Goal: Transaction & Acquisition: Purchase product/service

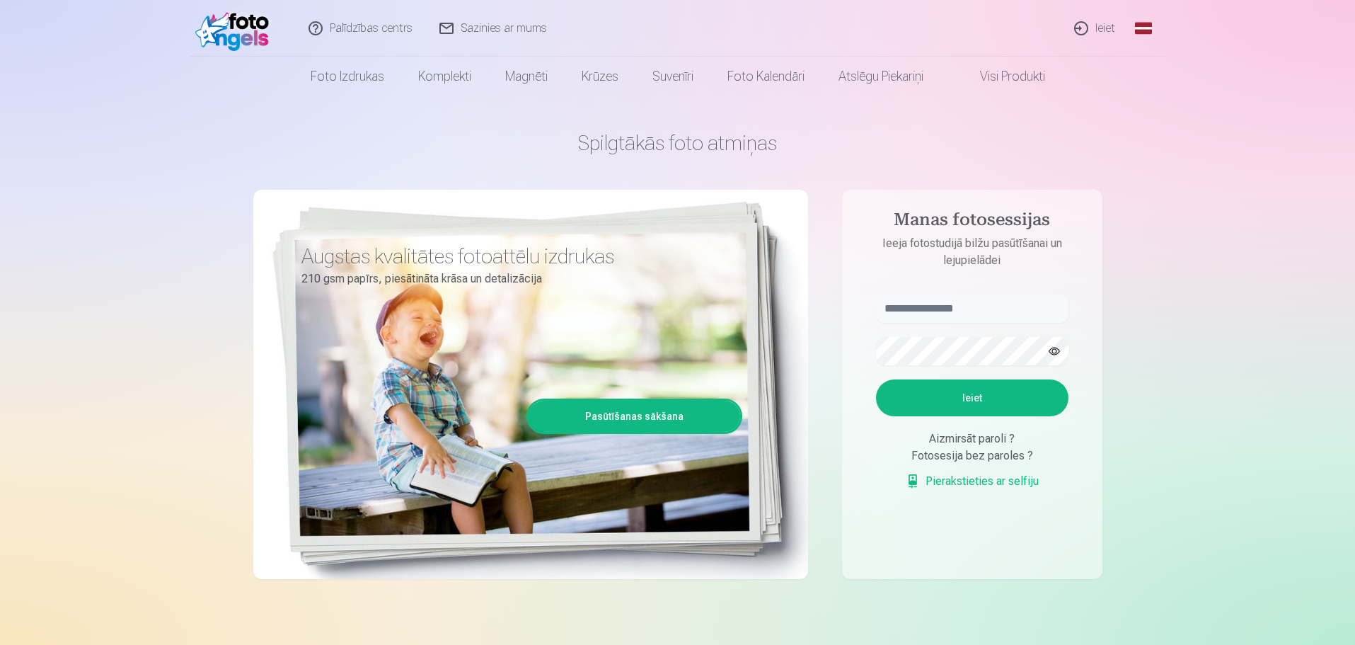
click at [708, 416] on link "Pierakstieties ar selfiju" at bounding box center [972, 481] width 133 height 17
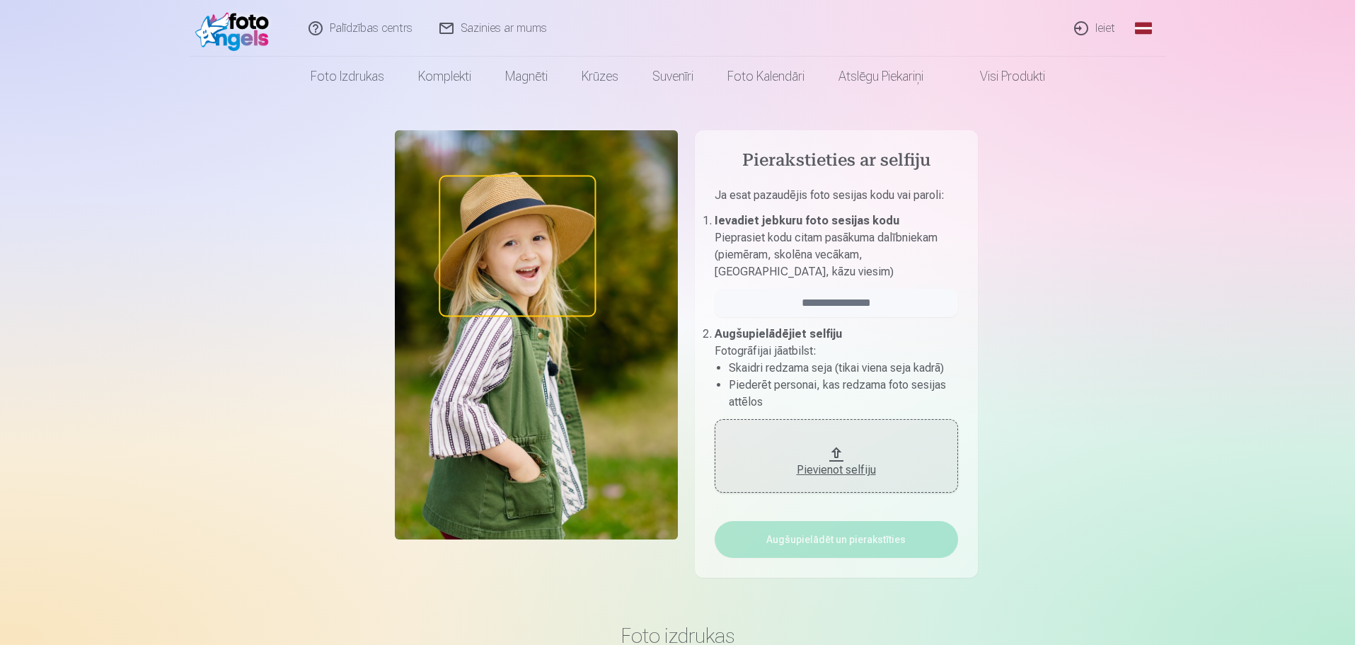
click at [708, 416] on div "Pievienot selfiju" at bounding box center [836, 465] width 215 height 25
click at [708, 416] on button "Pievienot selfiju" at bounding box center [836, 456] width 243 height 74
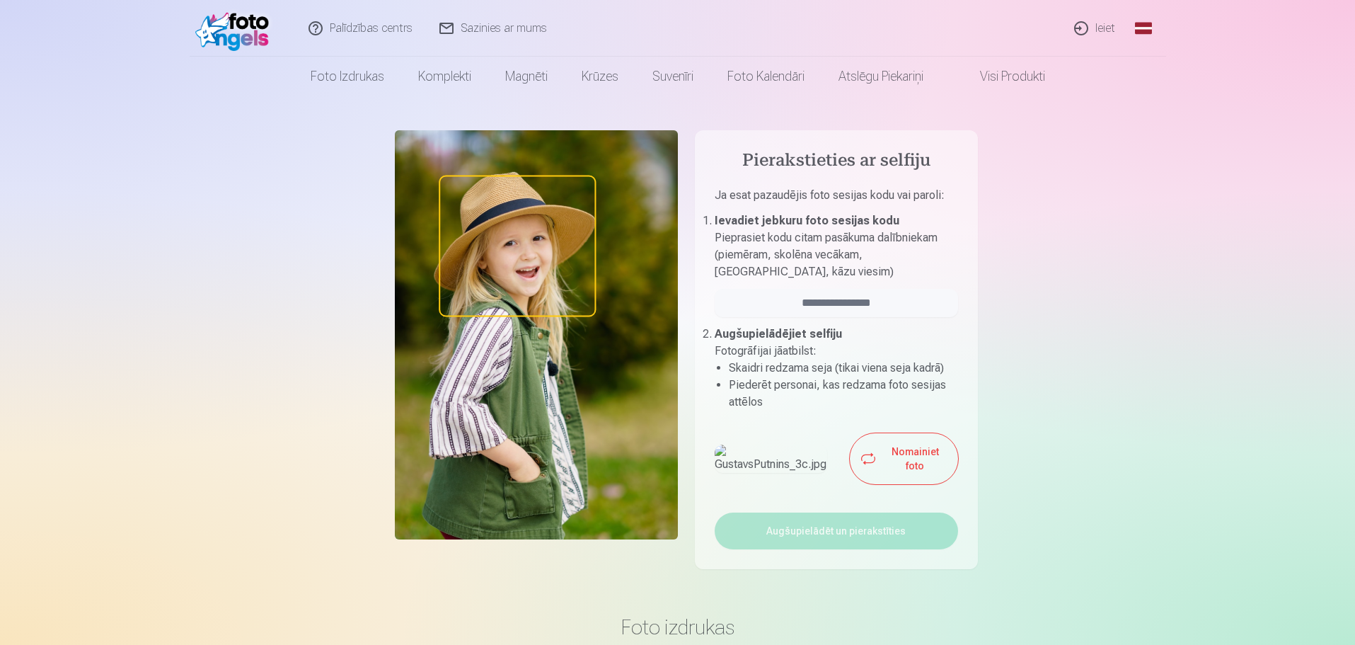
click at [708, 416] on button "Nomainiet foto" at bounding box center [904, 458] width 108 height 51
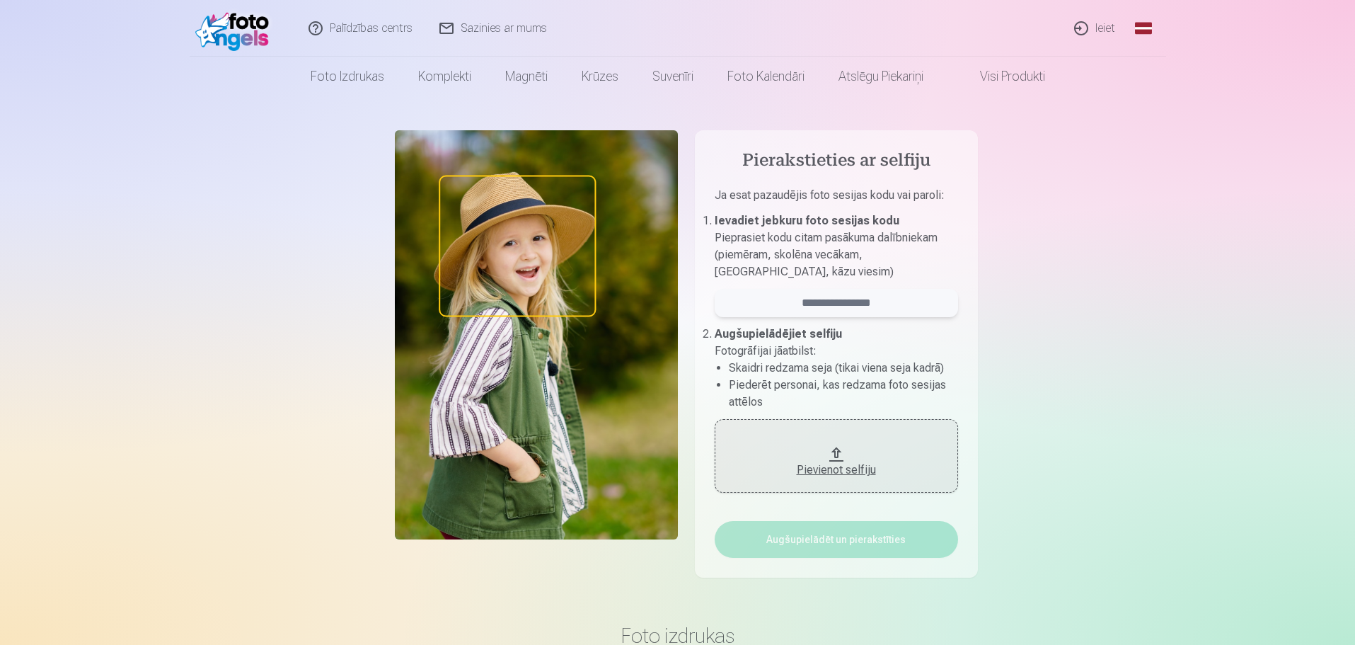
click at [708, 306] on input "email" at bounding box center [836, 303] width 243 height 28
type input "**********"
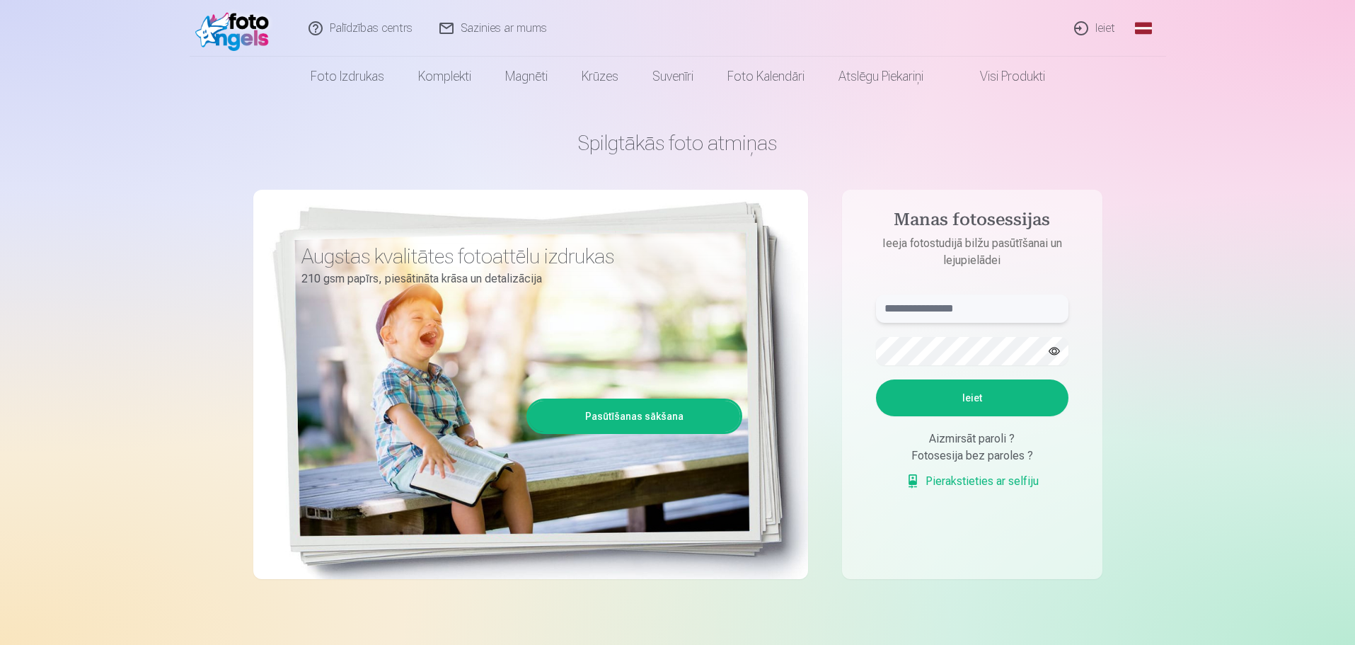
click at [938, 309] on input "text" at bounding box center [972, 308] width 192 height 28
click at [923, 309] on input "**********" at bounding box center [972, 308] width 192 height 28
type input "**********"
click at [987, 391] on button "Ieiet" at bounding box center [972, 397] width 192 height 37
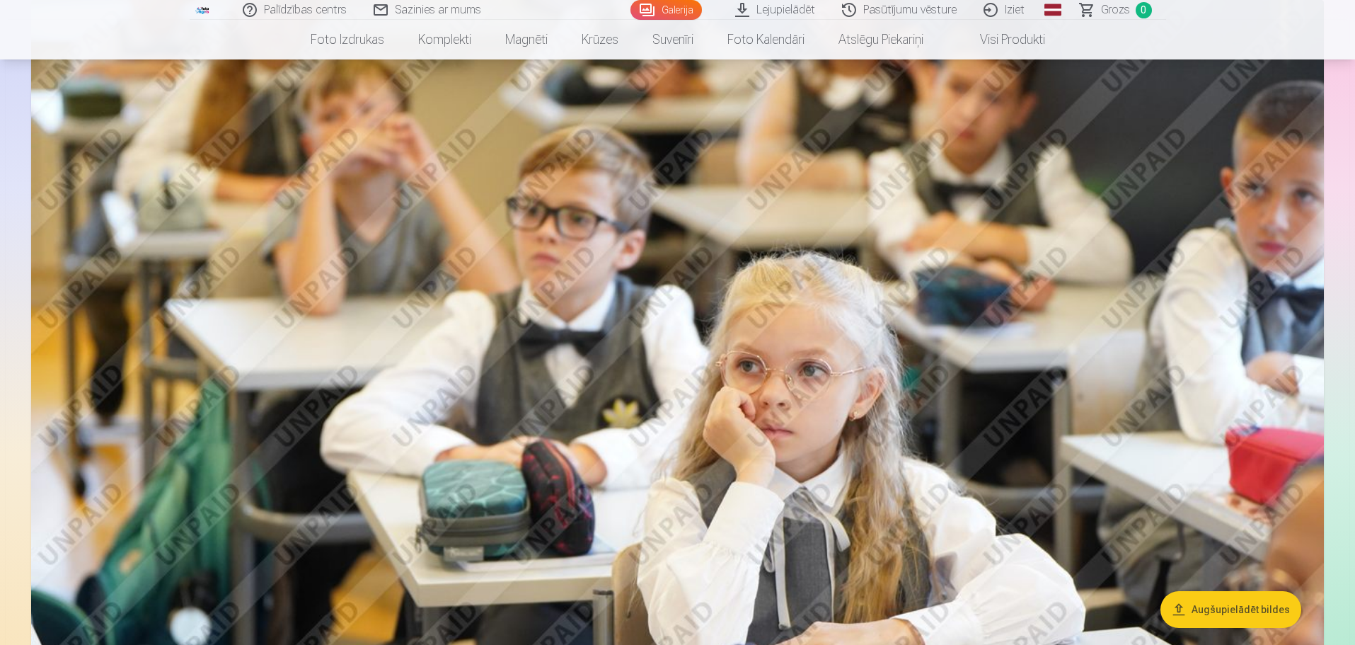
scroll to position [1903, 0]
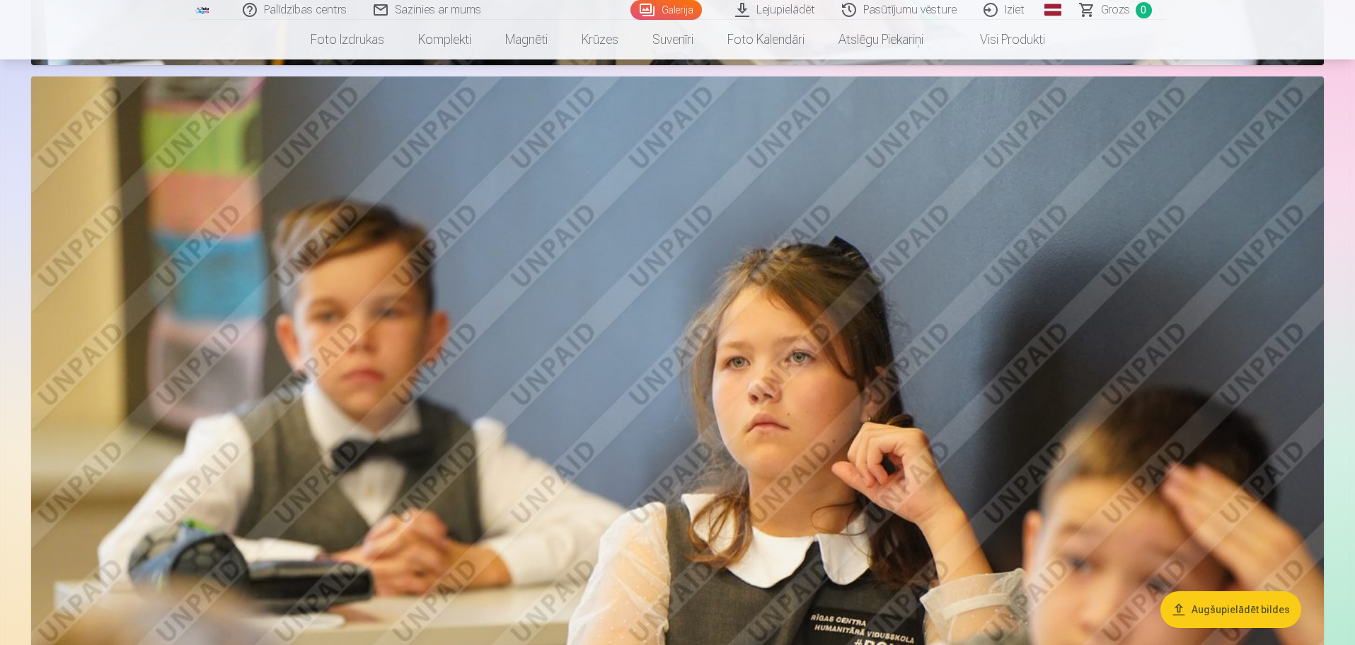
click at [1145, 415] on img at bounding box center [677, 507] width 1293 height 862
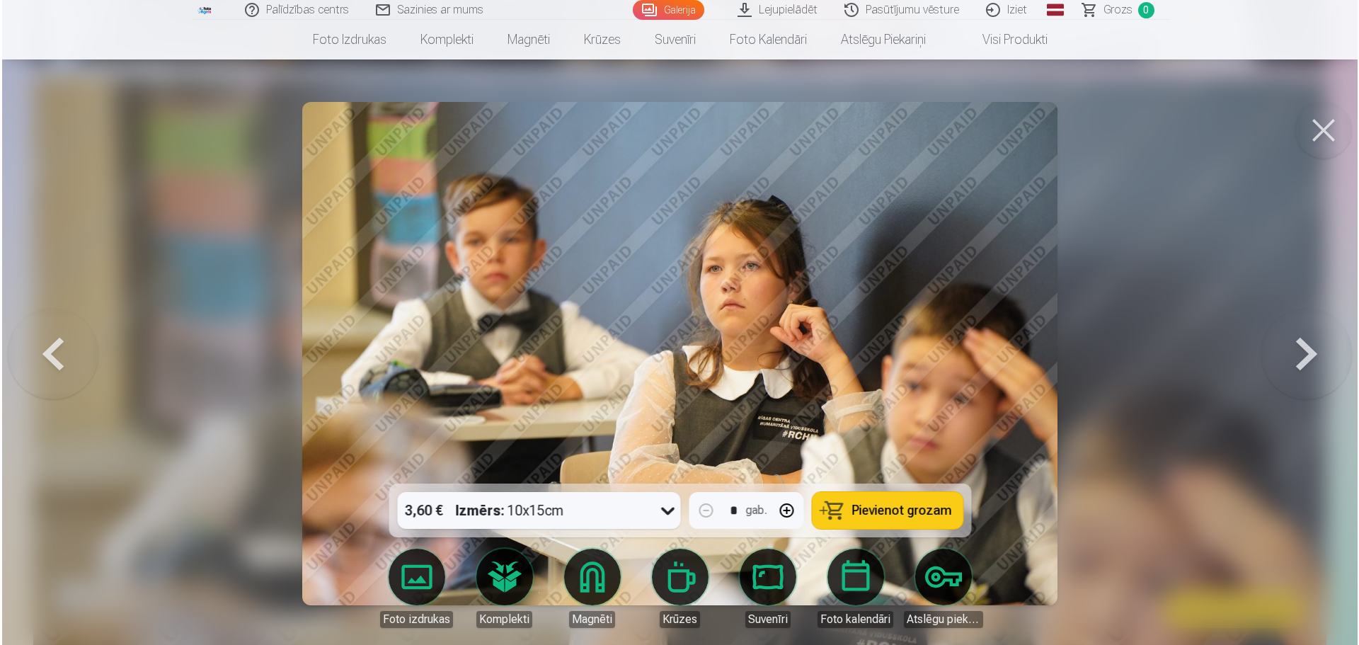
scroll to position [2768, 0]
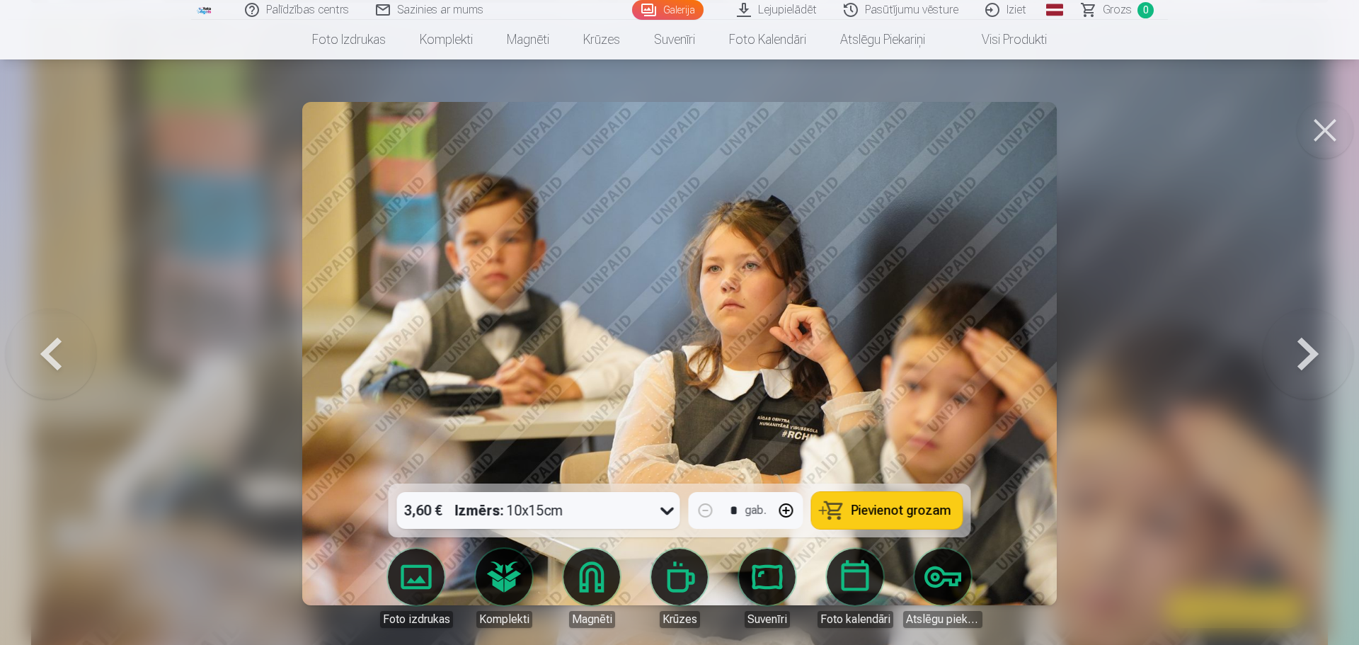
click at [1306, 357] on button at bounding box center [1307, 353] width 91 height 231
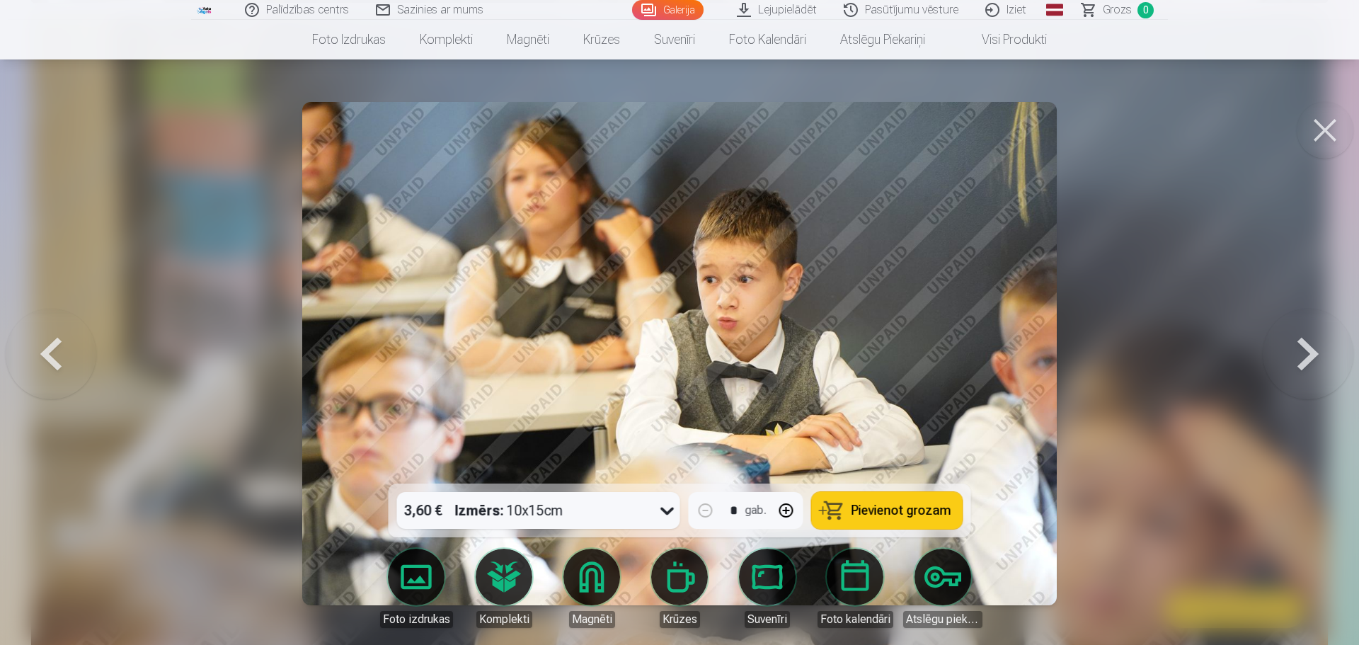
click at [1306, 357] on button at bounding box center [1307, 353] width 91 height 231
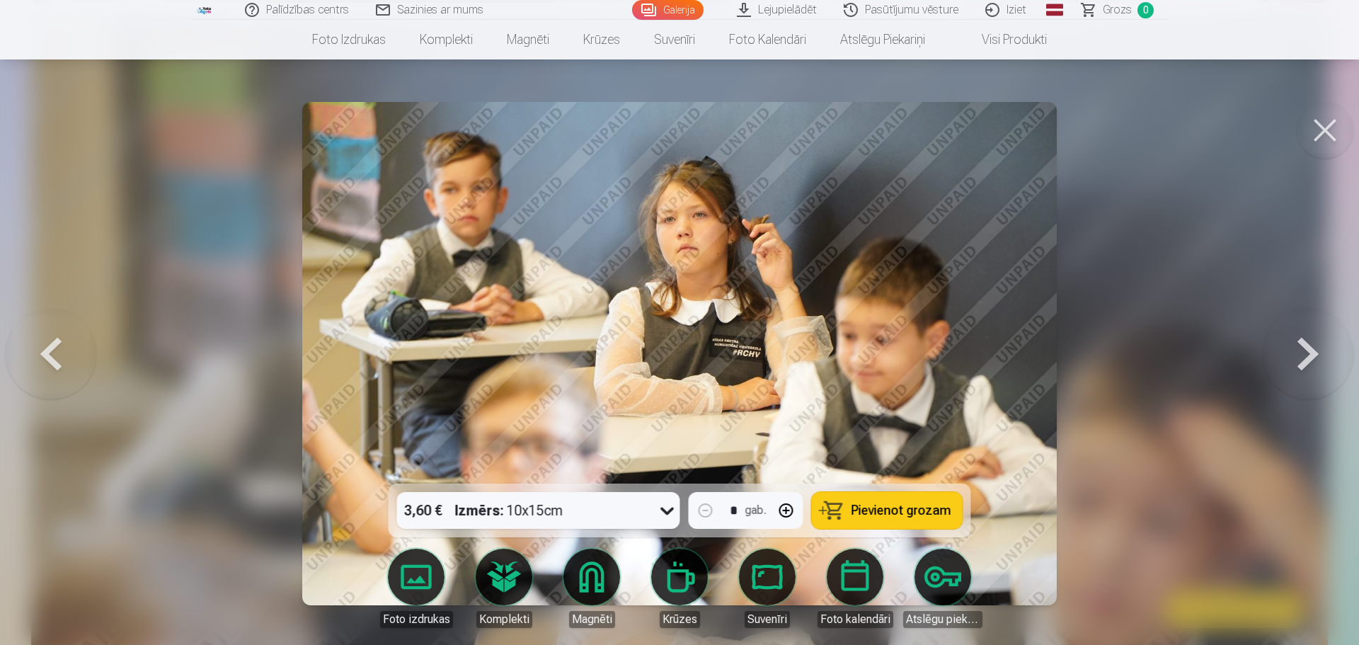
click at [1306, 357] on button at bounding box center [1307, 353] width 91 height 231
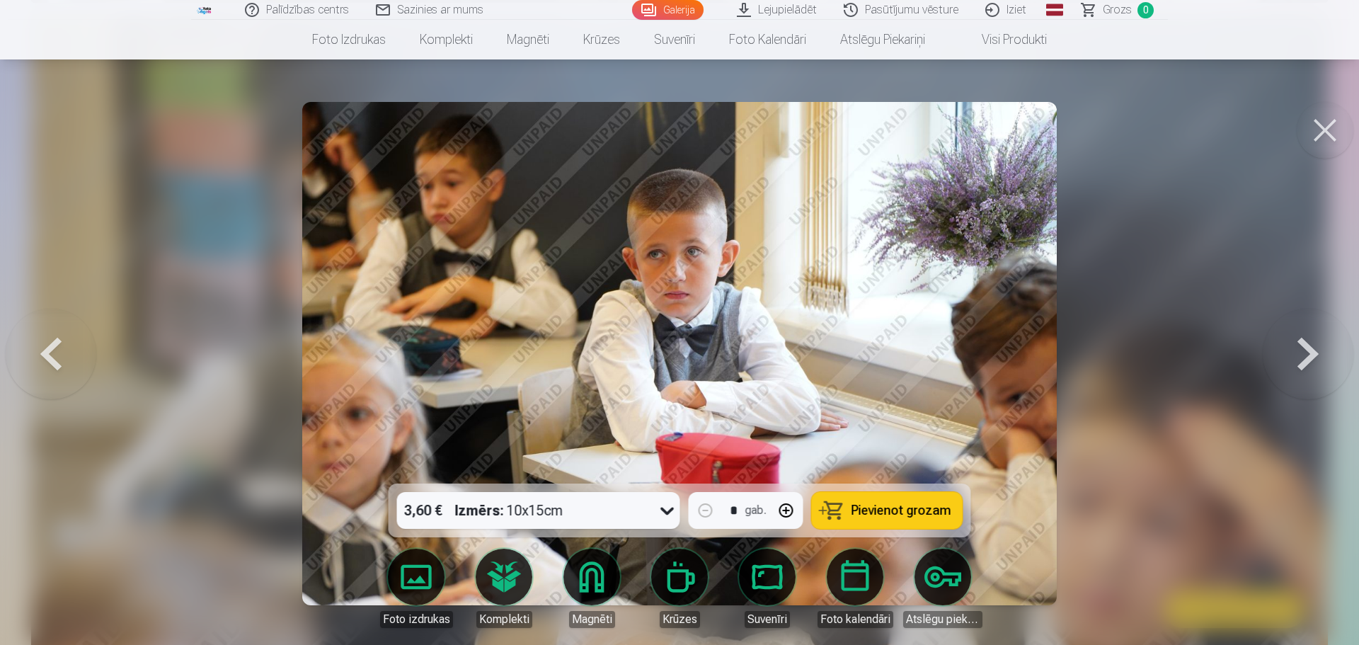
click at [1306, 357] on button at bounding box center [1307, 353] width 91 height 231
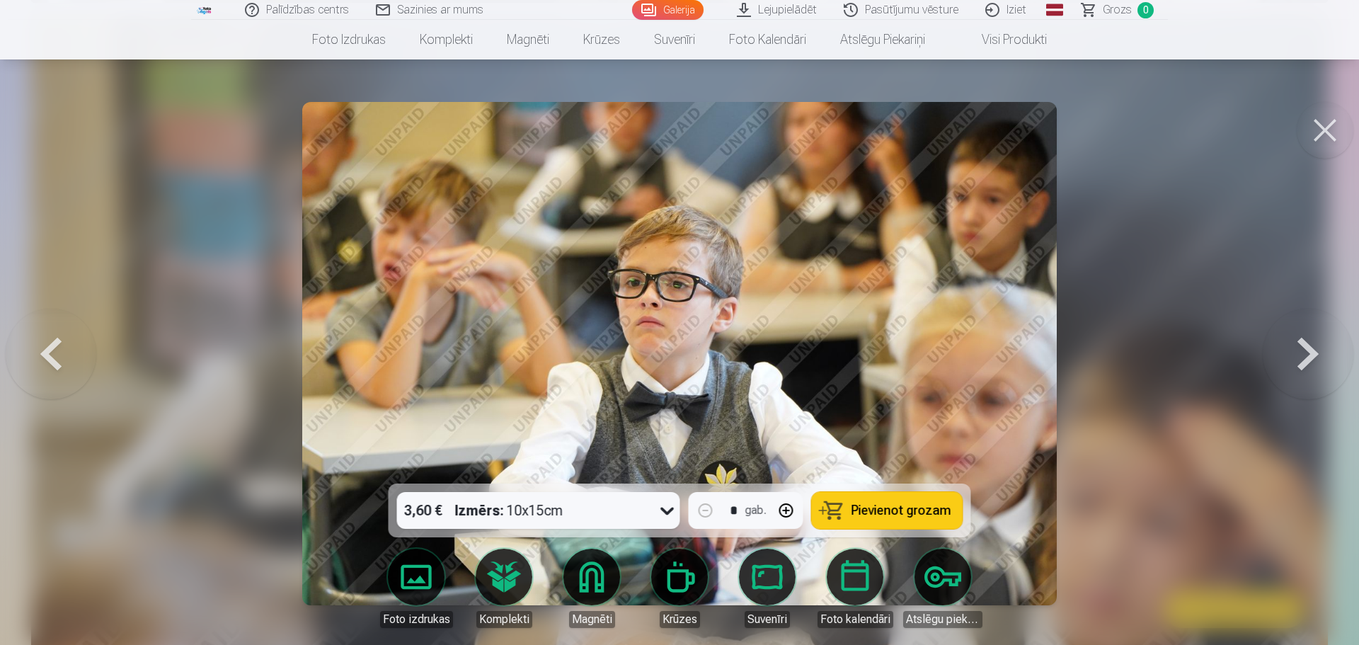
click at [1306, 357] on button at bounding box center [1307, 353] width 91 height 231
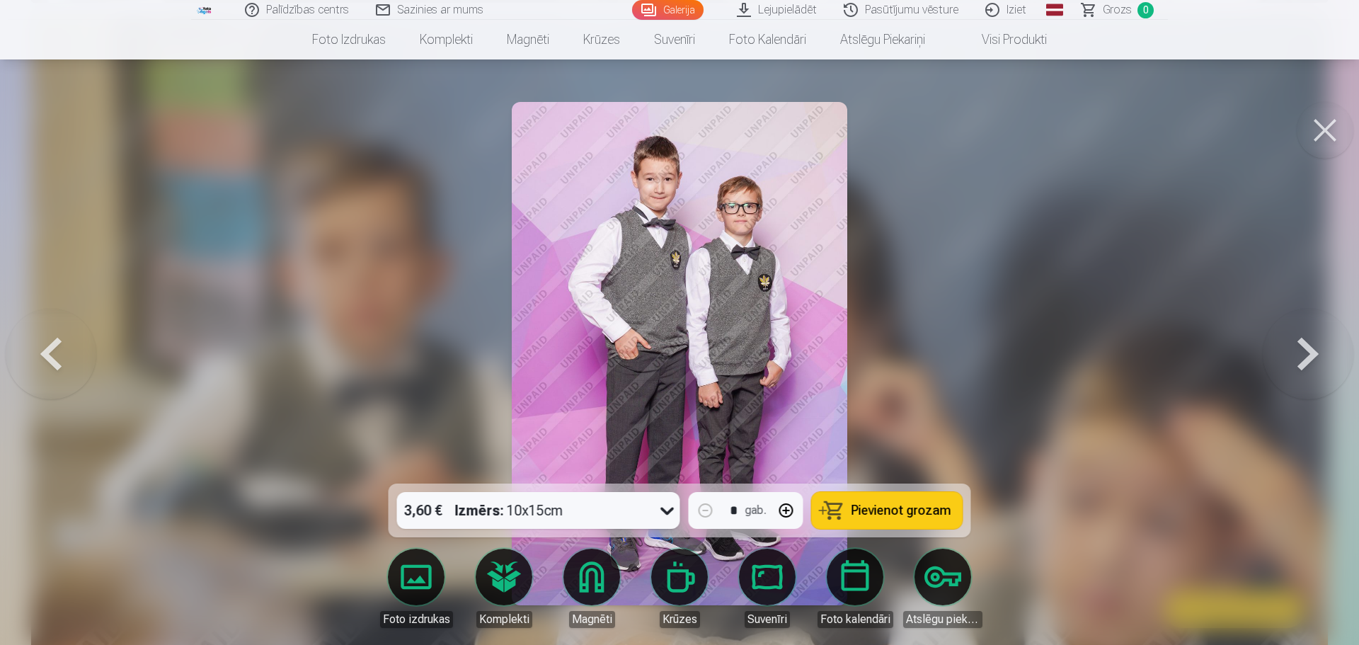
click at [1306, 357] on button at bounding box center [1307, 353] width 91 height 231
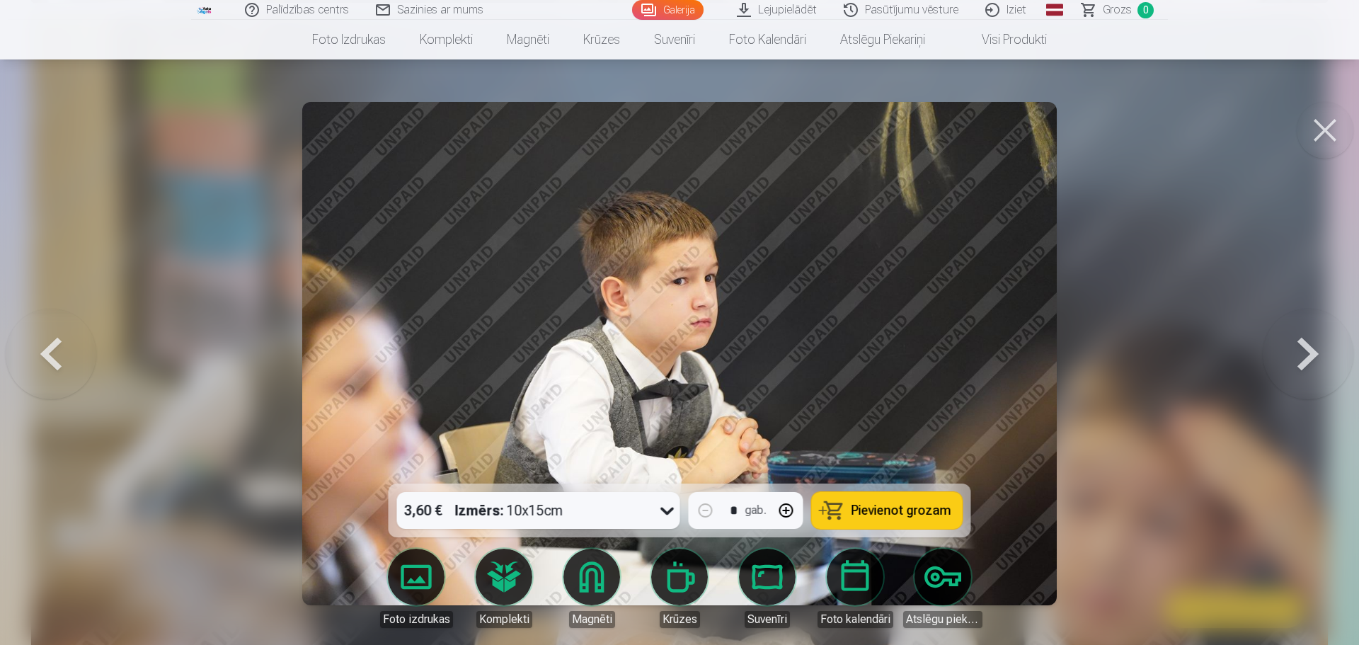
click at [1306, 357] on button at bounding box center [1307, 353] width 91 height 231
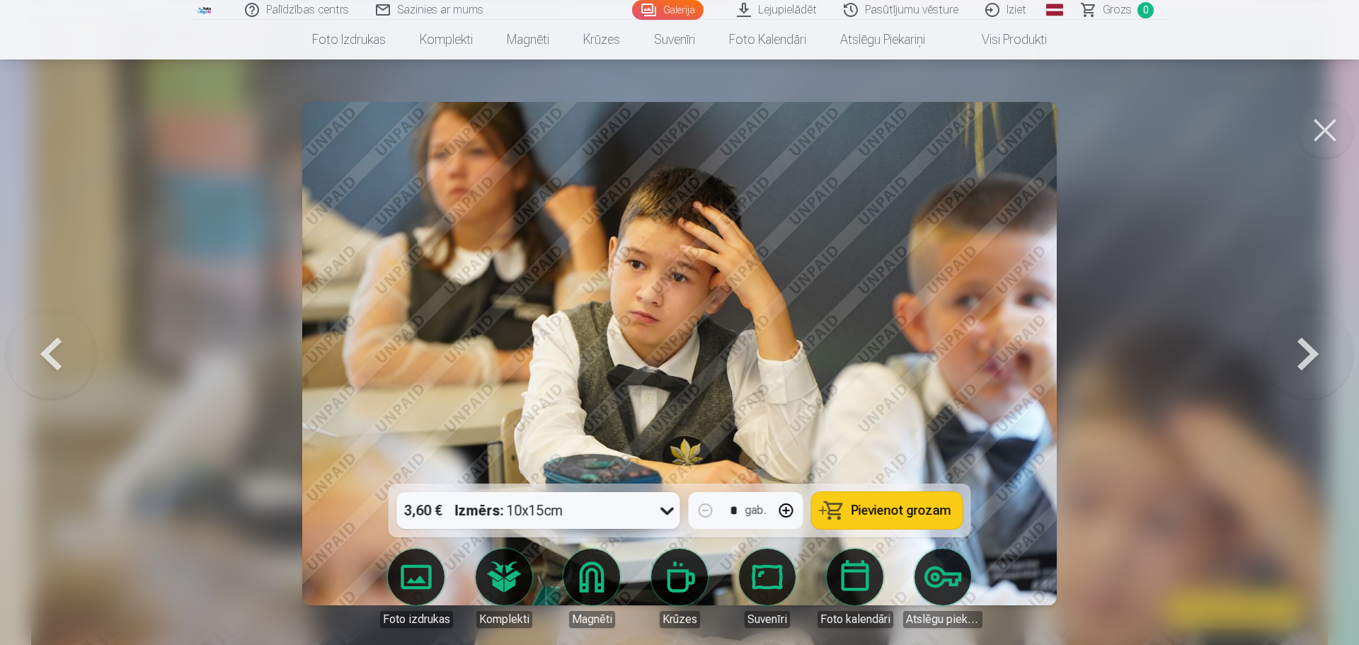
click at [1306, 357] on button at bounding box center [1307, 353] width 91 height 231
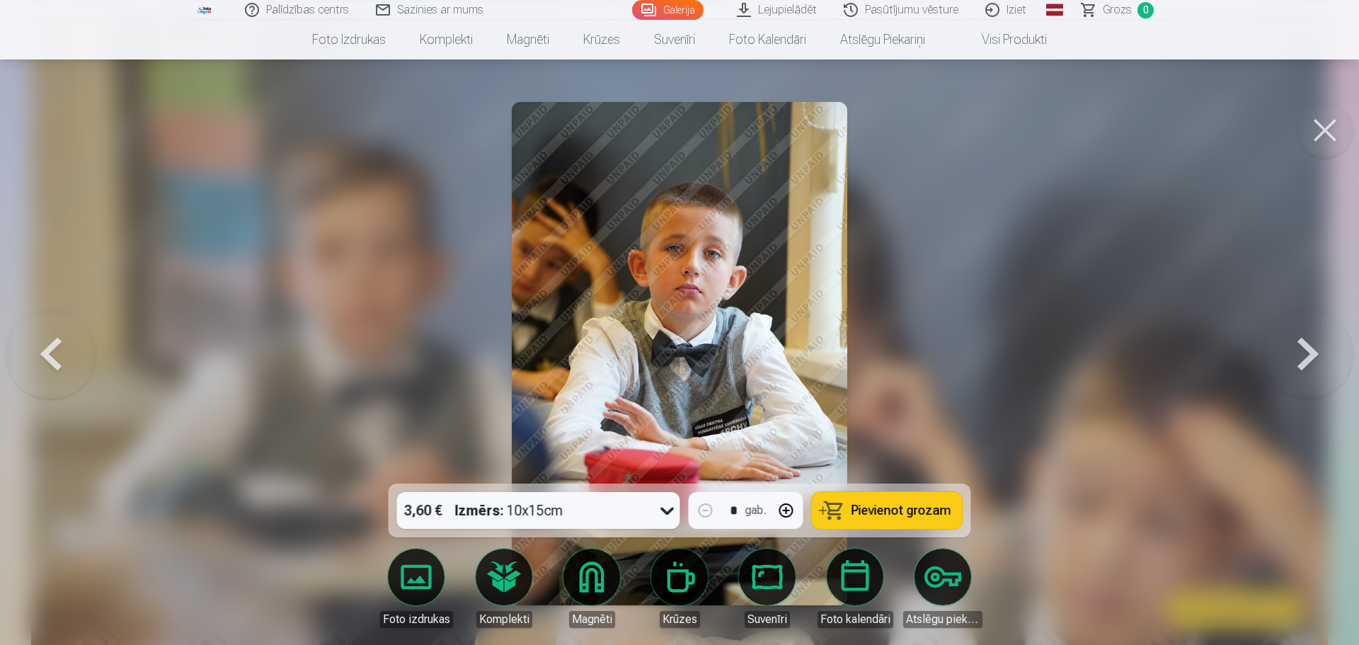
click at [1306, 357] on button at bounding box center [1307, 353] width 91 height 231
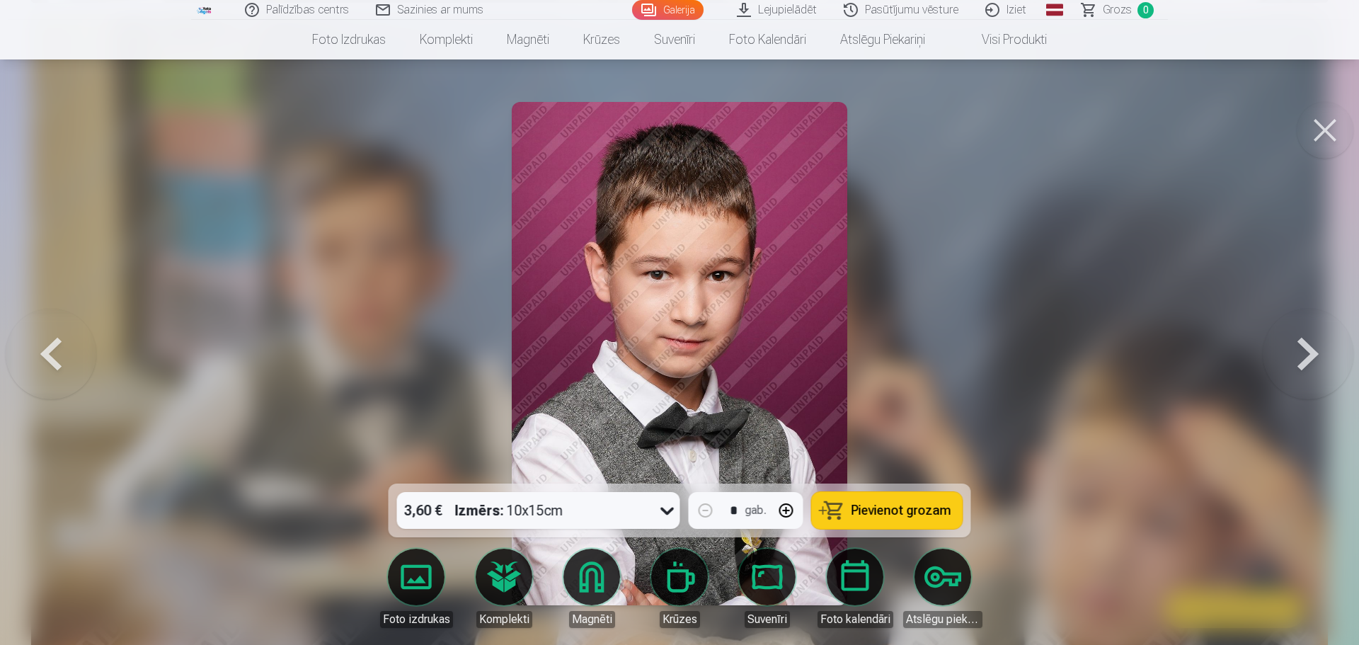
click at [1306, 357] on button at bounding box center [1307, 353] width 91 height 231
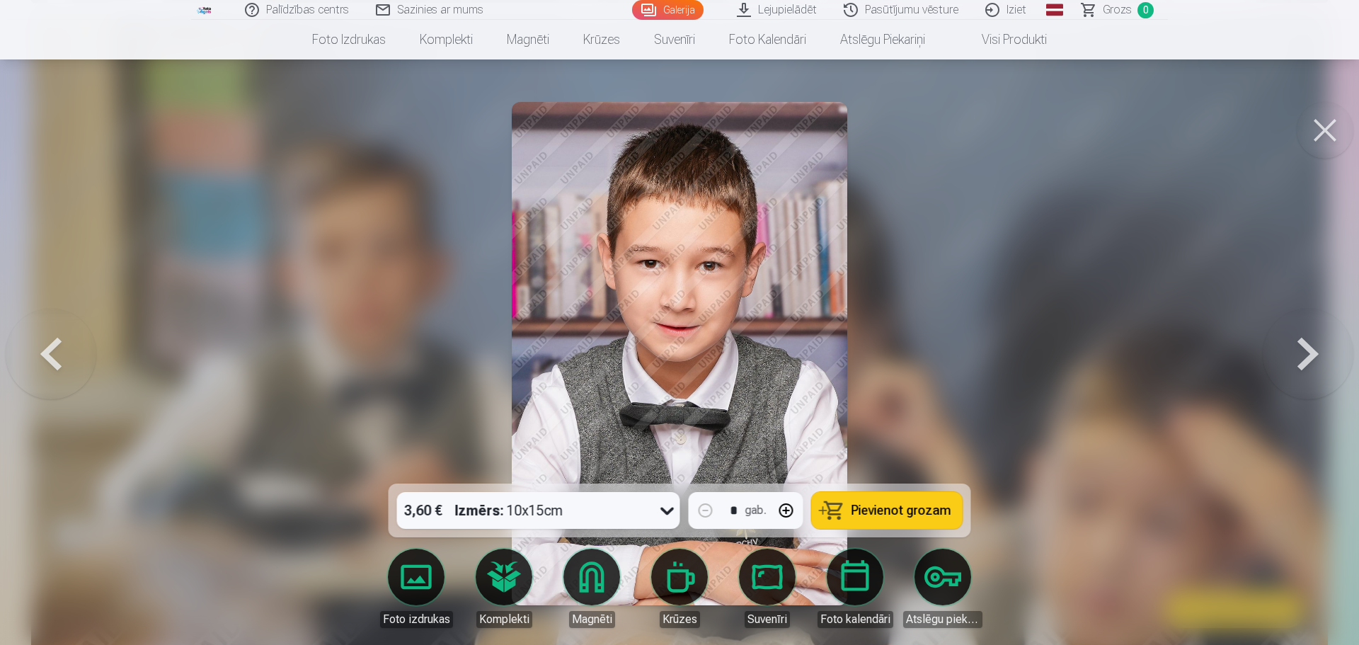
click at [1306, 357] on button at bounding box center [1307, 353] width 91 height 231
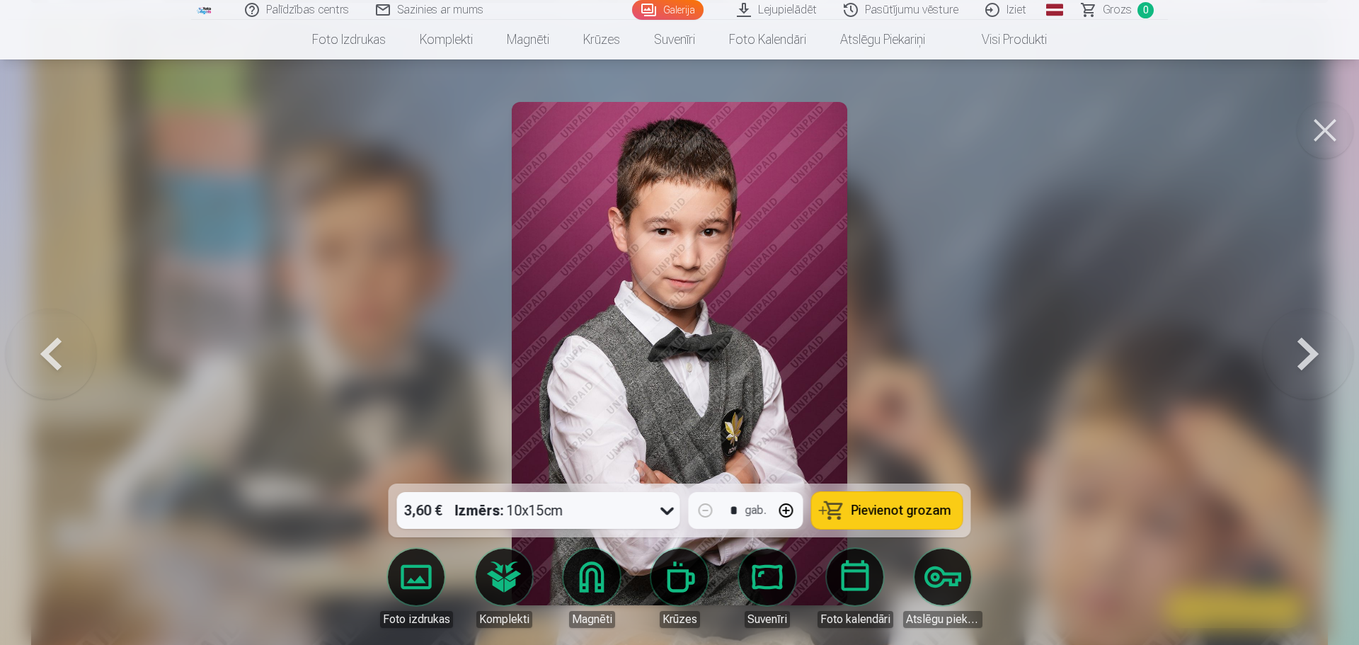
click at [1306, 357] on button at bounding box center [1307, 353] width 91 height 231
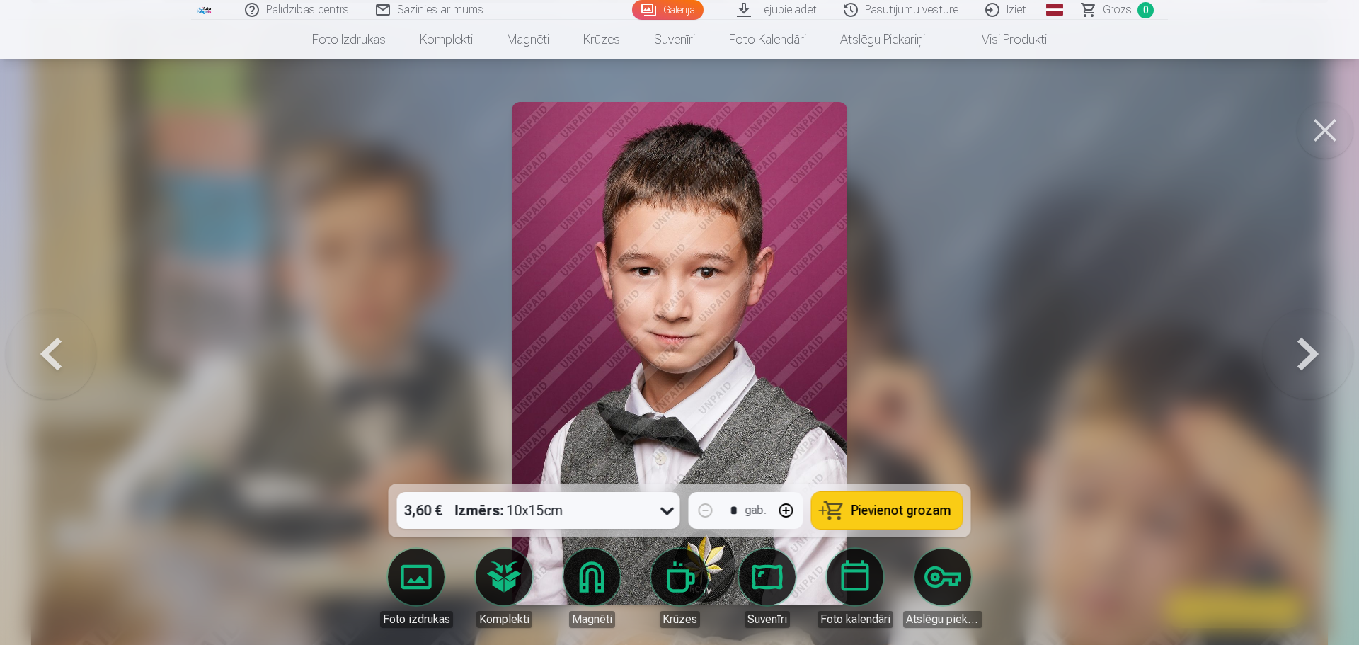
click at [1306, 357] on button at bounding box center [1307, 353] width 91 height 231
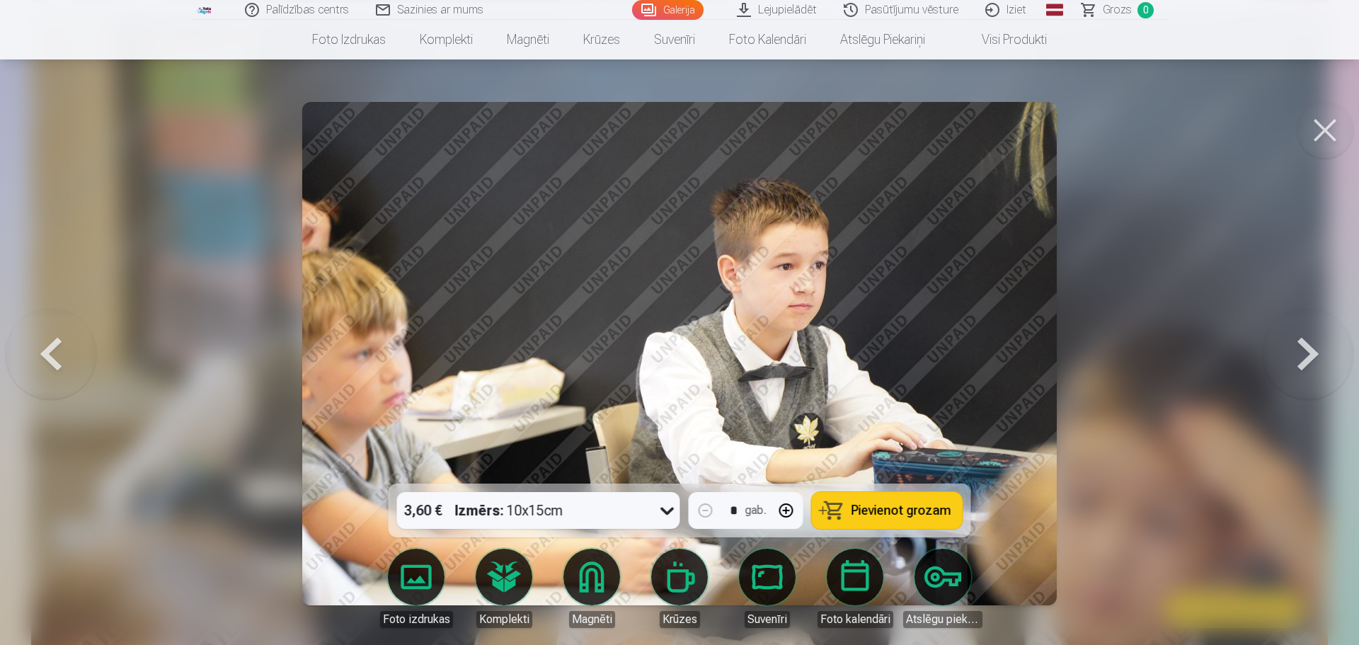
click at [1306, 357] on button at bounding box center [1307, 353] width 91 height 231
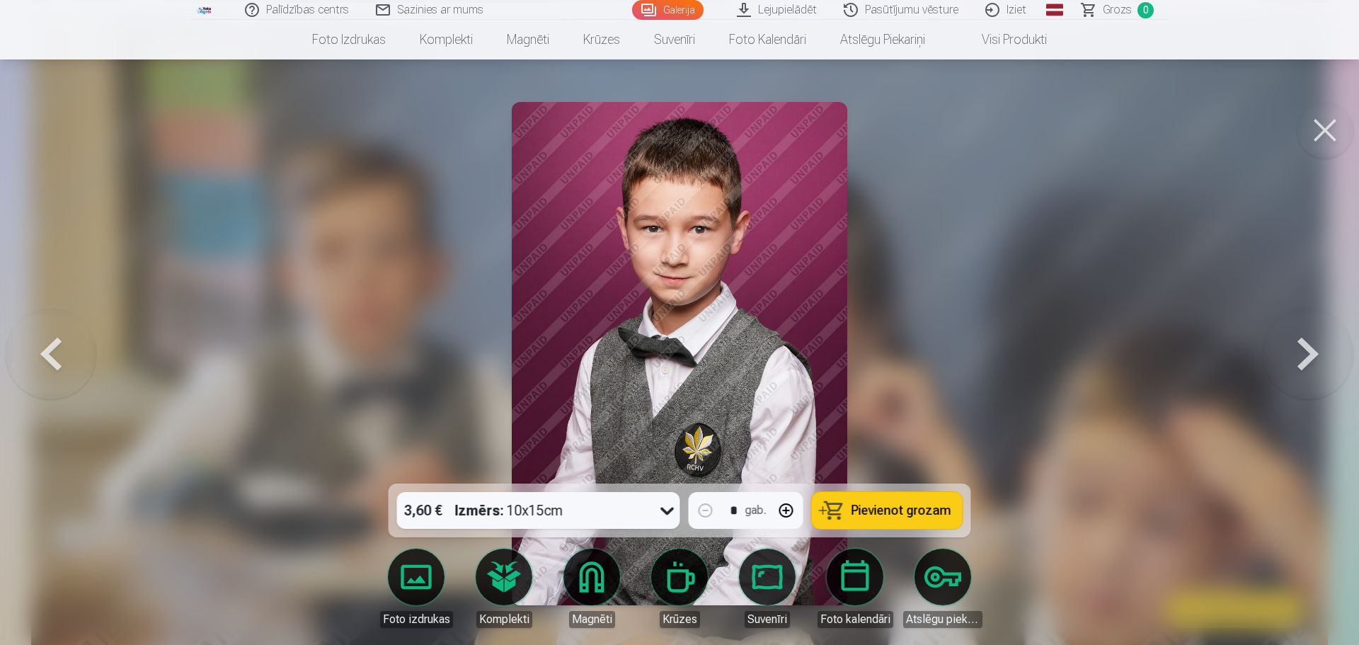
click at [1299, 350] on button at bounding box center [1307, 353] width 91 height 231
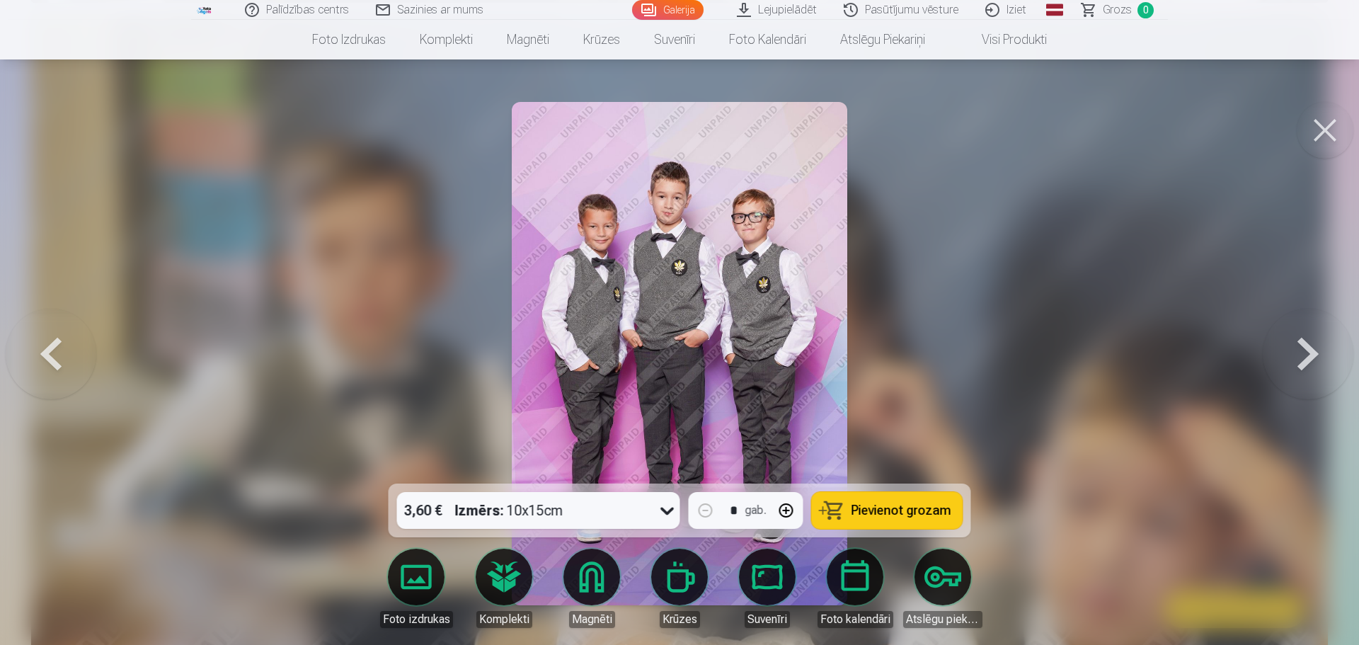
click at [1303, 348] on button at bounding box center [1307, 353] width 91 height 231
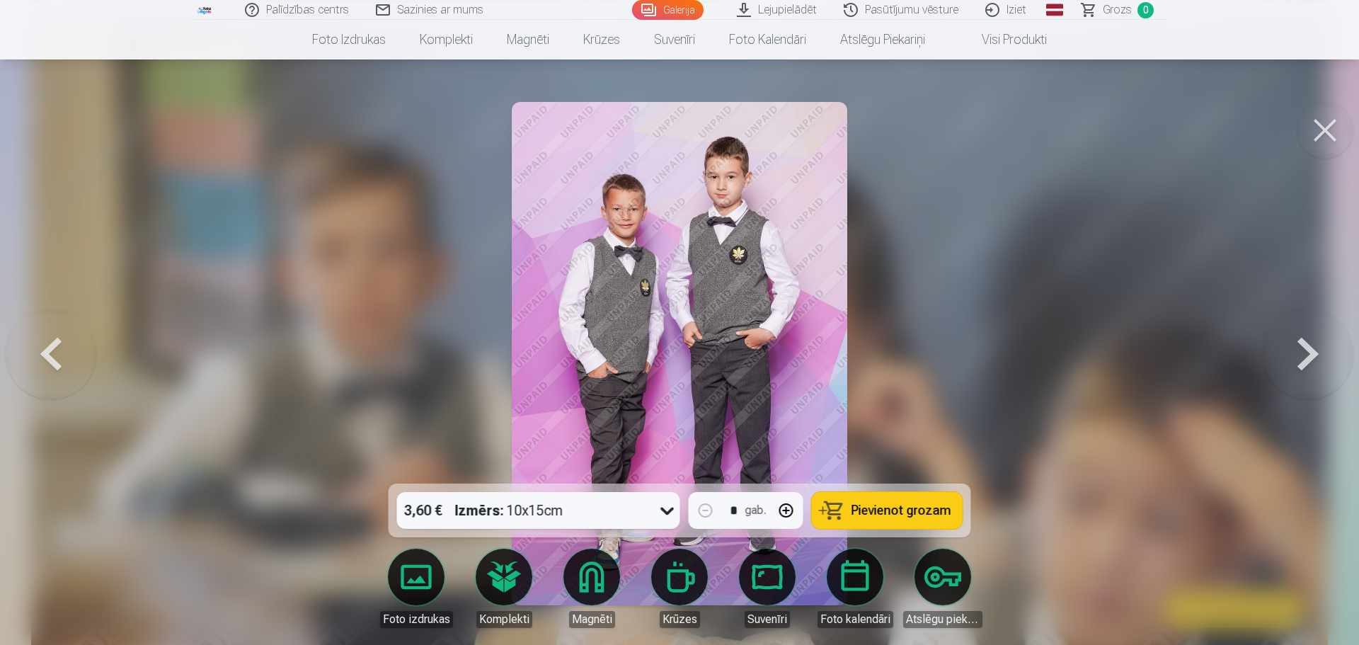
click at [1303, 348] on button at bounding box center [1307, 353] width 91 height 231
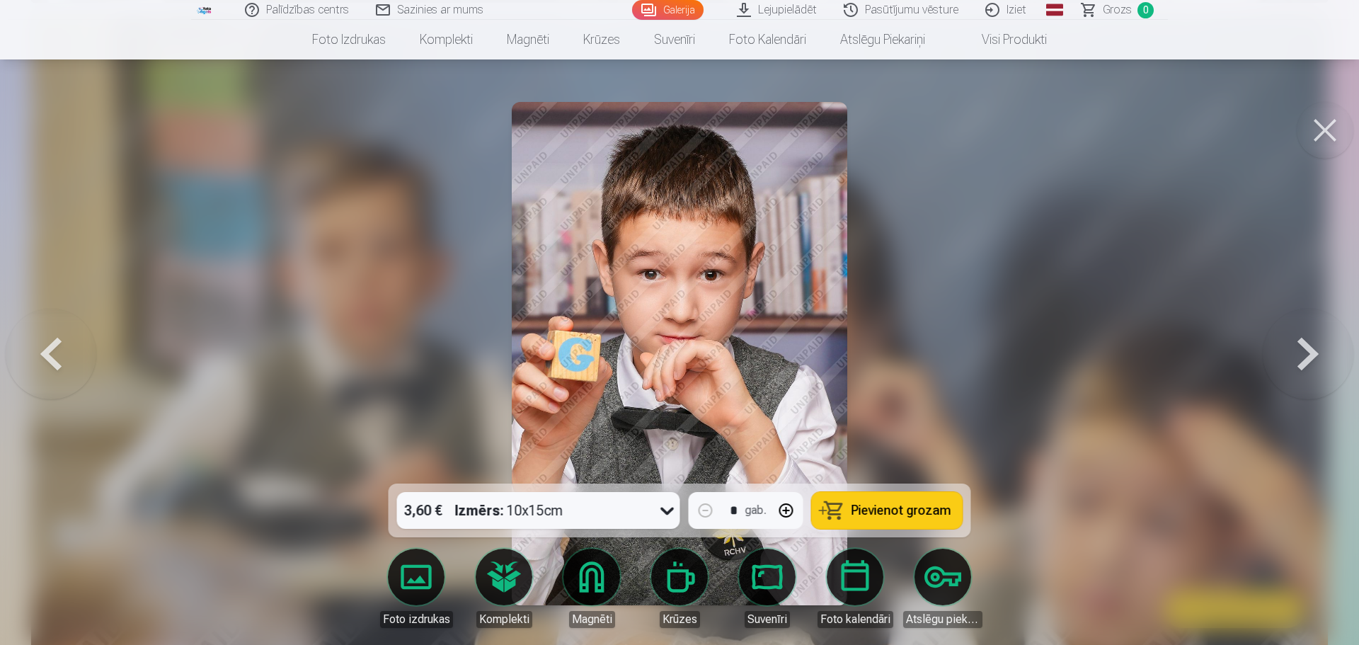
click at [1303, 348] on button at bounding box center [1307, 353] width 91 height 231
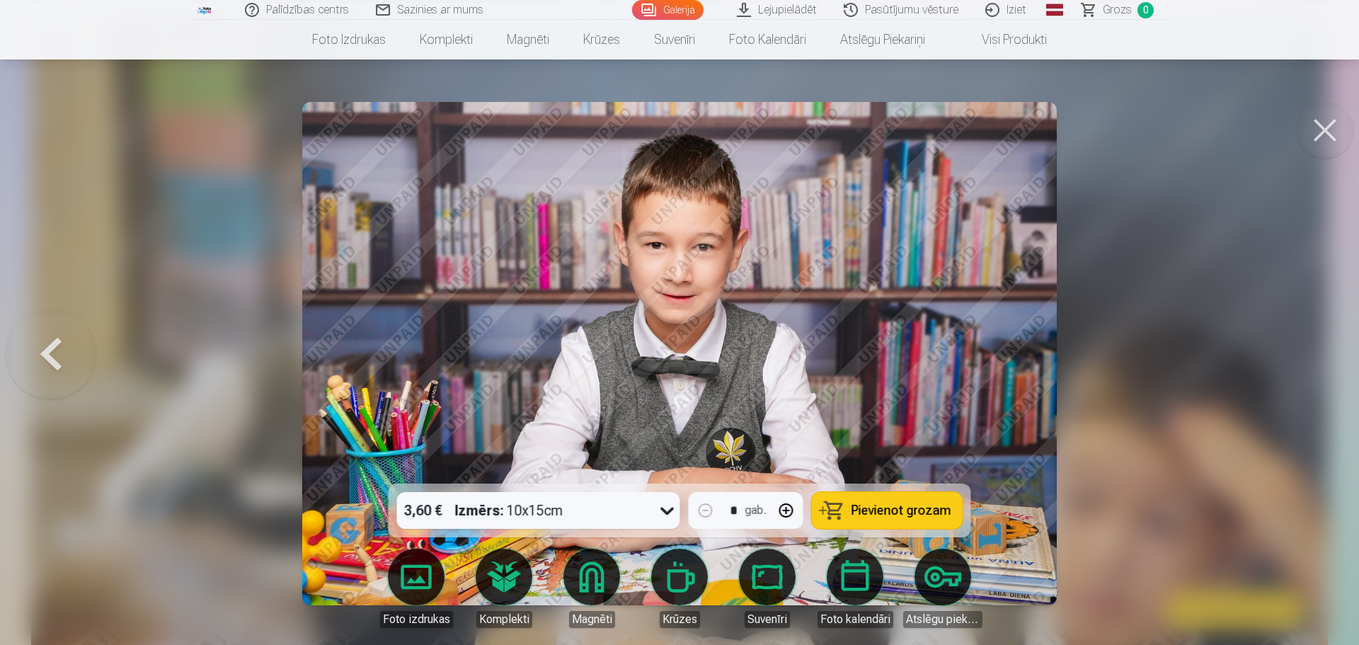
click at [1303, 348] on div at bounding box center [679, 322] width 1359 height 645
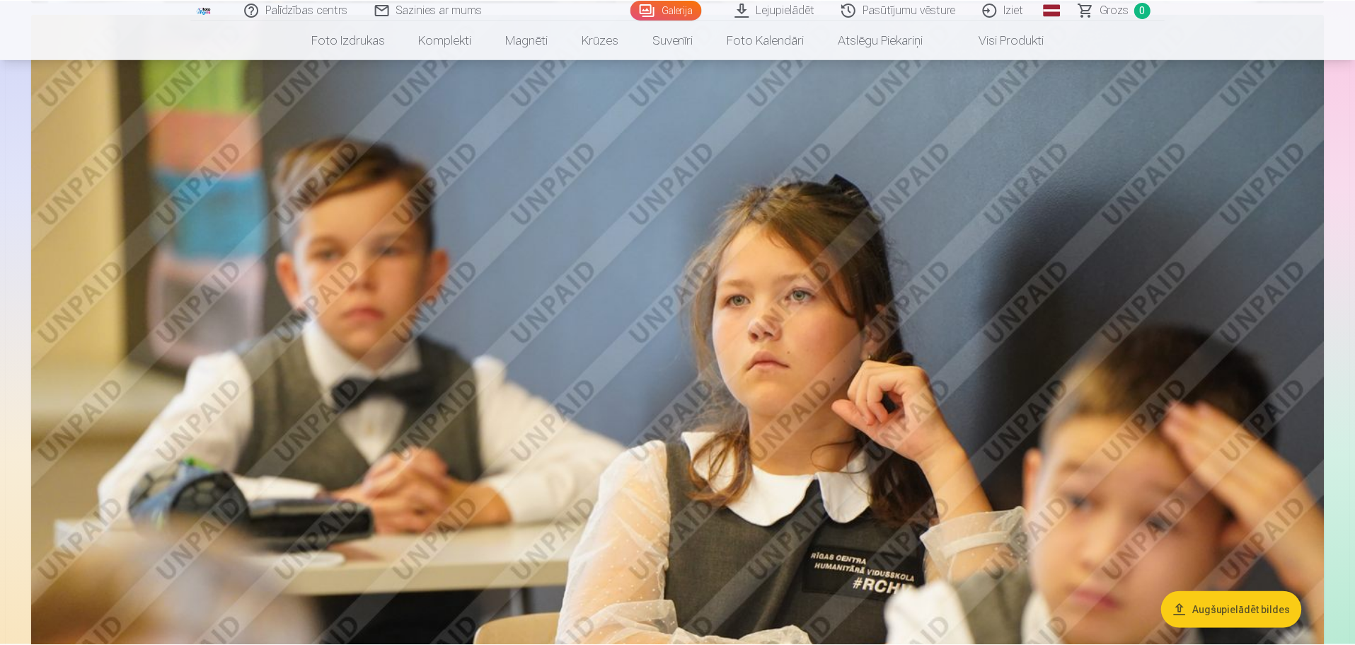
scroll to position [2763, 0]
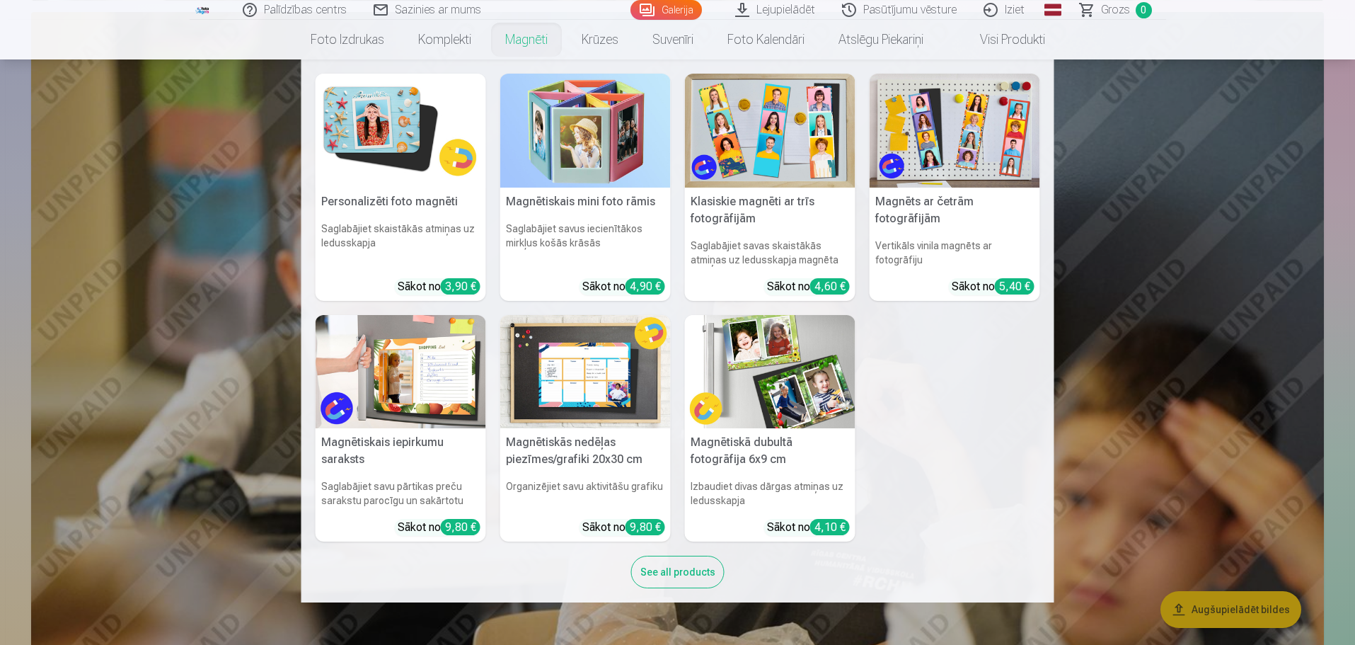
click at [1061, 263] on nav "Personalizēti foto magnēti Saglabājiet skaistākās atmiņas uz ledusskapja Sākot …" at bounding box center [677, 330] width 1355 height 543
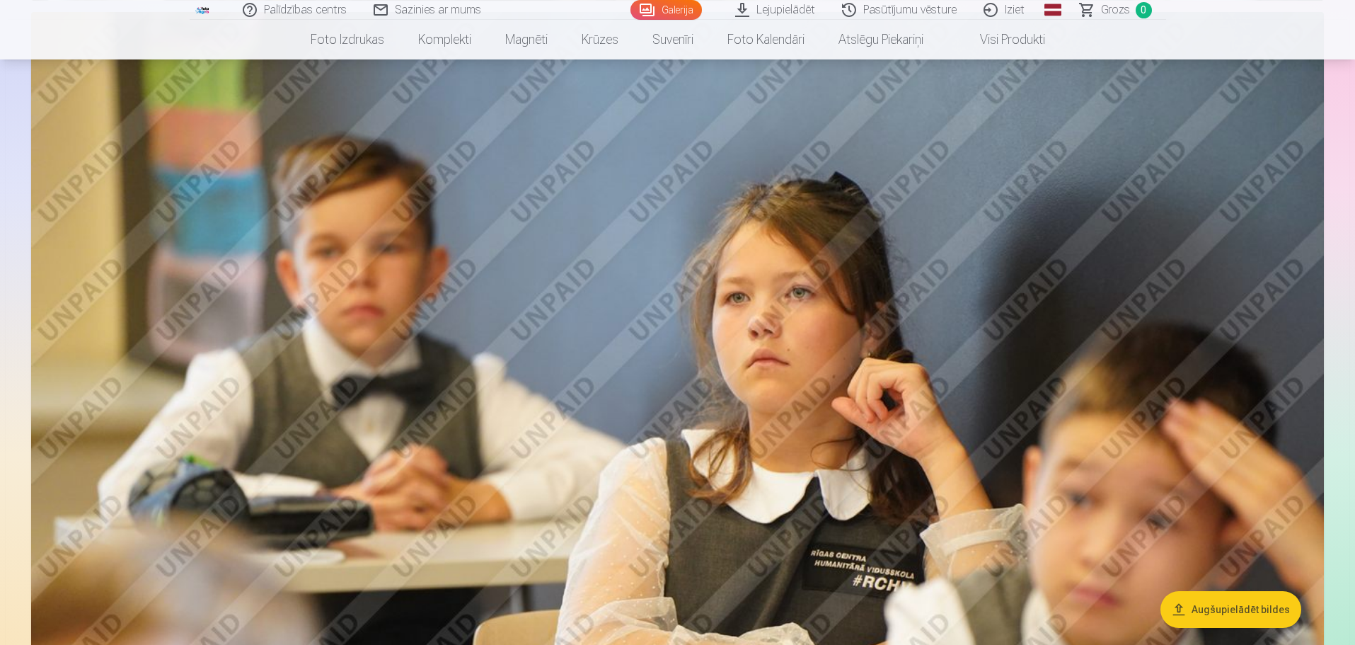
click at [899, 347] on img at bounding box center [677, 443] width 1293 height 862
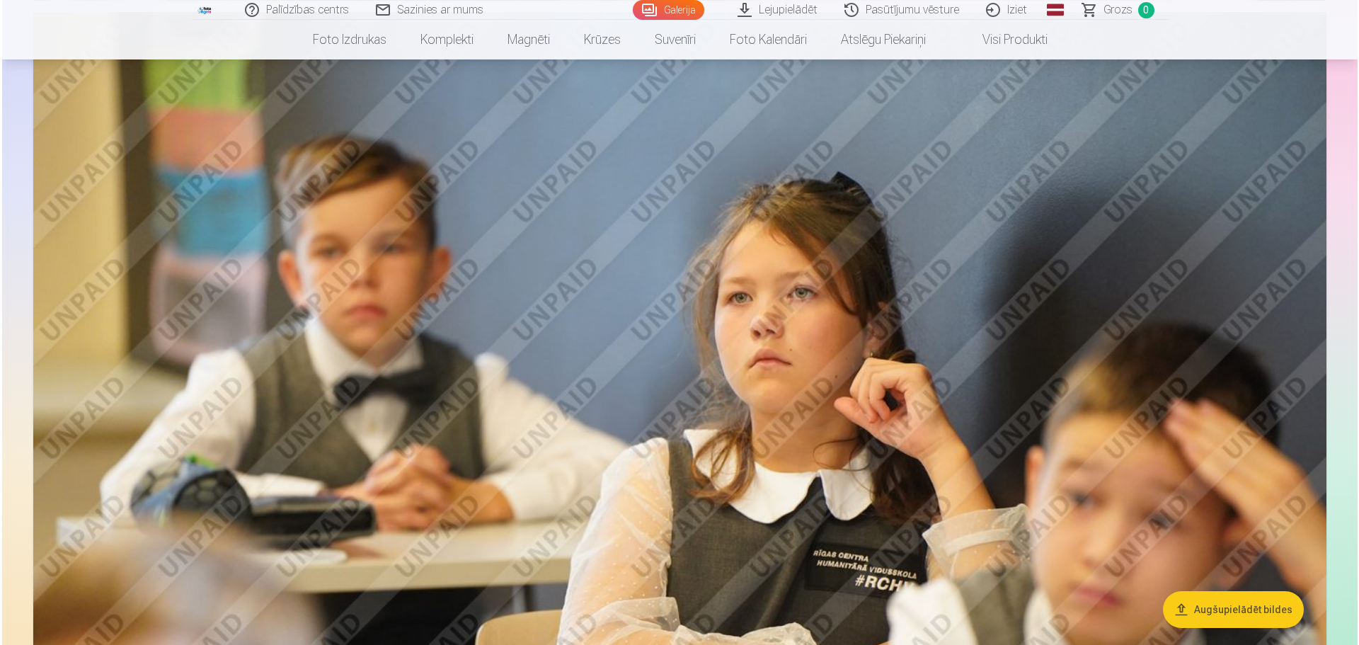
scroll to position [2768, 0]
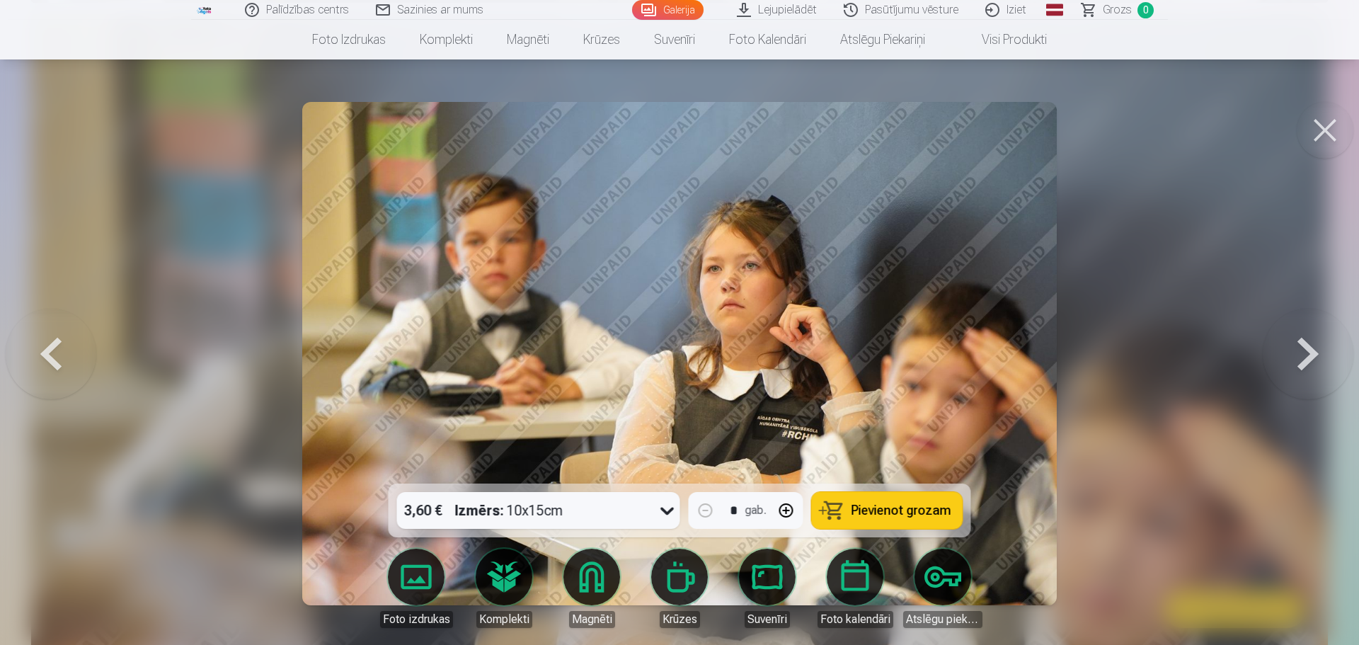
click at [1302, 350] on button at bounding box center [1307, 353] width 91 height 231
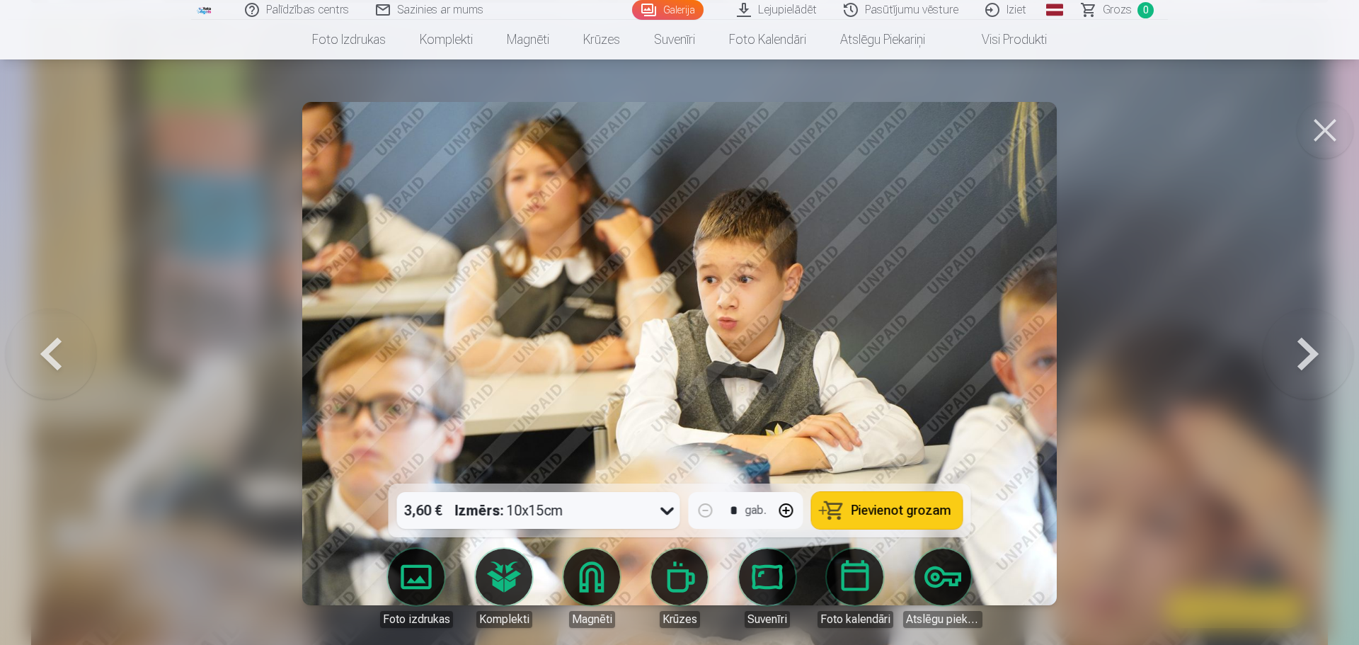
click at [1302, 350] on button at bounding box center [1307, 353] width 91 height 231
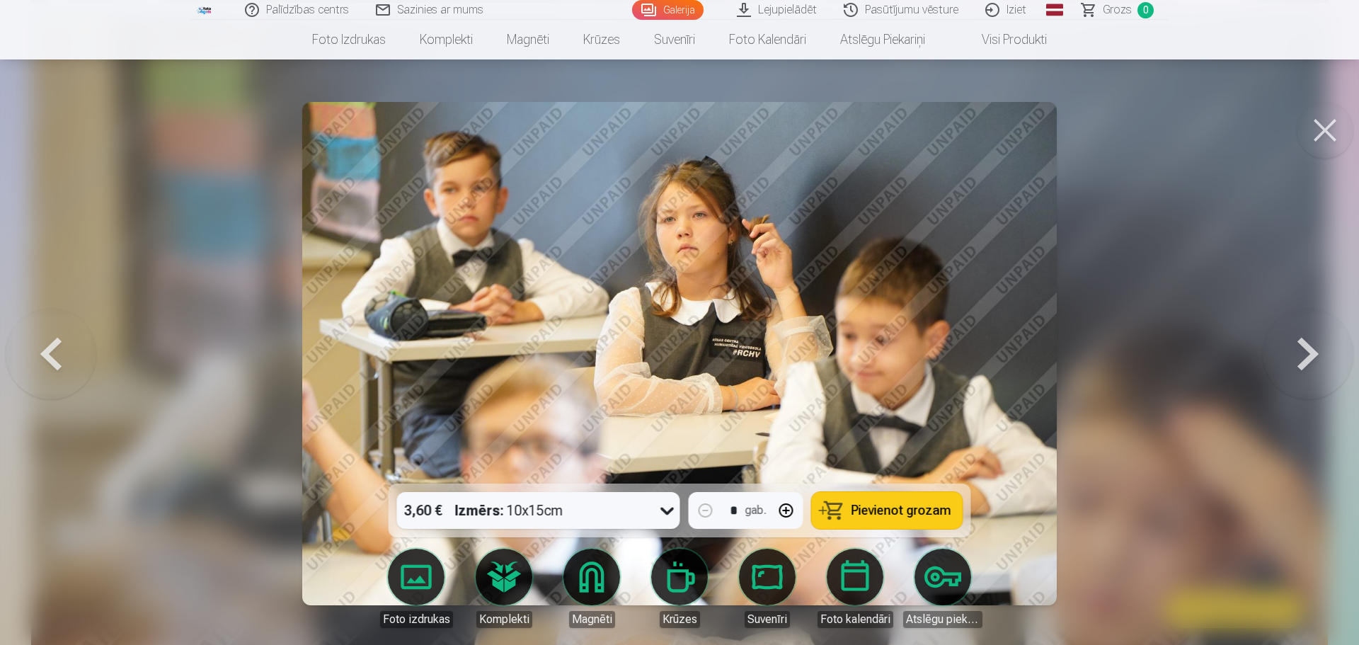
click at [1302, 350] on button at bounding box center [1307, 353] width 91 height 231
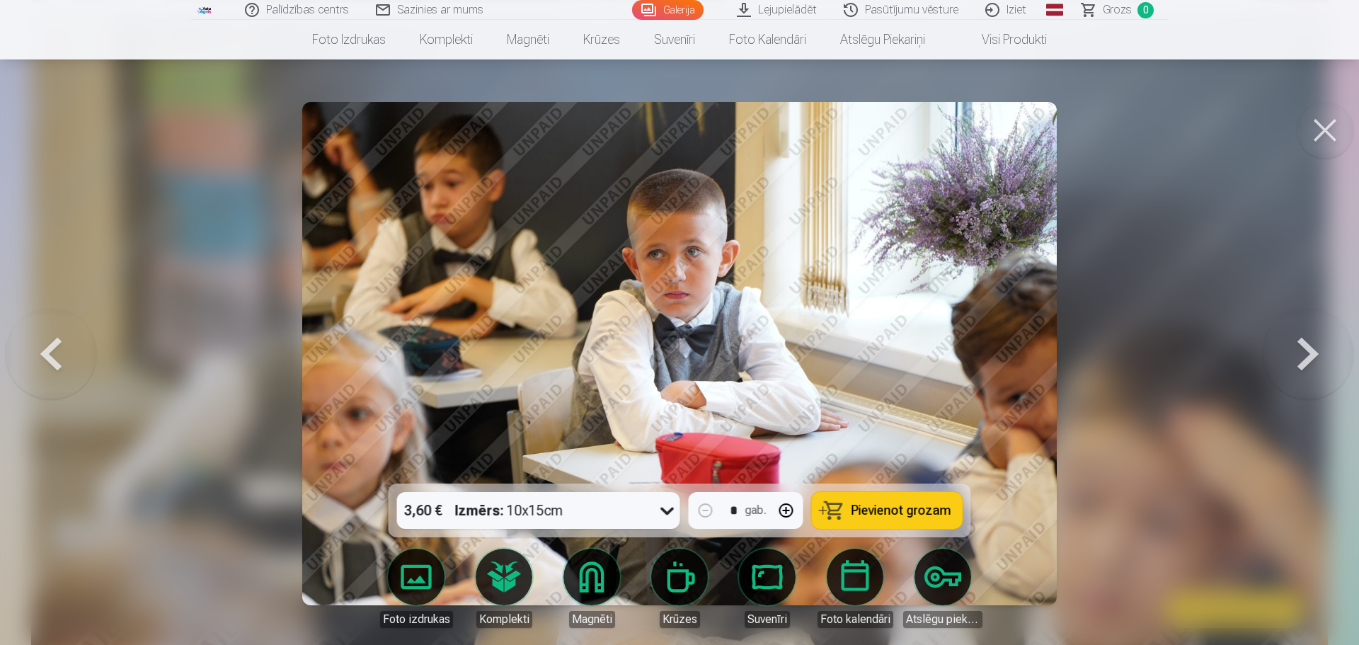
click at [1302, 350] on button at bounding box center [1307, 353] width 91 height 231
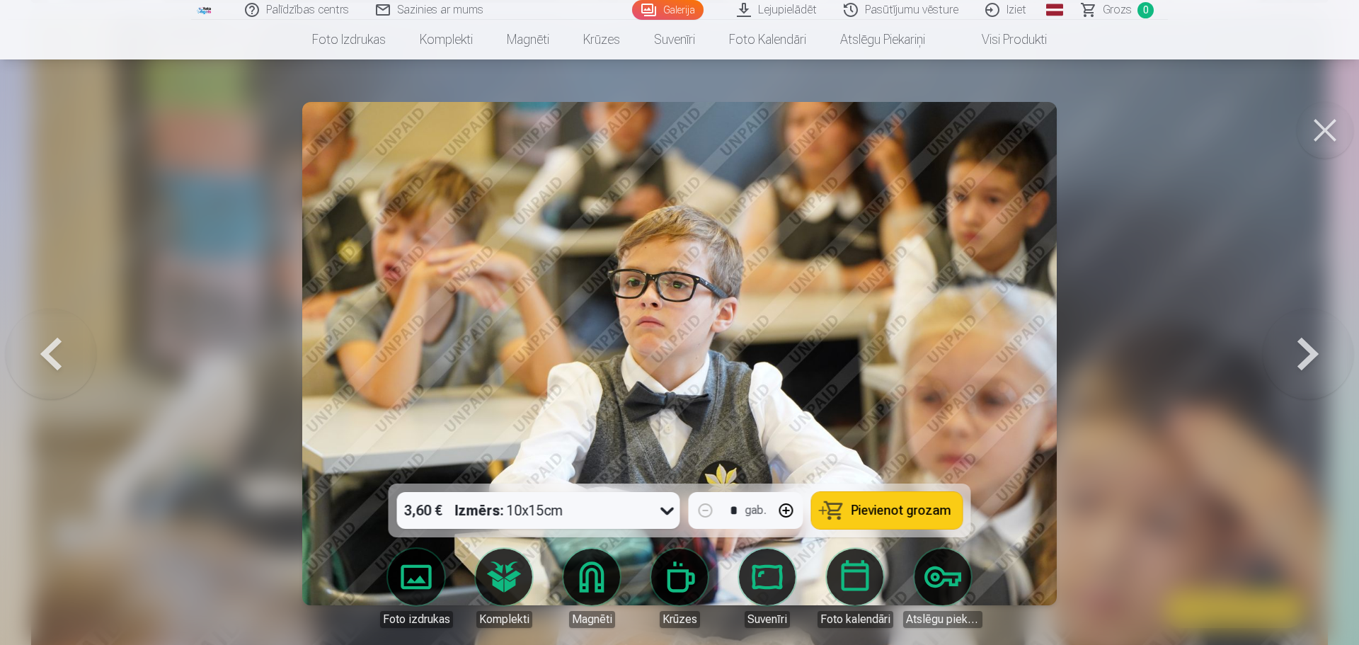
click at [1302, 350] on button at bounding box center [1307, 353] width 91 height 231
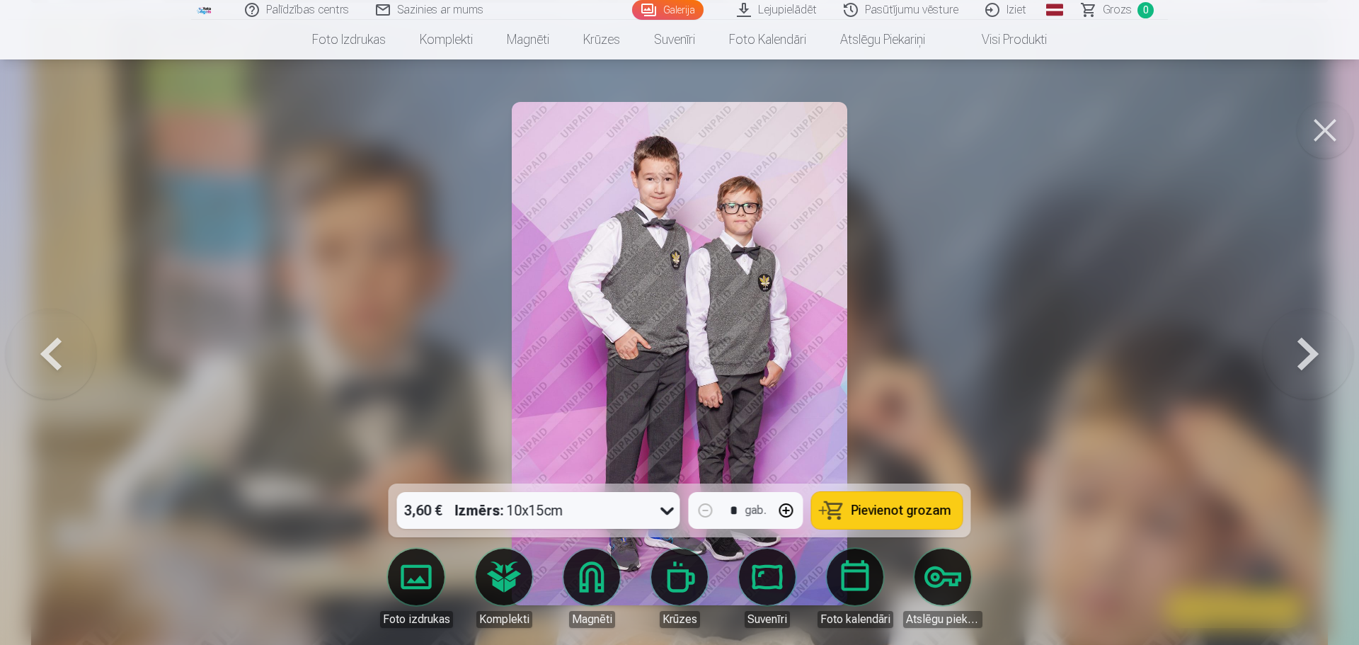
click at [1302, 350] on button at bounding box center [1307, 353] width 91 height 231
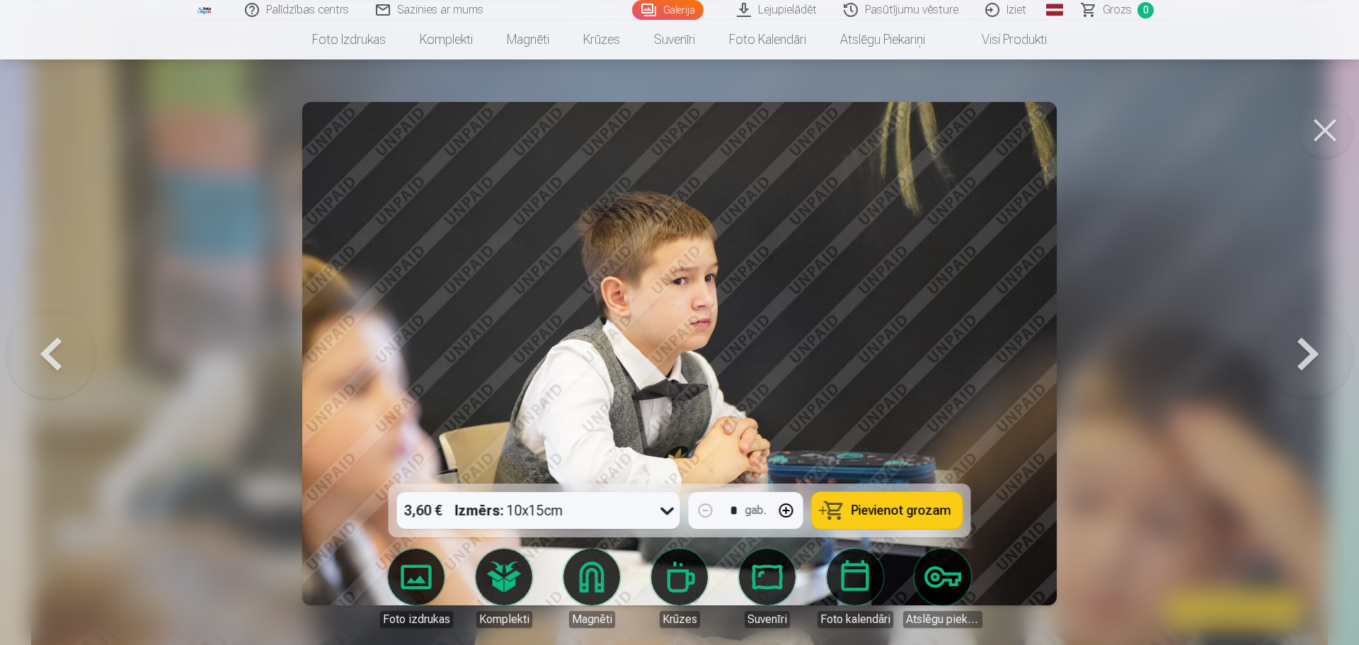
click at [1302, 350] on button at bounding box center [1307, 353] width 91 height 231
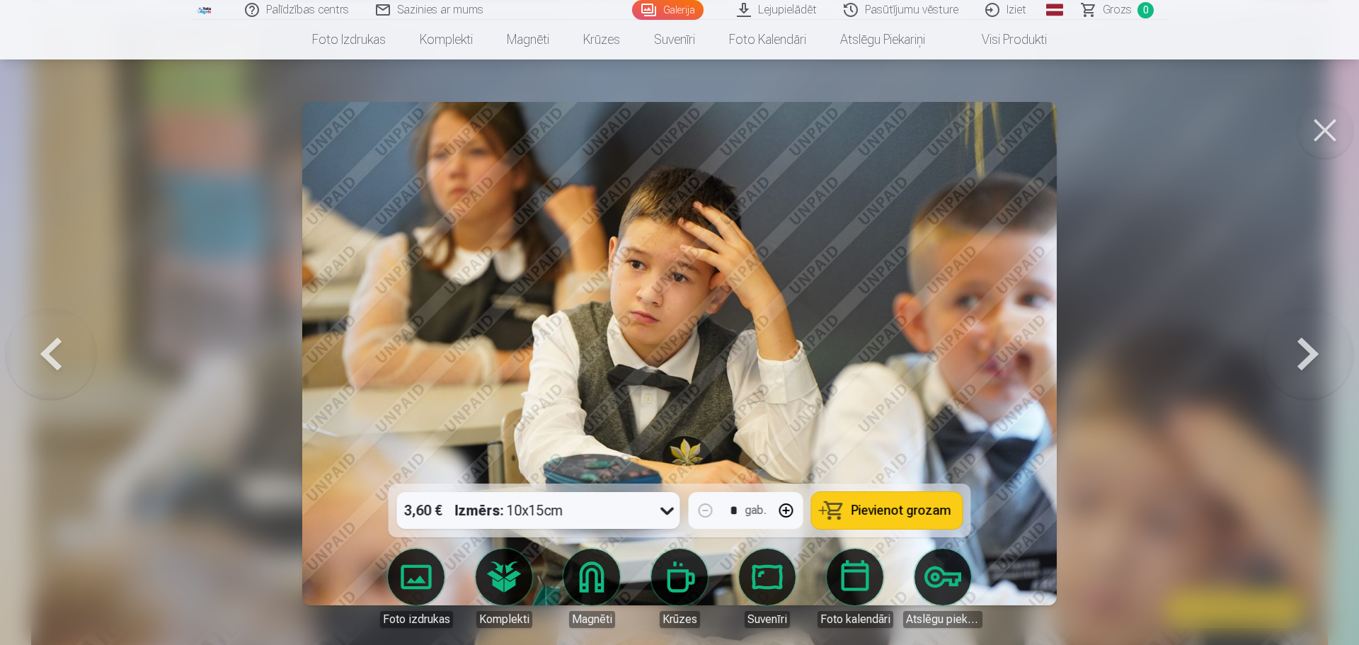
click at [1346, 360] on button at bounding box center [1307, 353] width 91 height 231
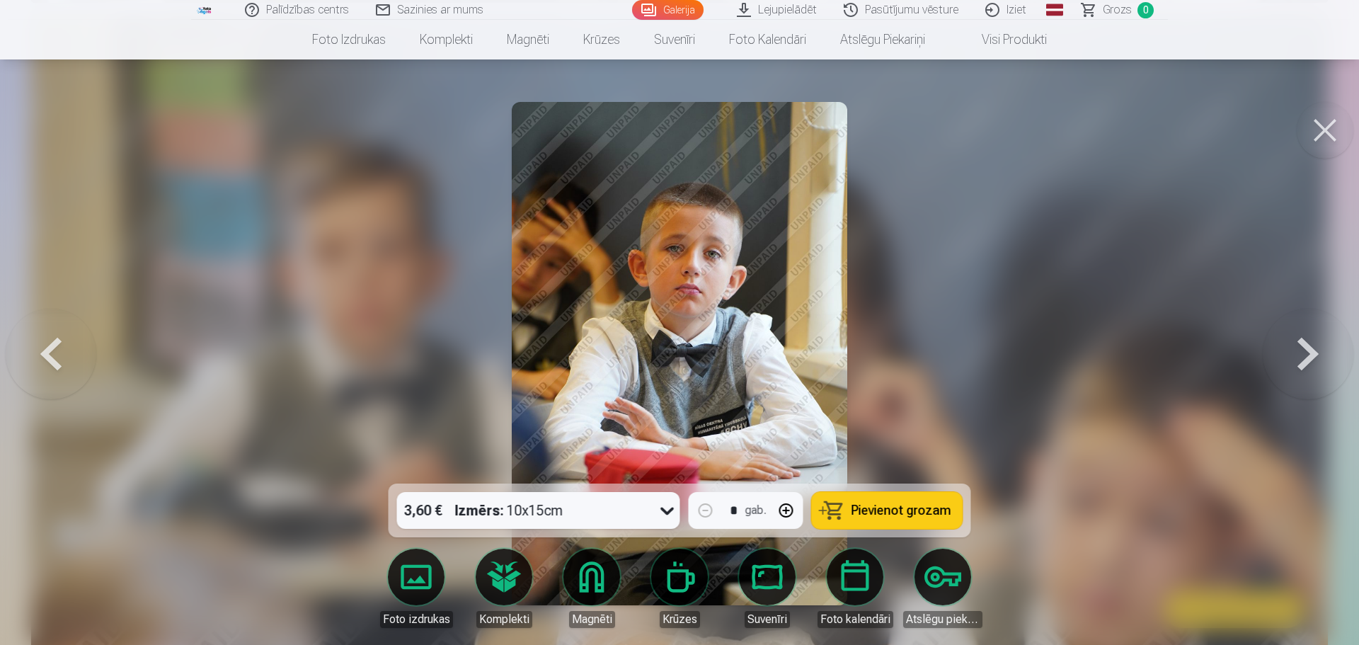
click at [1316, 369] on button at bounding box center [1307, 353] width 91 height 231
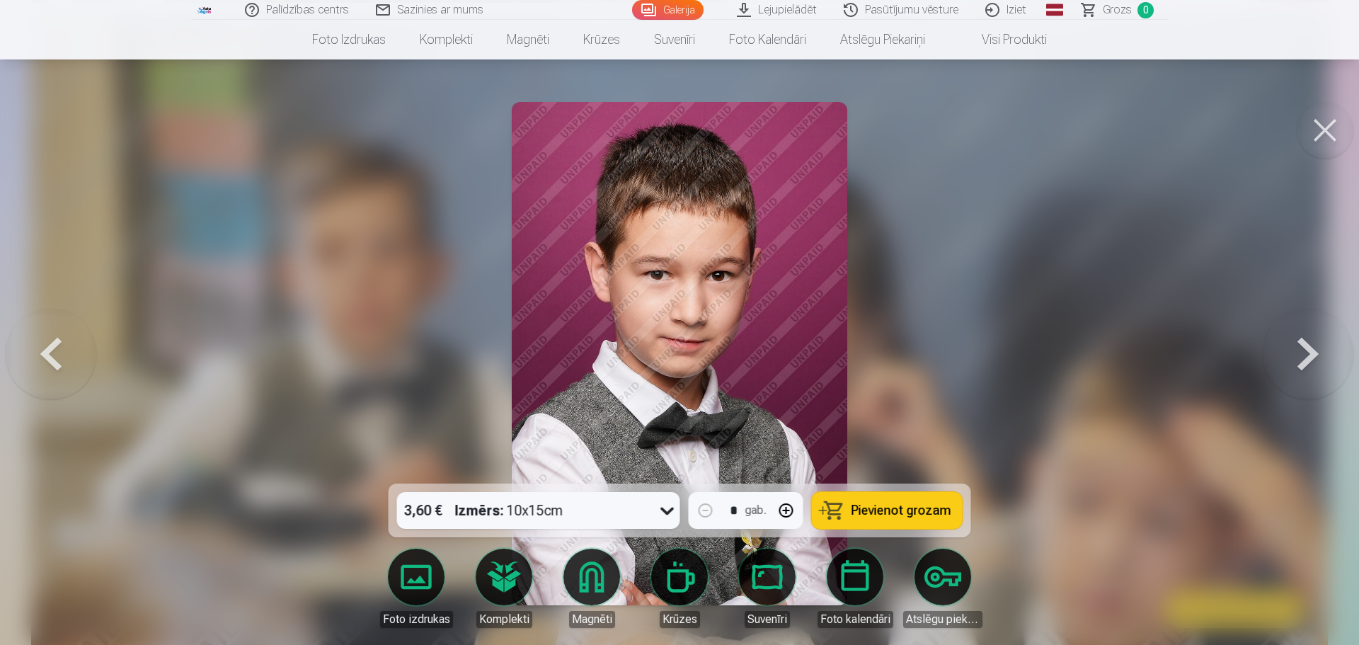
click at [1323, 359] on button at bounding box center [1307, 353] width 91 height 231
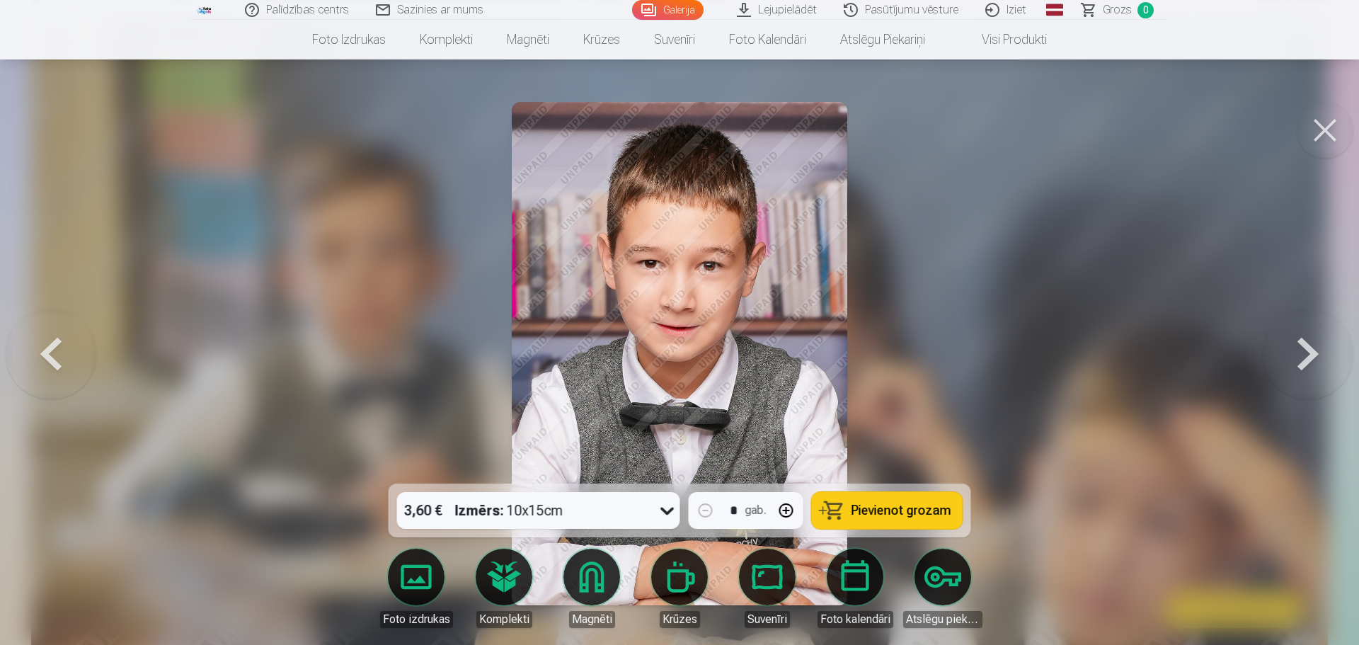
click at [1317, 353] on button at bounding box center [1307, 353] width 91 height 231
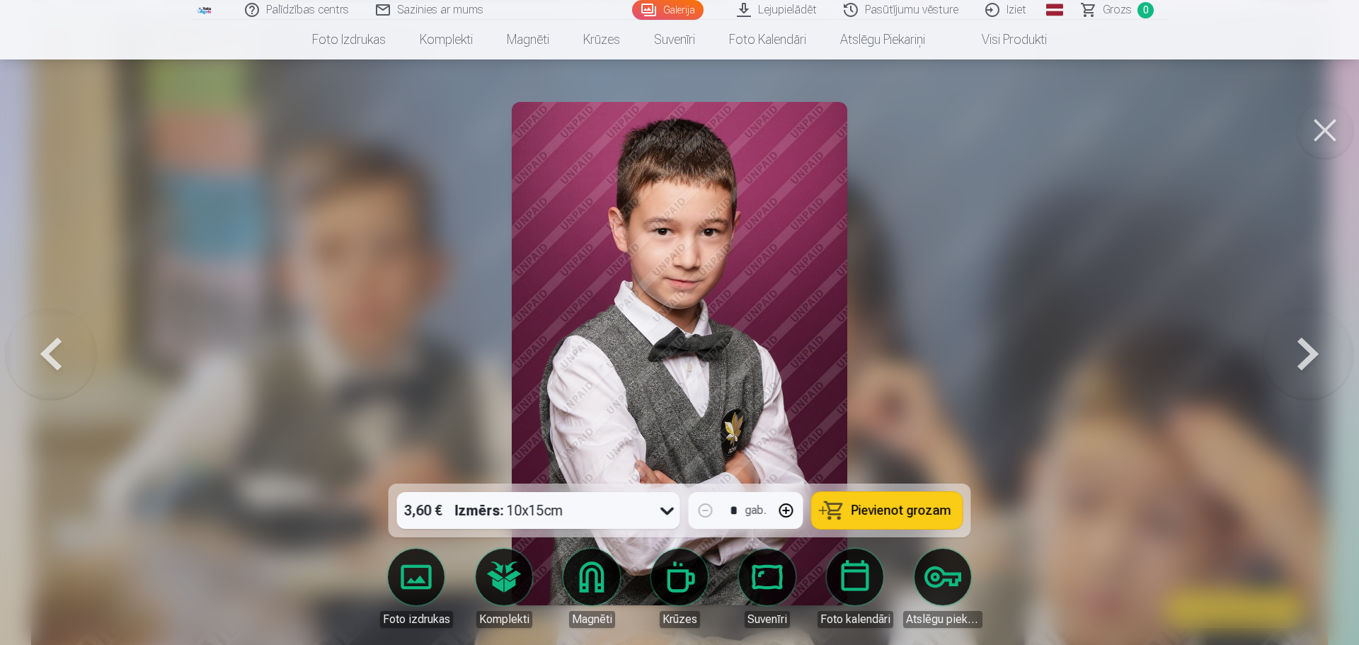
click at [1330, 333] on button at bounding box center [1307, 353] width 91 height 231
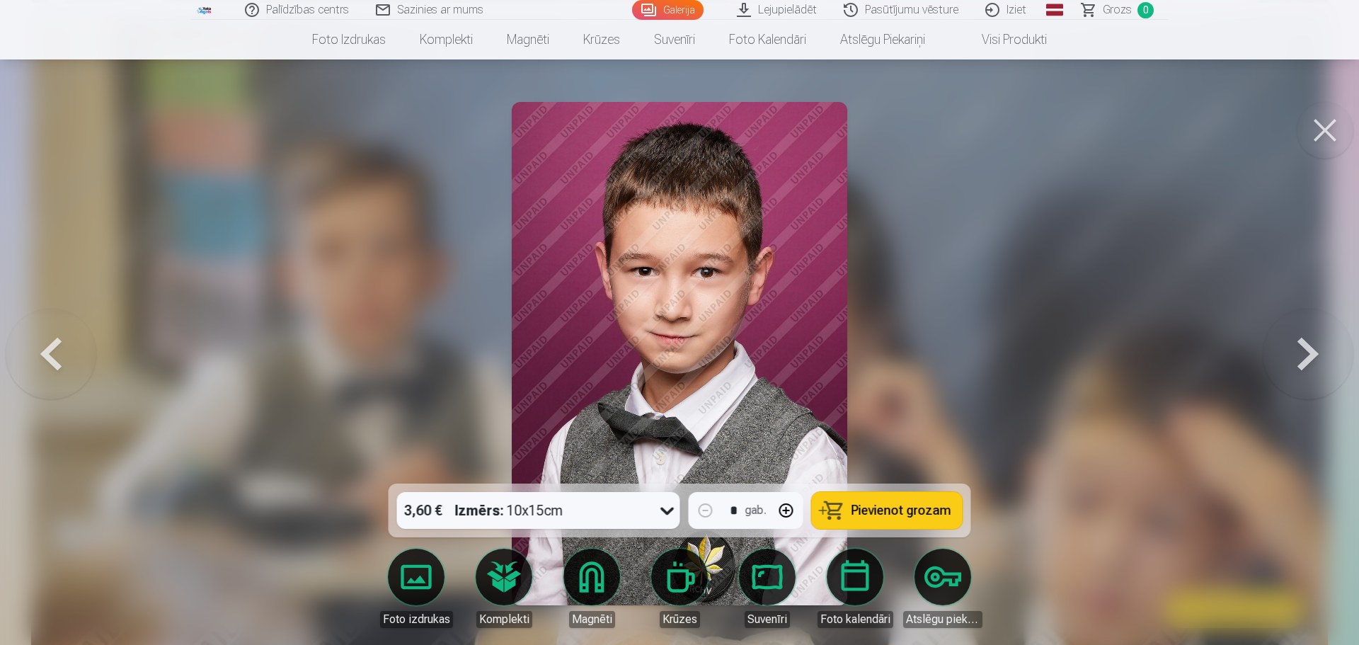
click at [1288, 385] on button at bounding box center [1307, 353] width 91 height 231
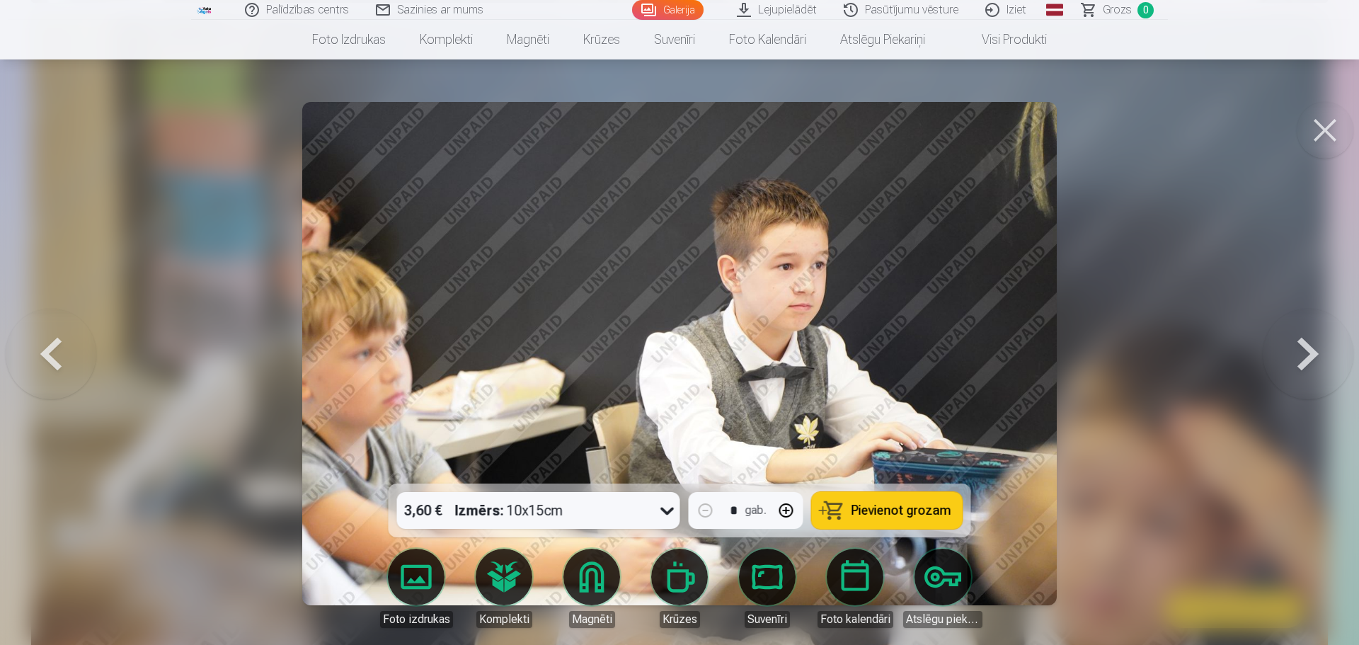
click at [1300, 364] on button at bounding box center [1307, 353] width 91 height 231
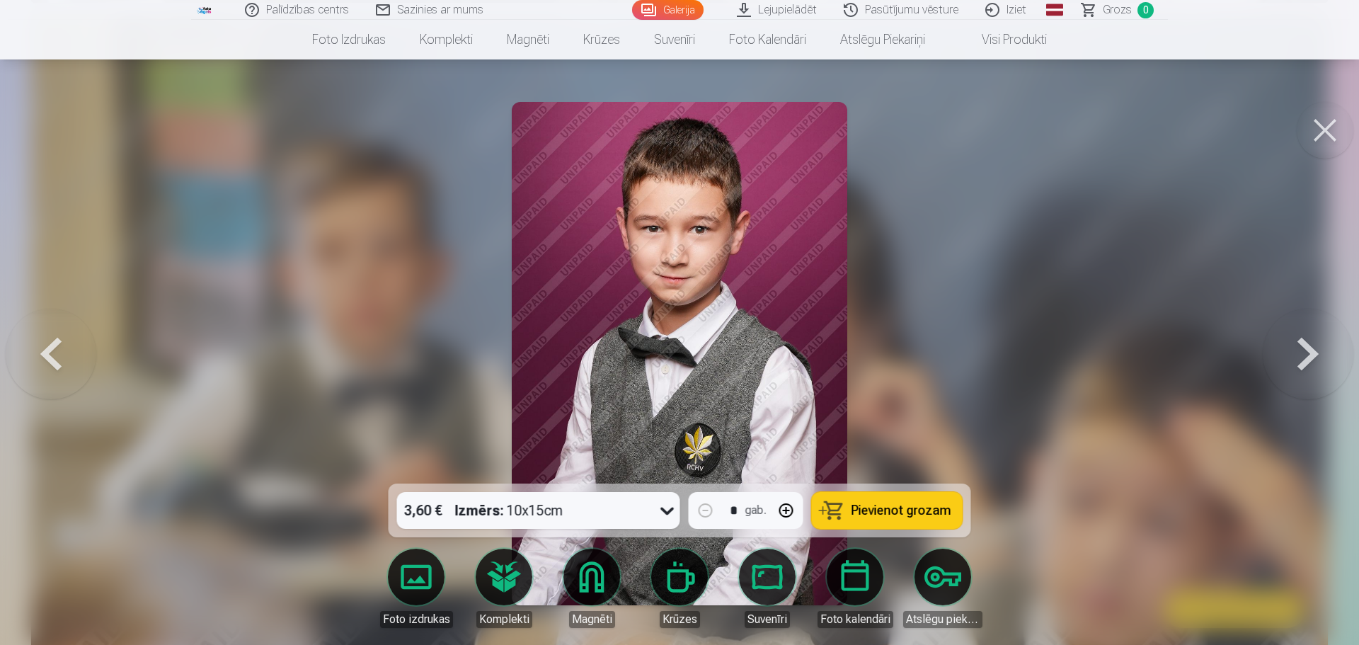
click at [53, 362] on button at bounding box center [51, 353] width 91 height 231
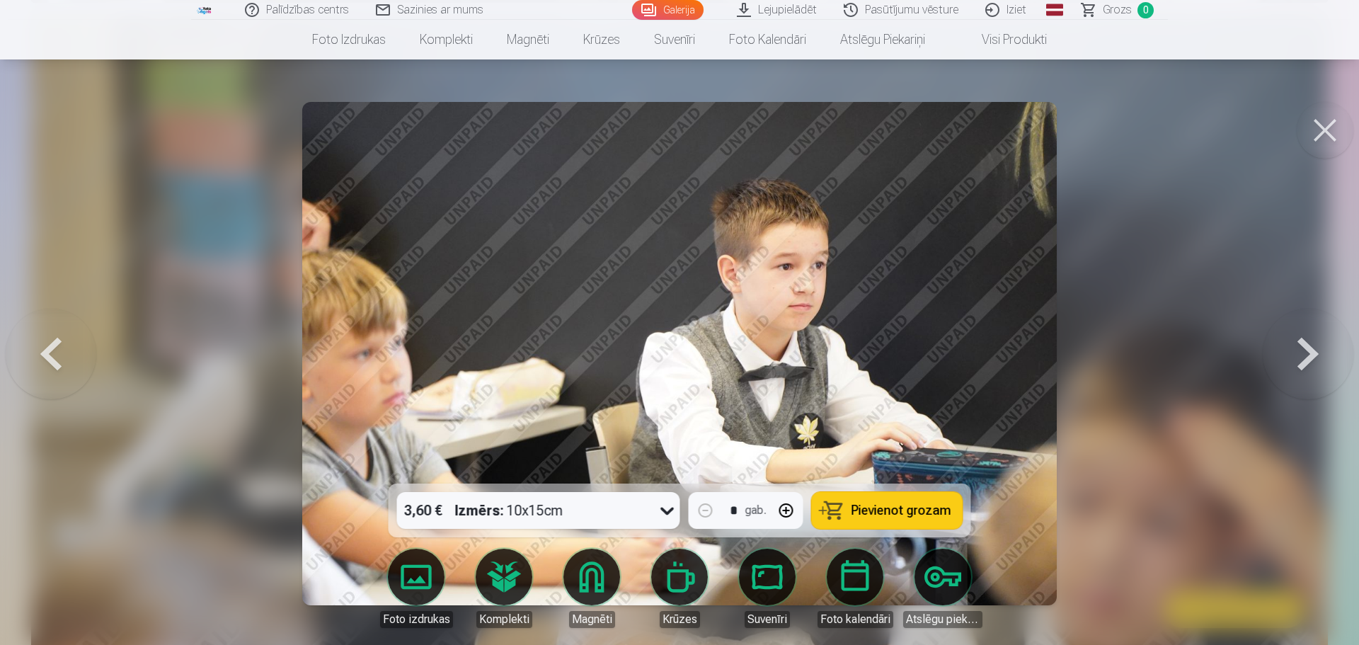
click at [53, 362] on button at bounding box center [51, 353] width 91 height 231
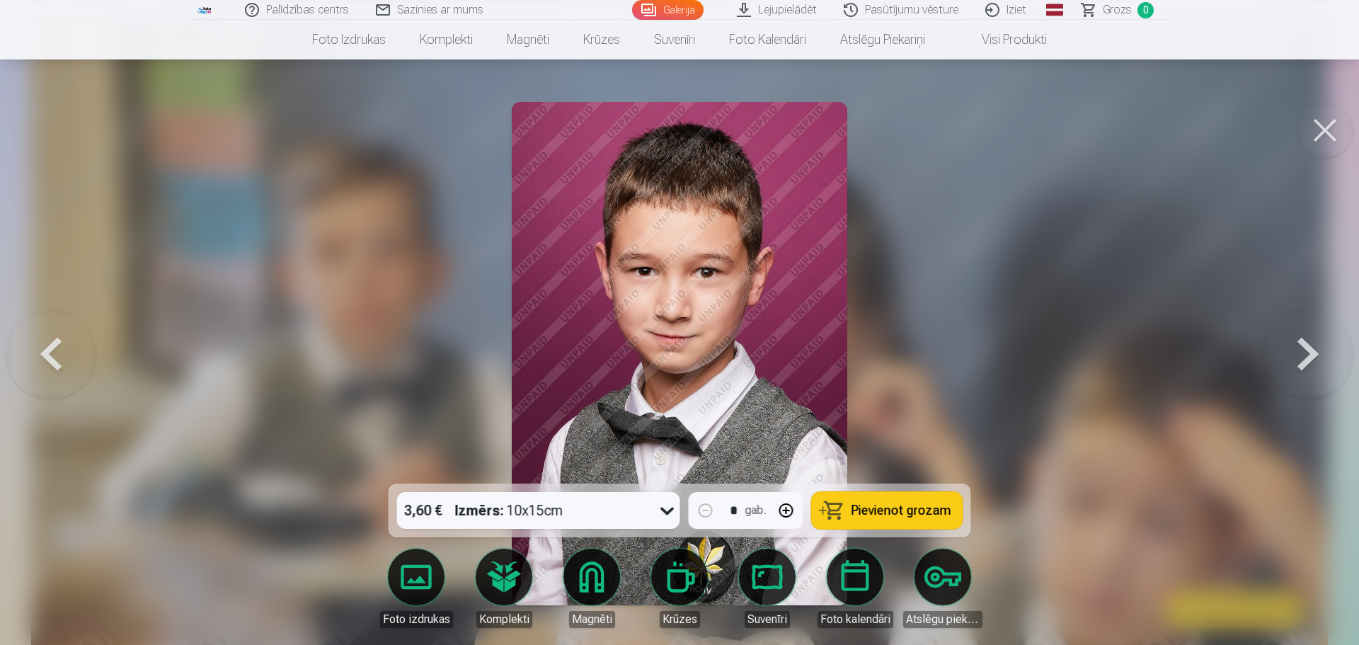
click at [53, 362] on button at bounding box center [51, 353] width 91 height 231
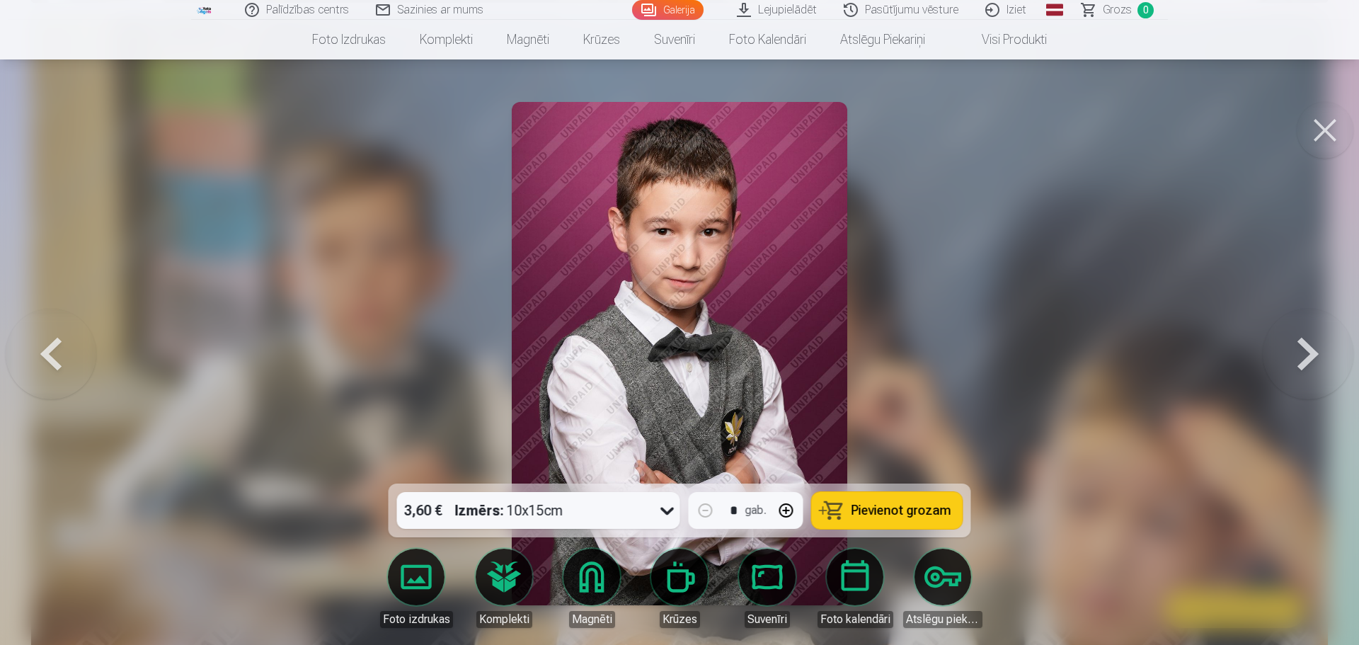
click at [53, 362] on button at bounding box center [51, 353] width 91 height 231
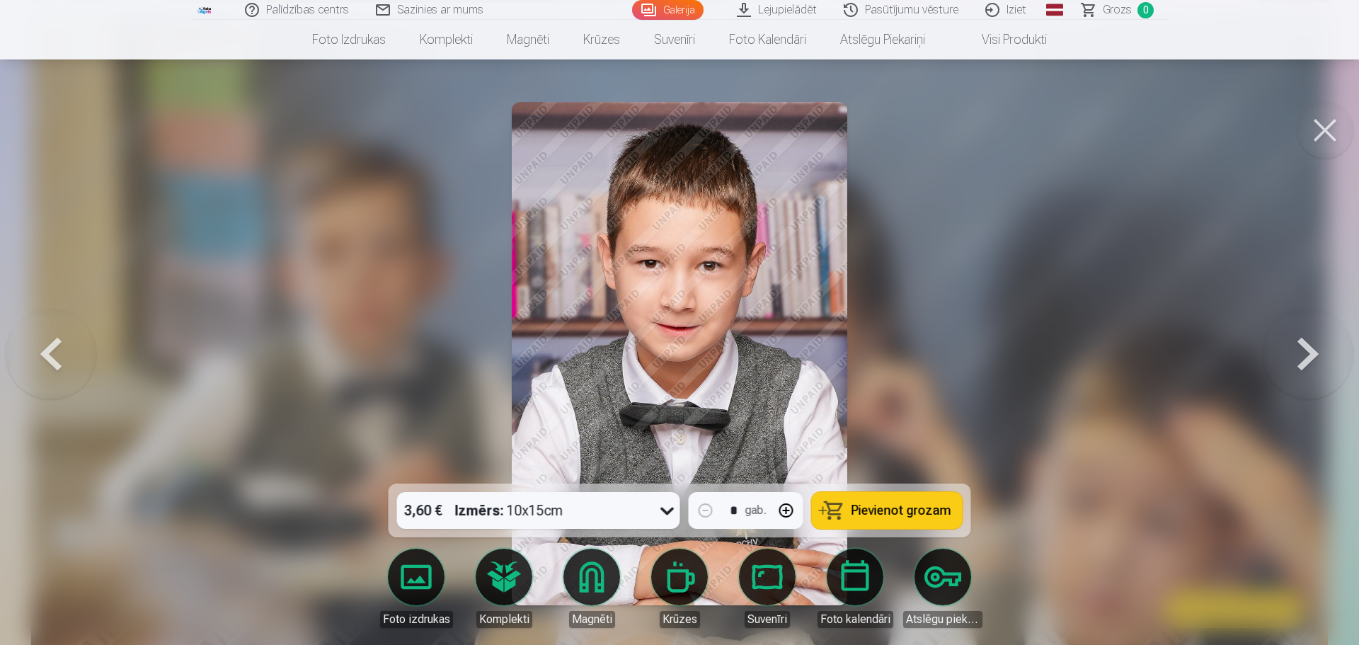
click at [53, 362] on button at bounding box center [51, 353] width 91 height 231
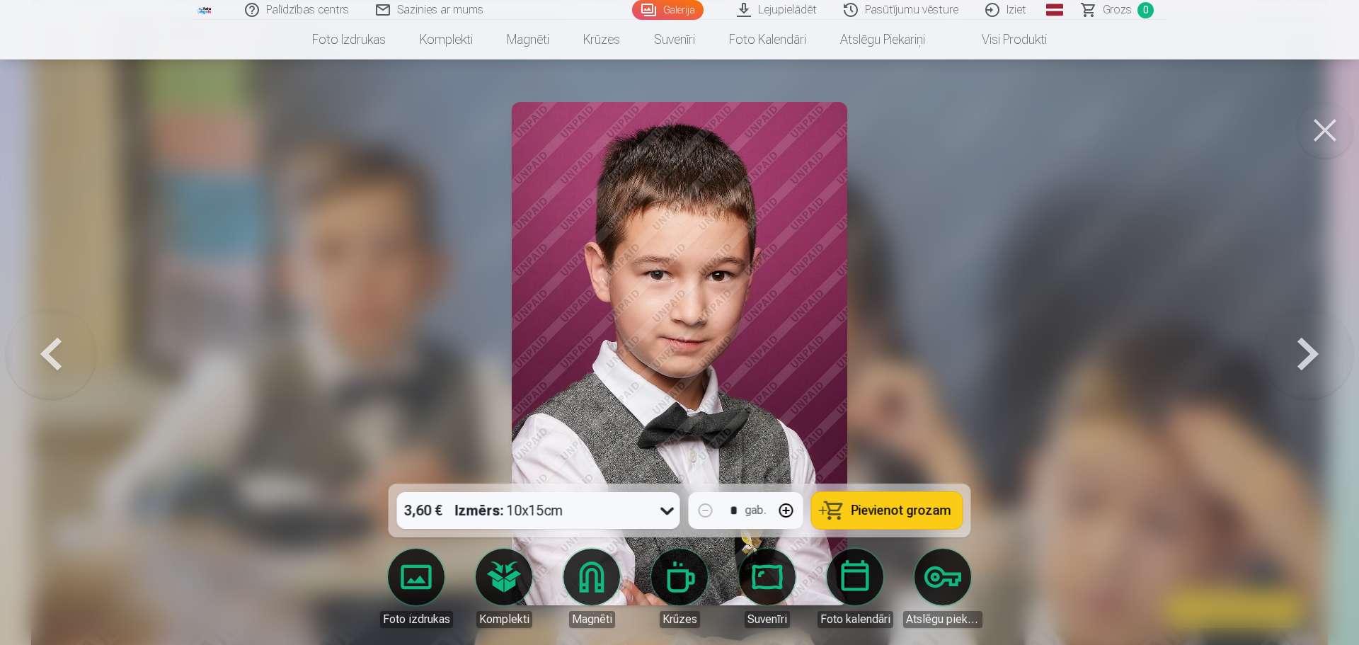
click at [53, 362] on button at bounding box center [51, 353] width 91 height 231
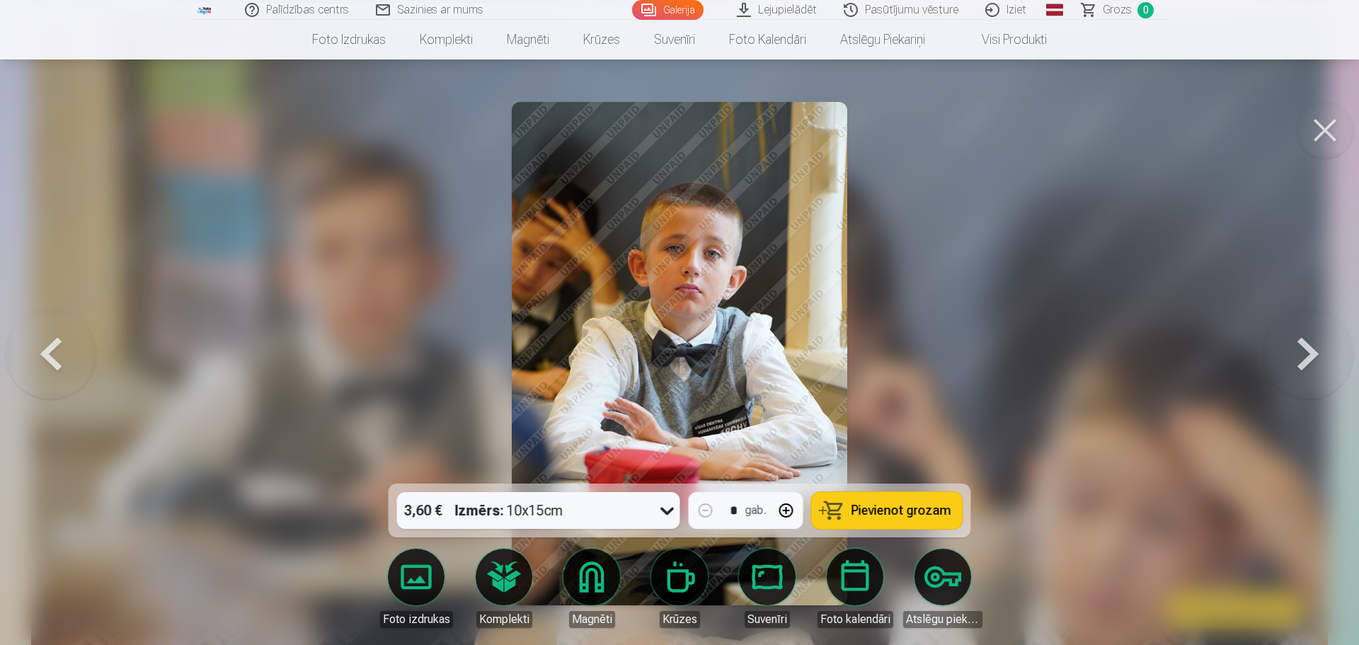
click at [53, 362] on button at bounding box center [51, 353] width 91 height 231
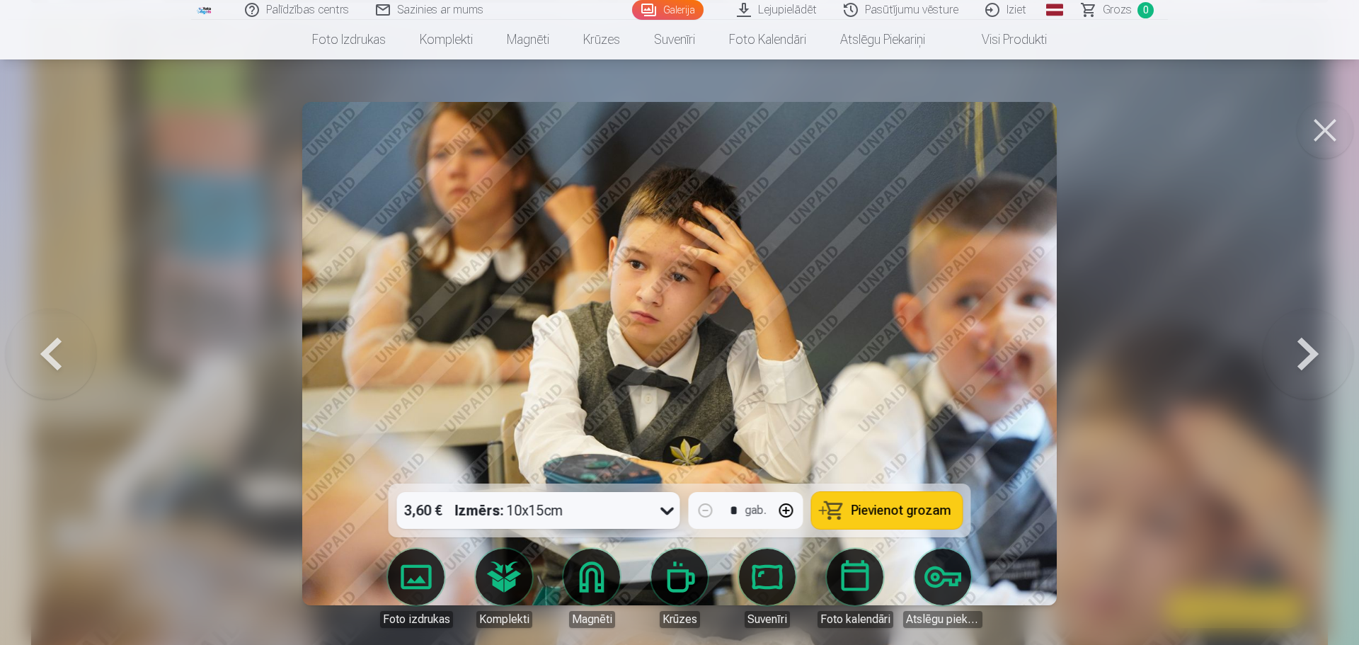
click at [53, 362] on button at bounding box center [51, 353] width 91 height 231
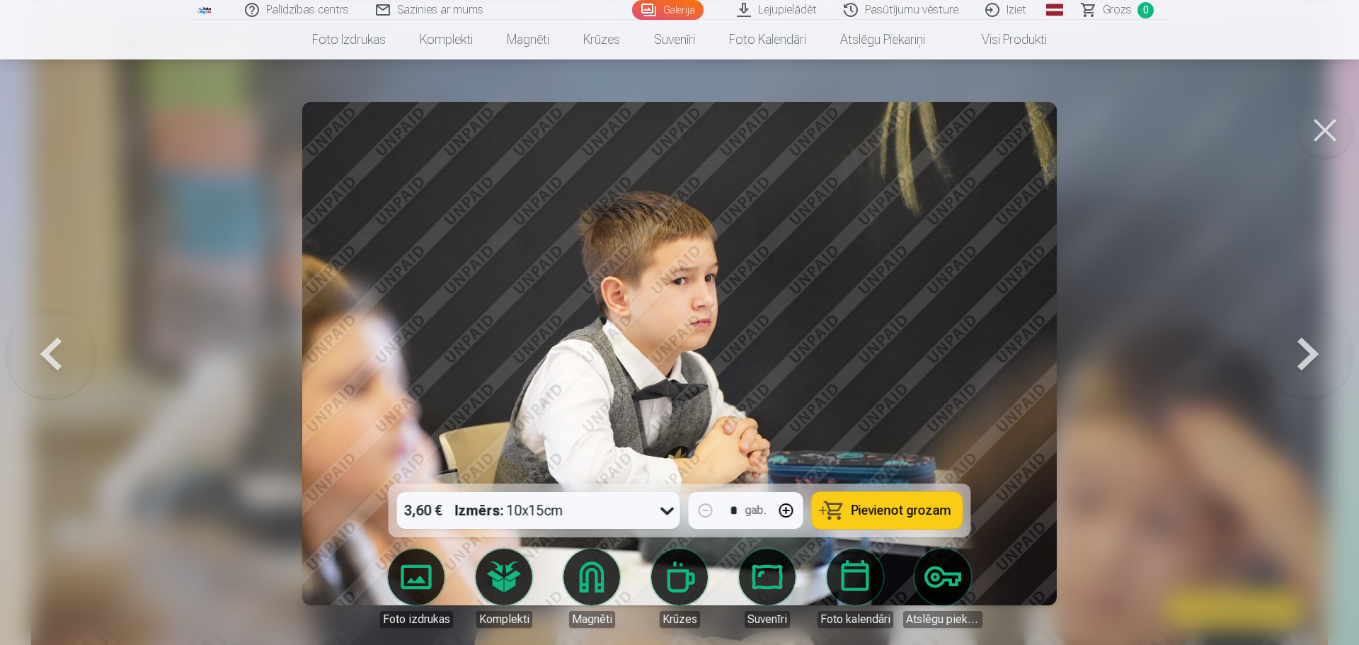
click at [53, 362] on button at bounding box center [51, 353] width 91 height 231
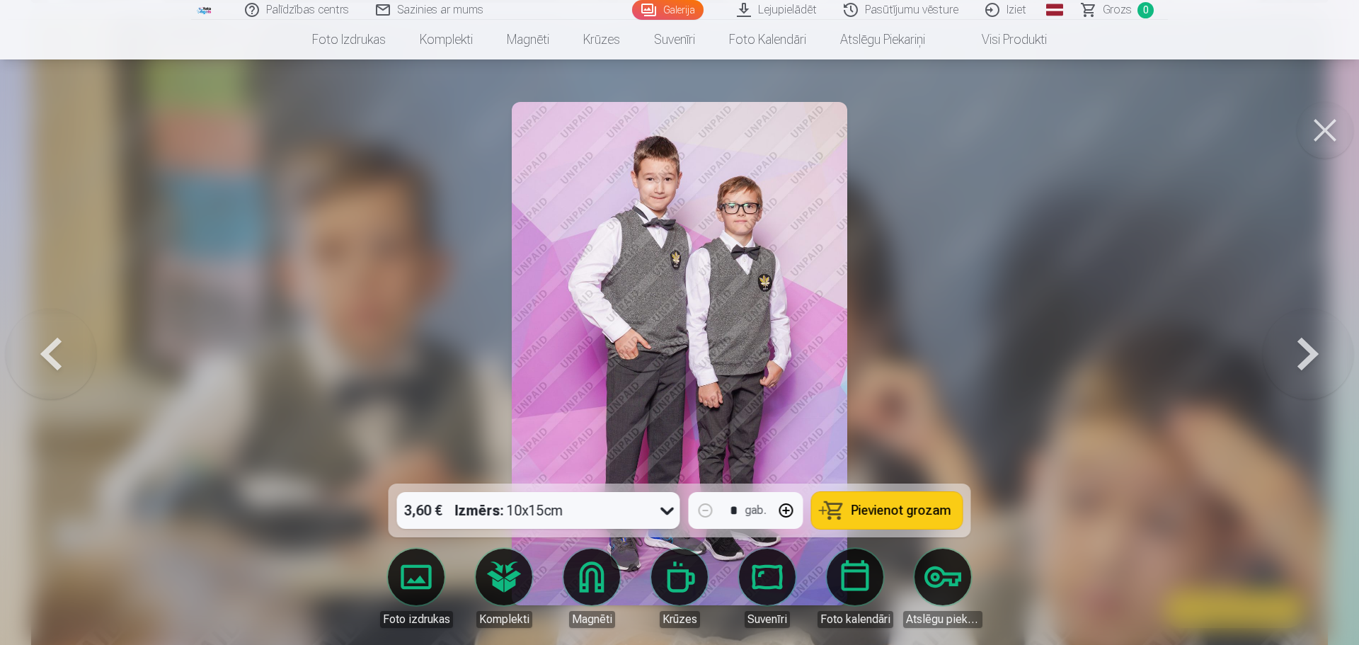
click at [53, 362] on button at bounding box center [51, 353] width 91 height 231
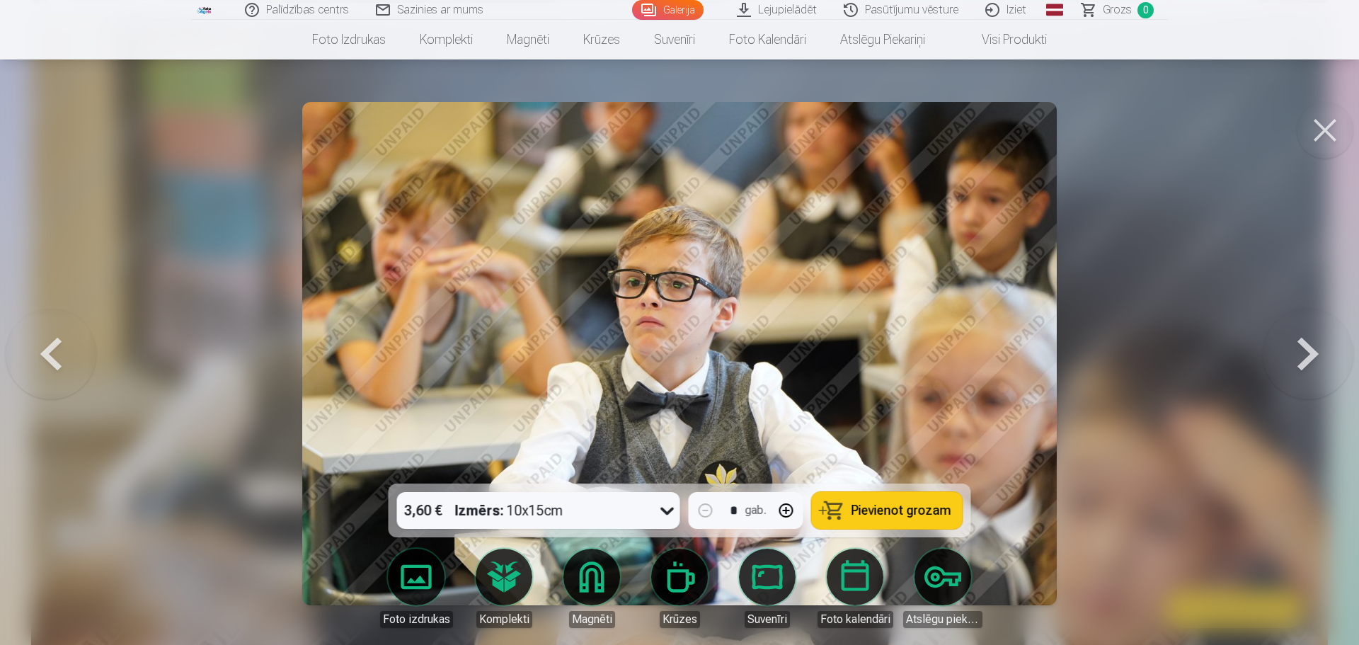
click at [53, 362] on button at bounding box center [51, 353] width 91 height 231
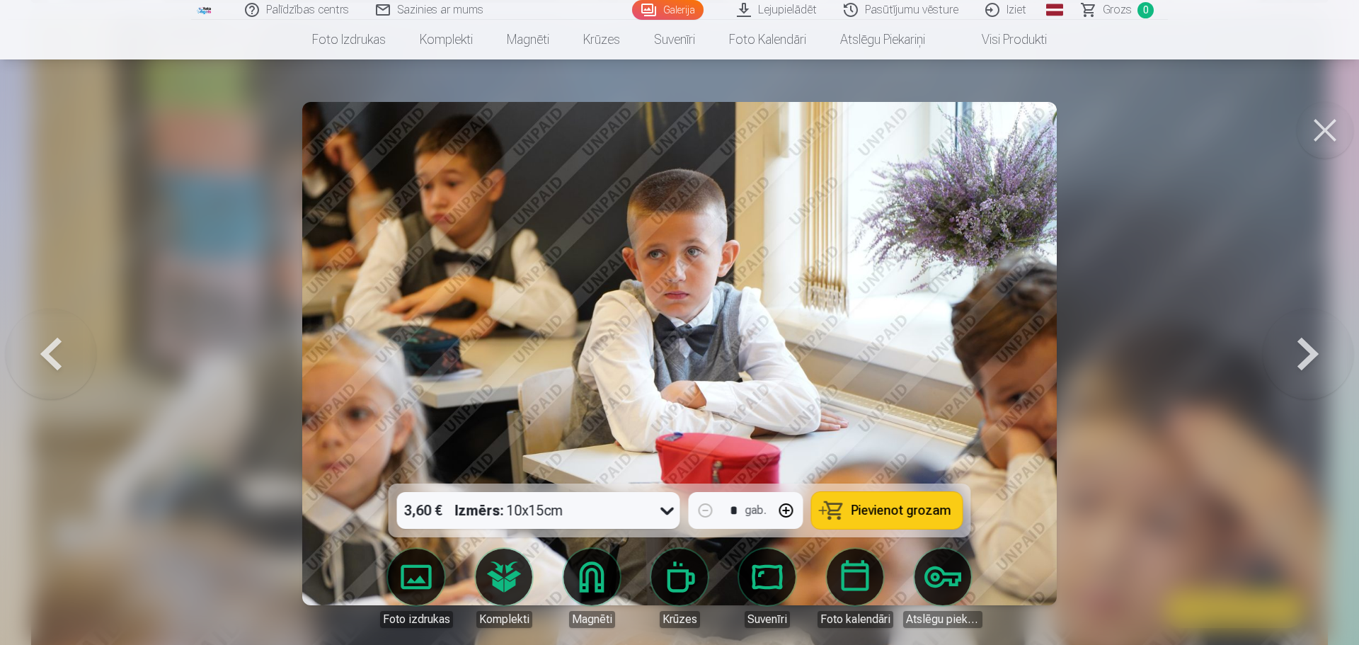
click at [53, 362] on button at bounding box center [51, 353] width 91 height 231
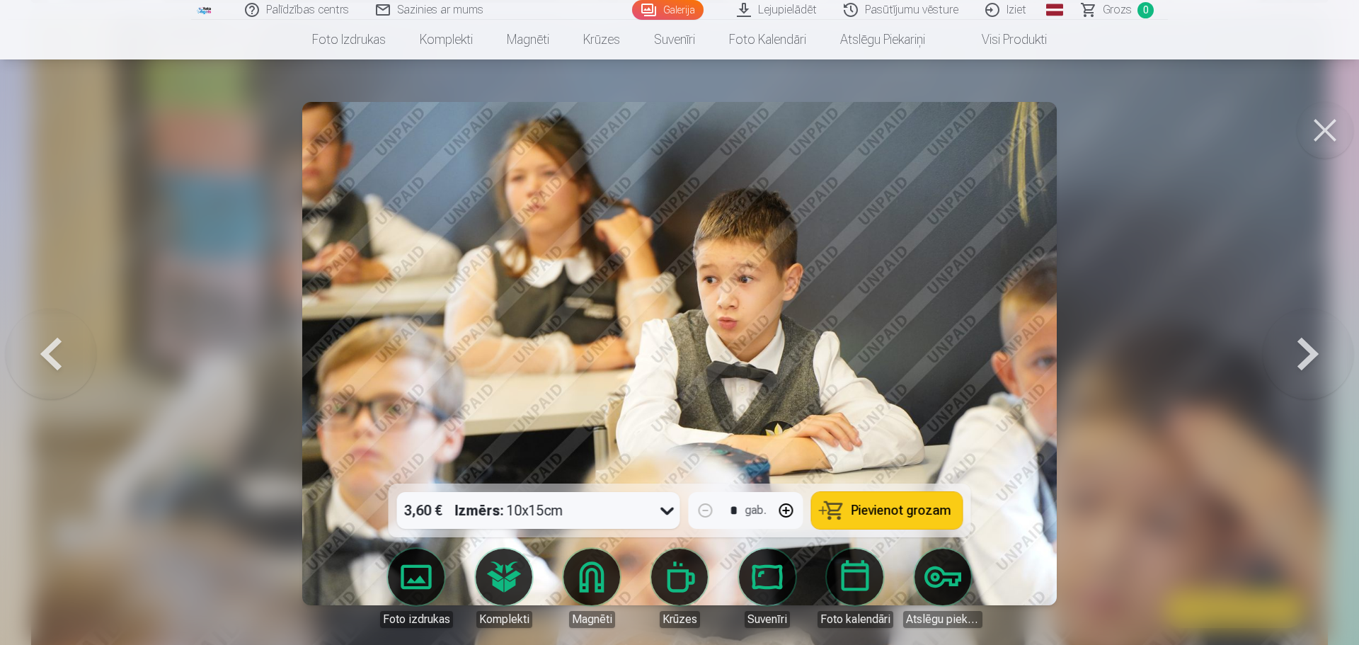
click at [53, 362] on button at bounding box center [51, 353] width 91 height 231
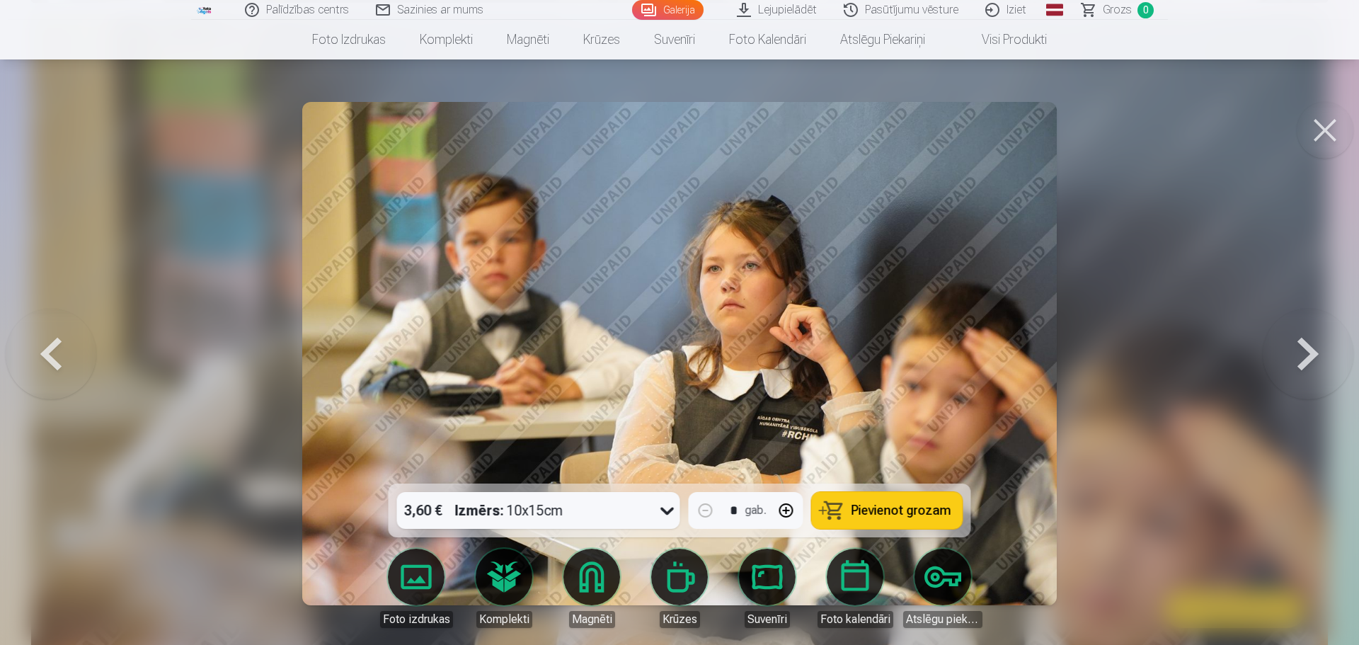
click at [53, 362] on button at bounding box center [51, 353] width 91 height 231
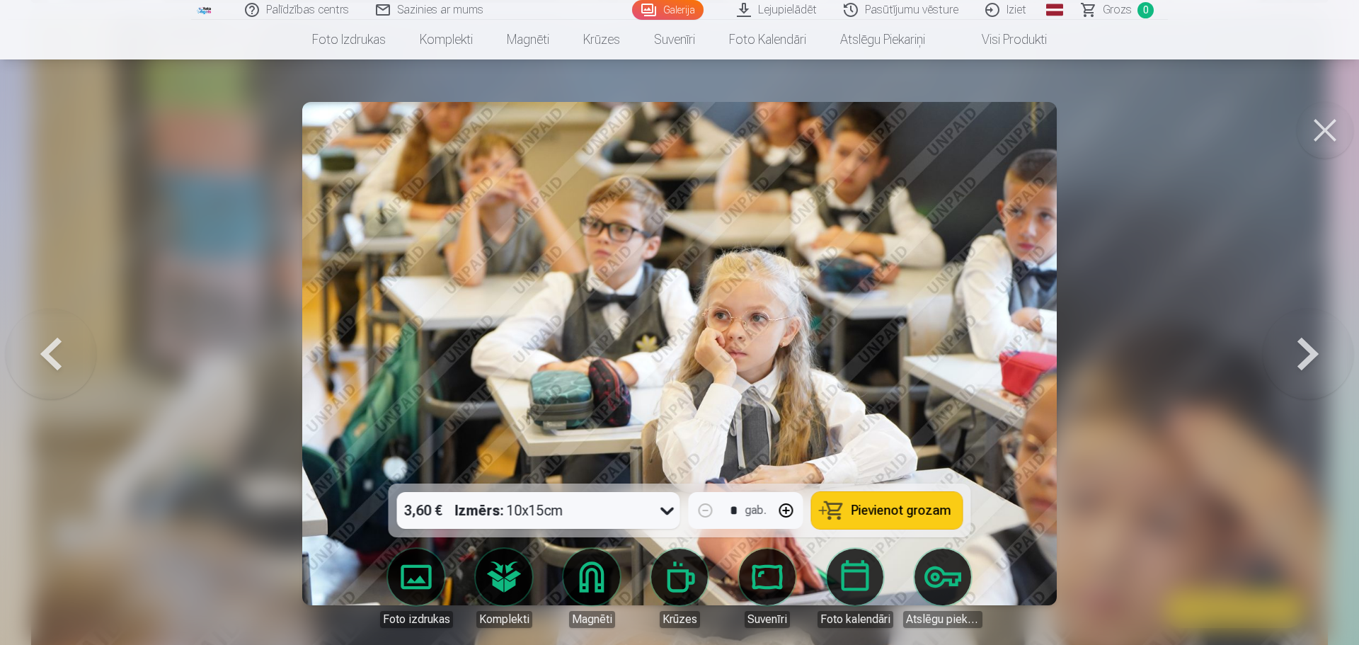
click at [53, 362] on button at bounding box center [51, 353] width 91 height 231
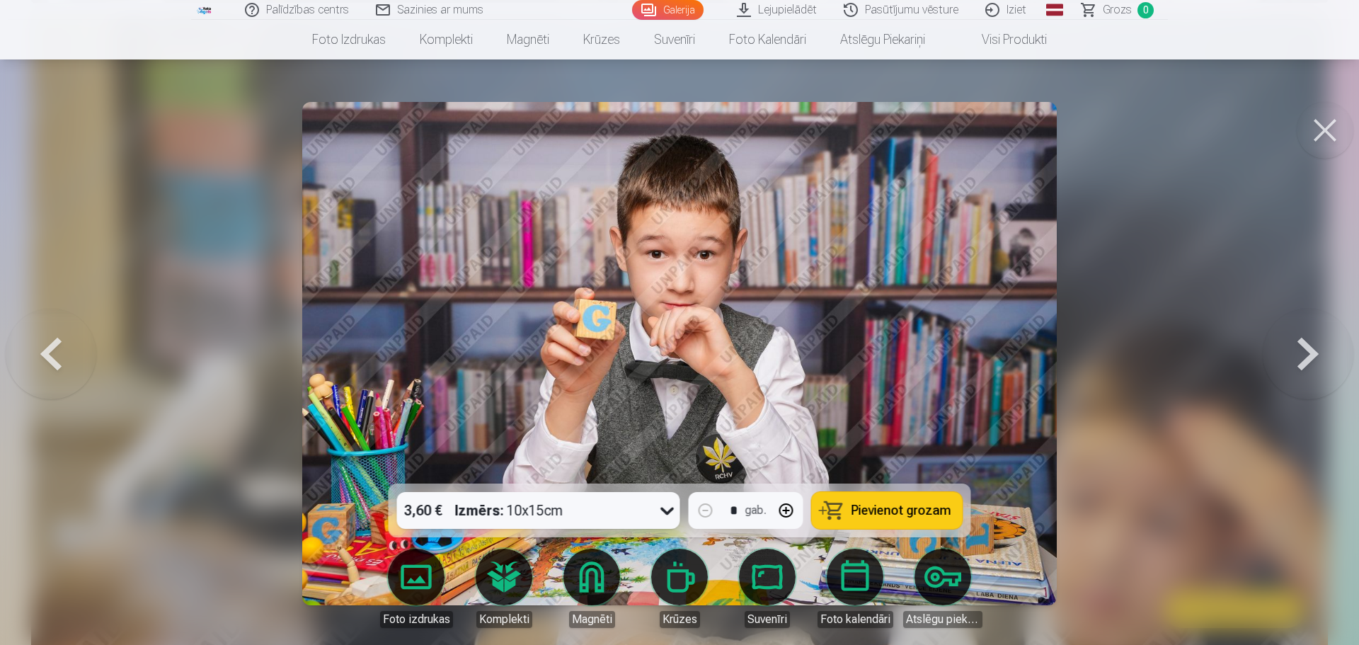
click at [53, 362] on button at bounding box center [51, 353] width 91 height 231
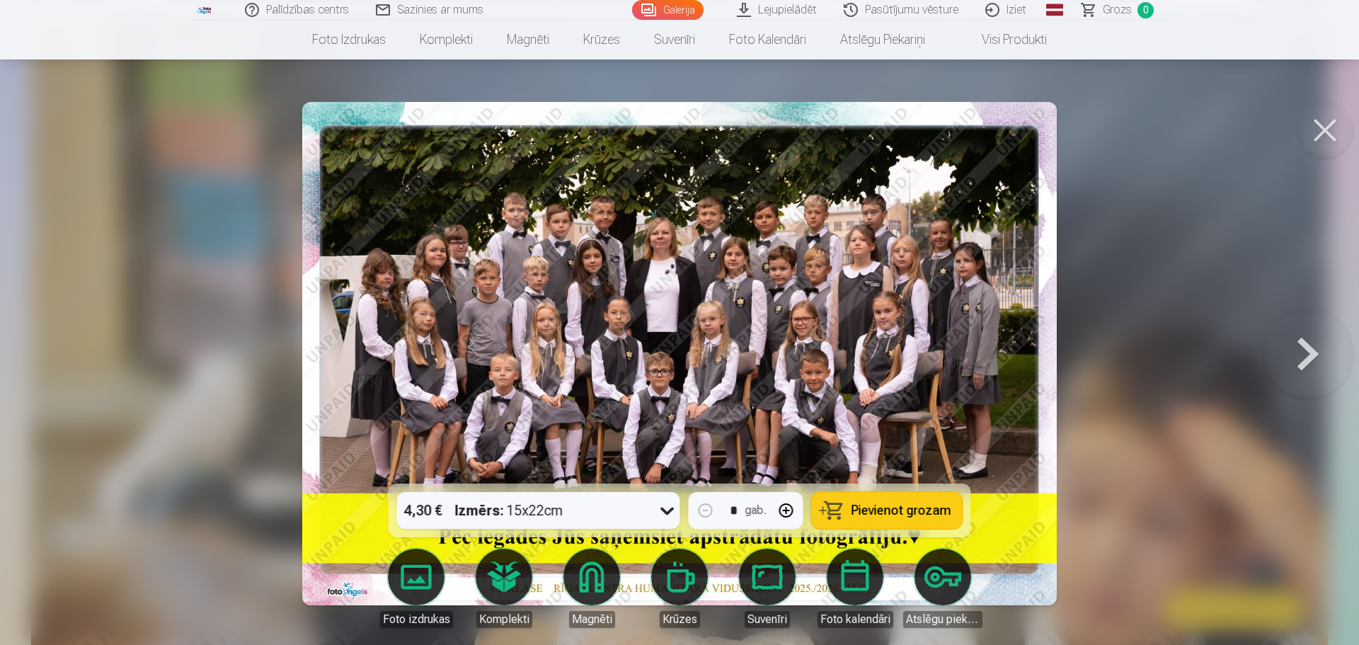
click at [53, 362] on div at bounding box center [679, 322] width 1359 height 645
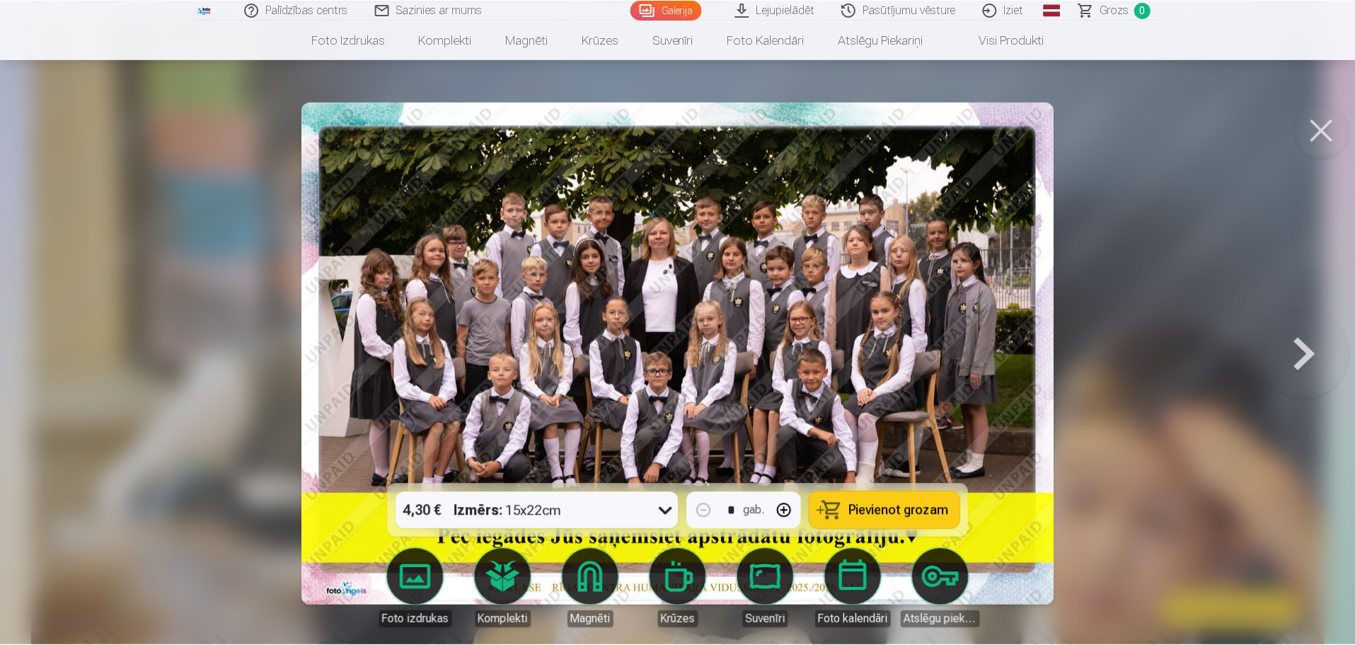
scroll to position [2763, 0]
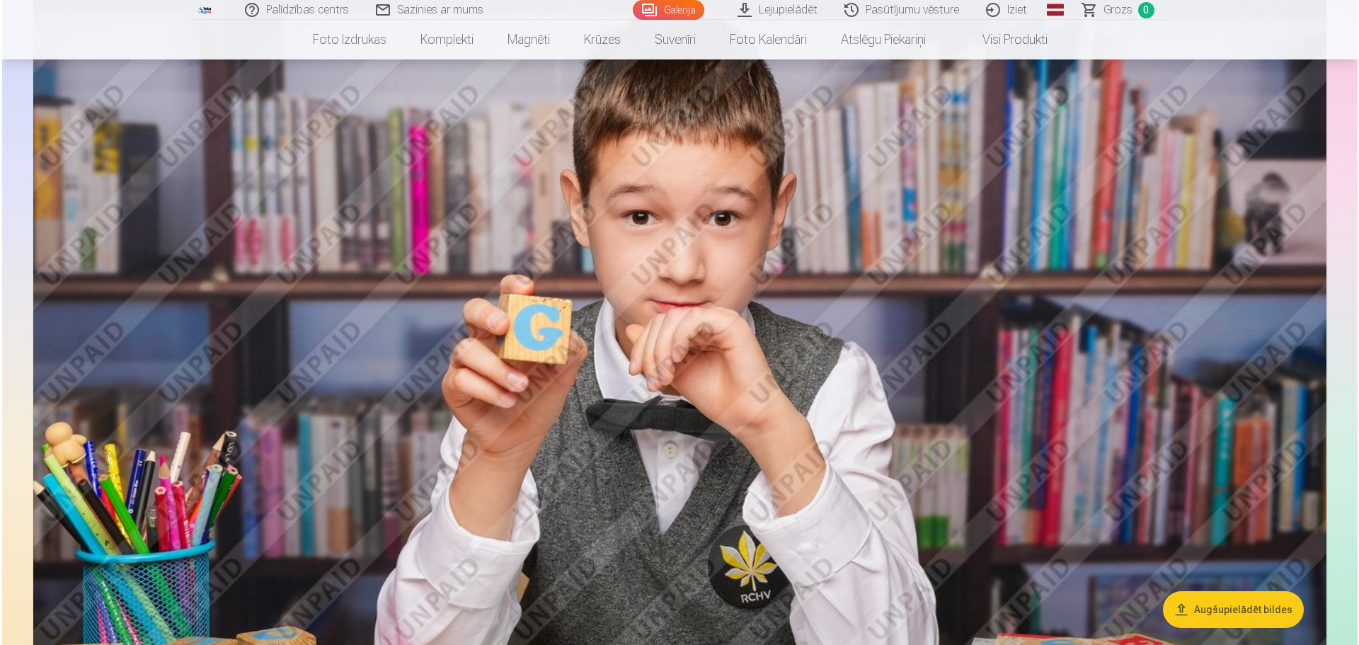
scroll to position [1071, 0]
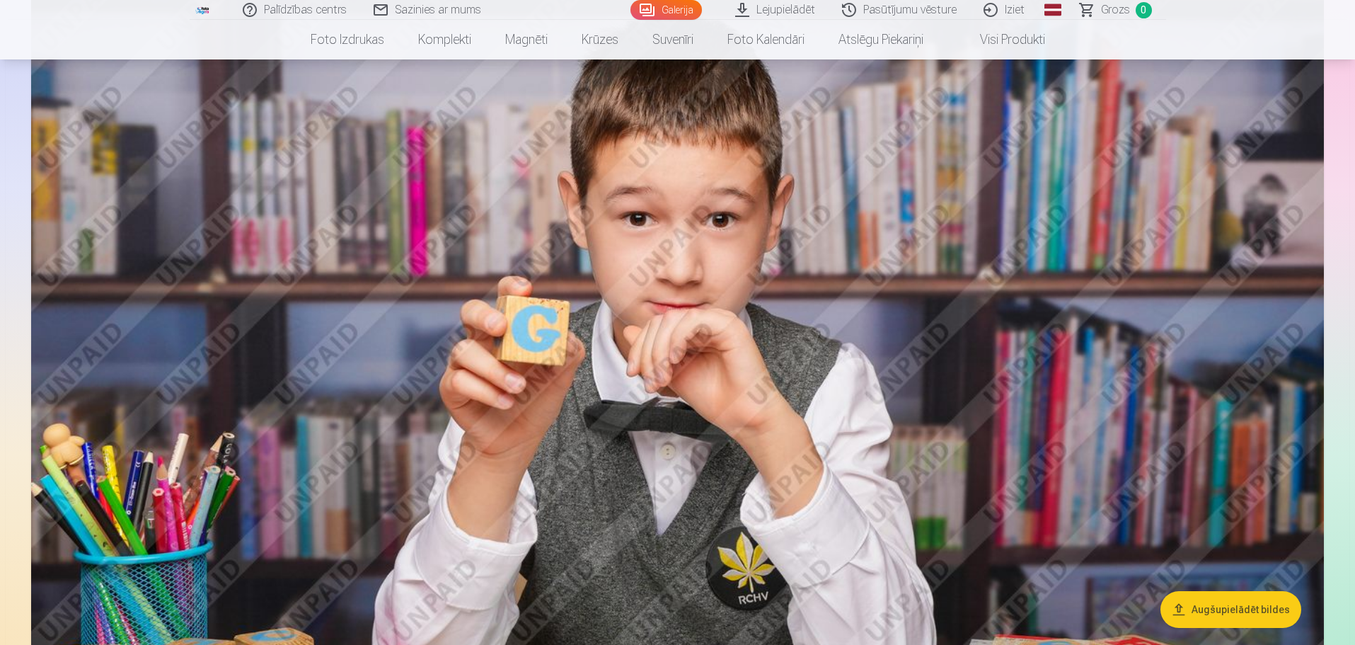
click at [1284, 365] on img at bounding box center [677, 389] width 1293 height 862
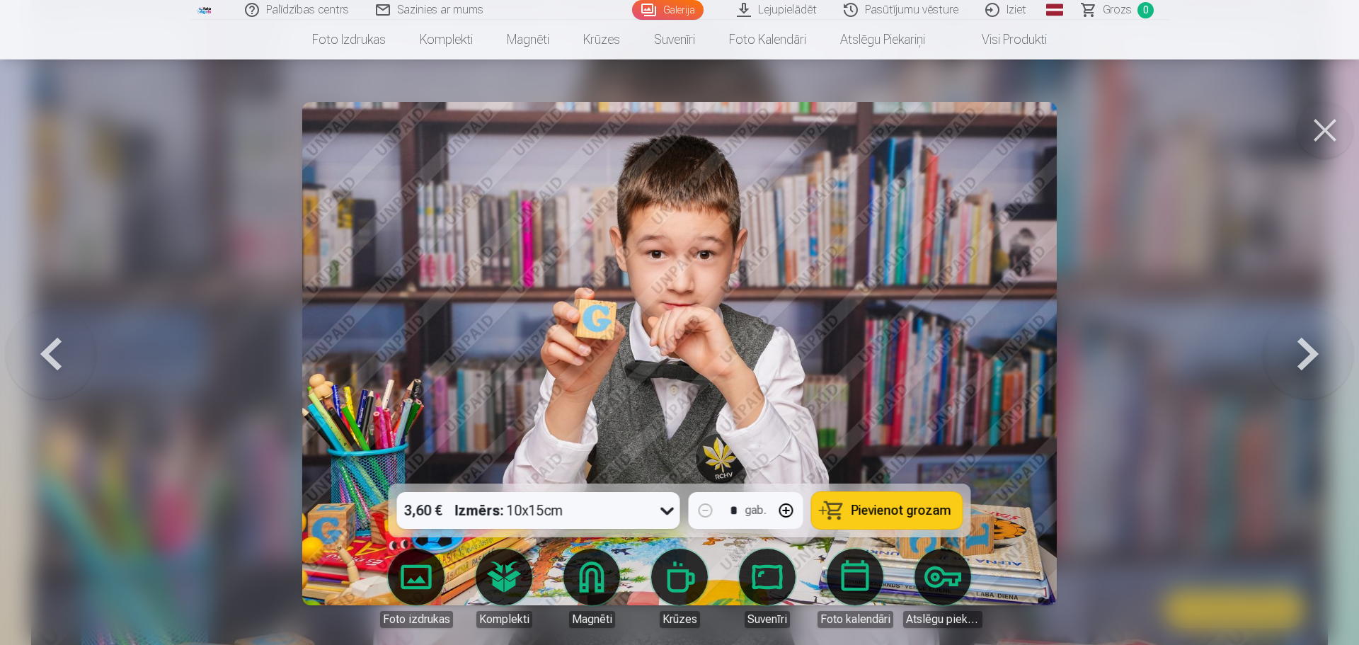
click at [1305, 357] on button at bounding box center [1307, 353] width 91 height 231
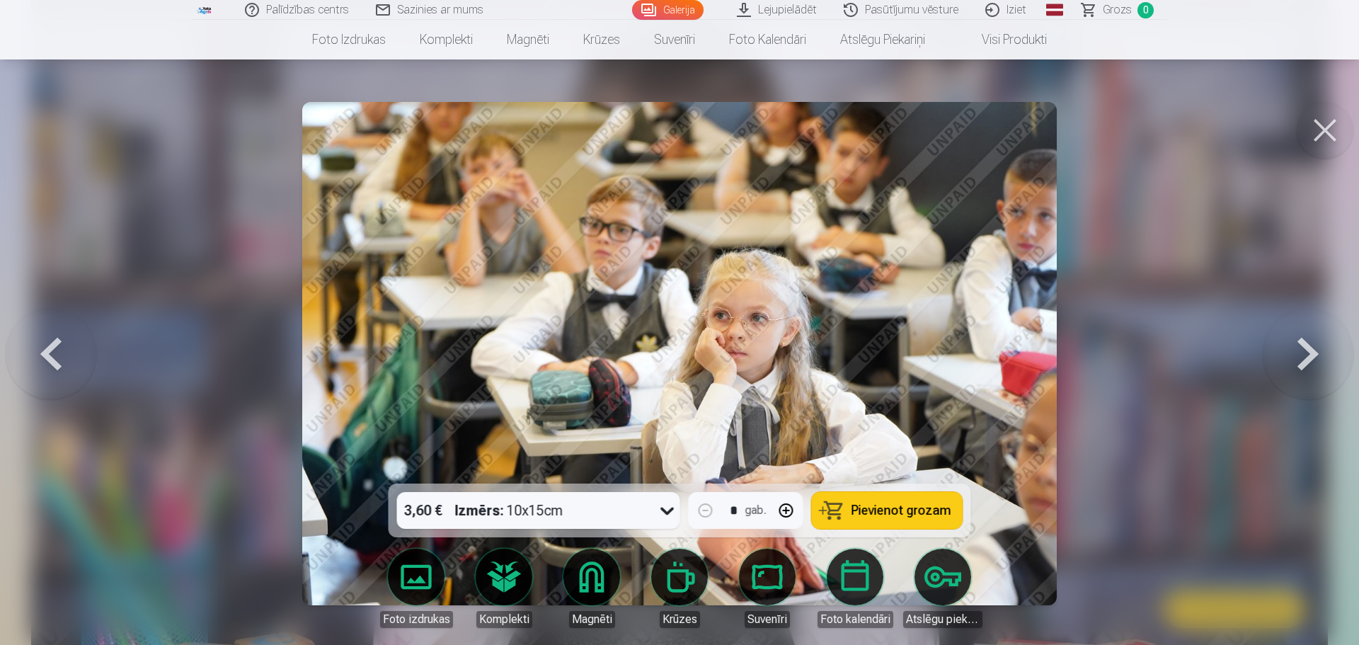
click at [59, 350] on button at bounding box center [51, 353] width 91 height 231
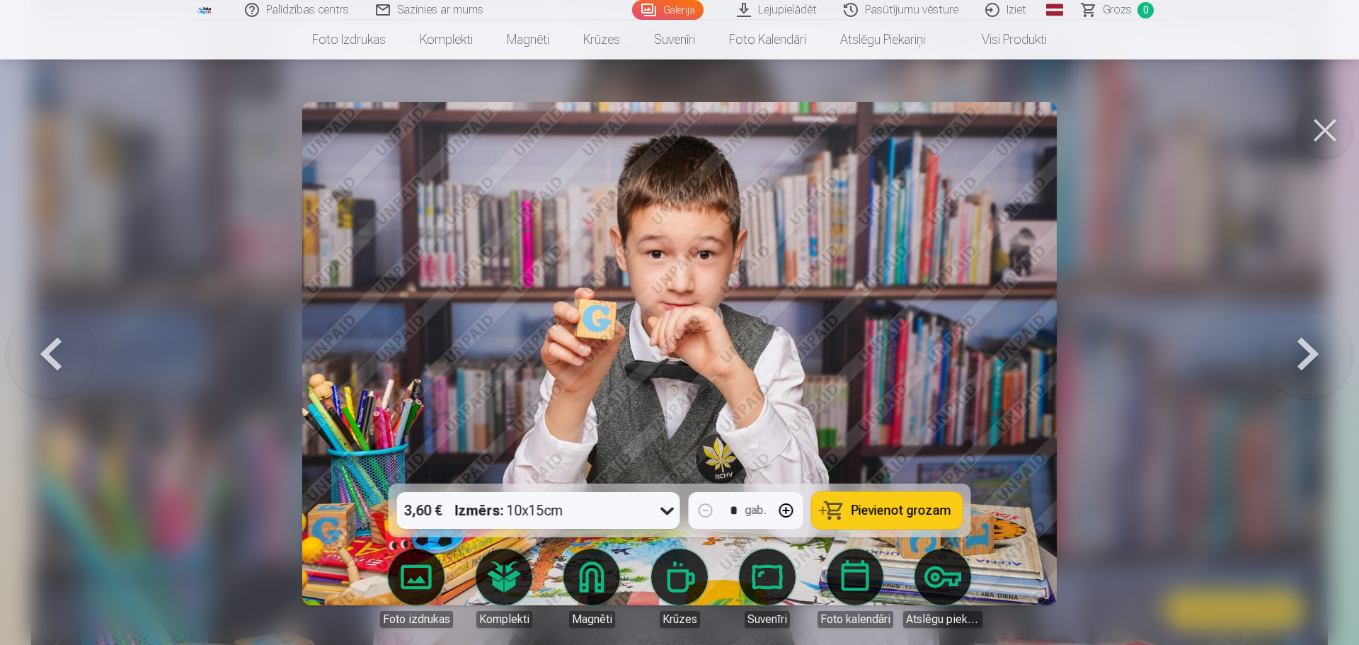
click at [1313, 347] on button at bounding box center [1307, 353] width 91 height 231
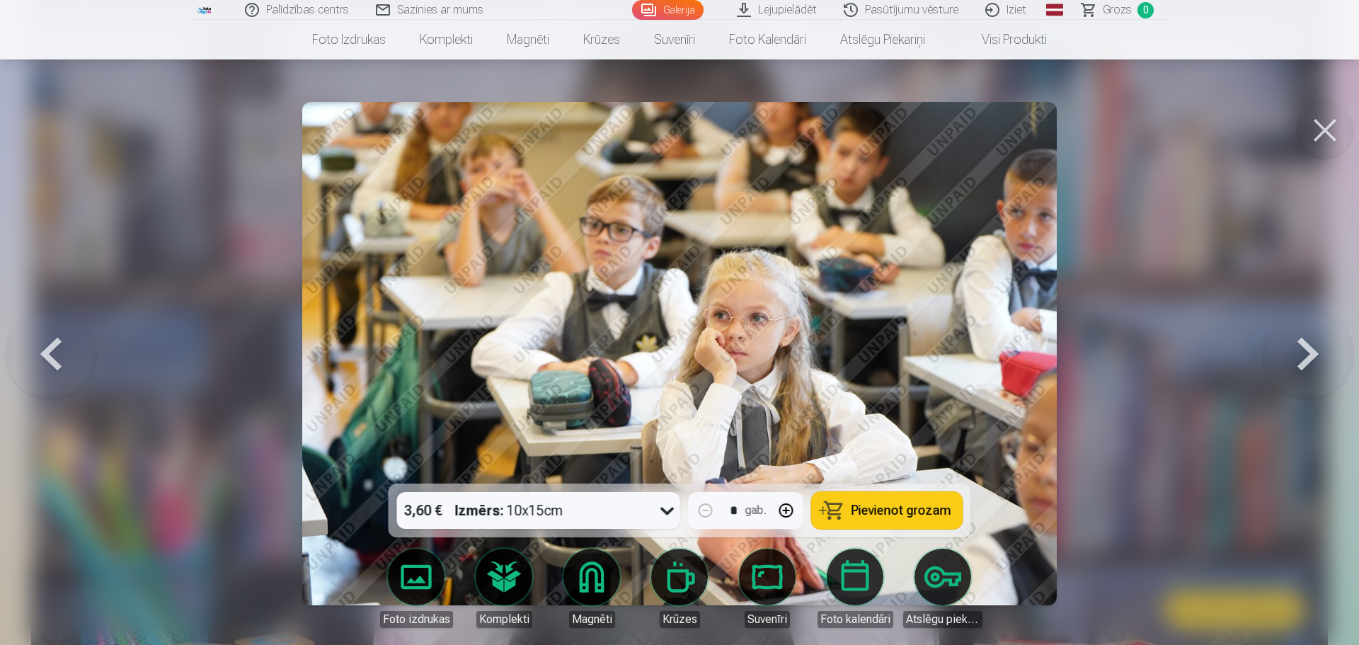
click at [1313, 349] on button at bounding box center [1307, 353] width 91 height 231
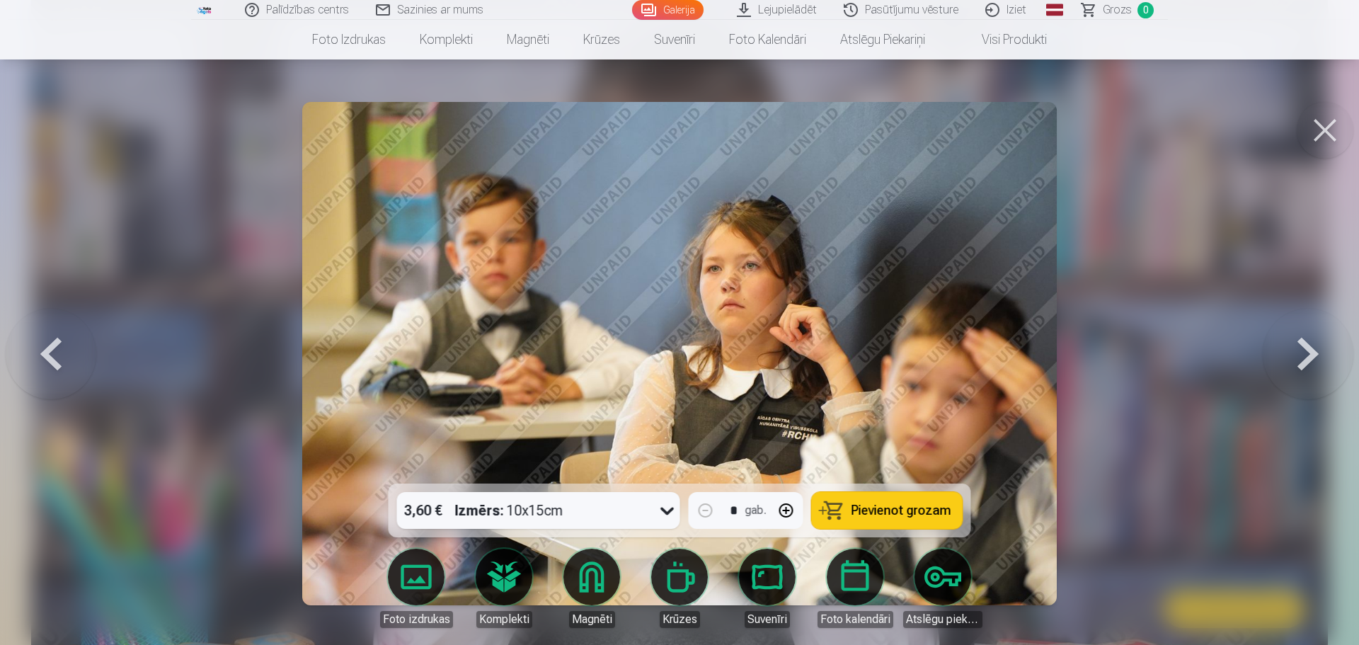
click at [1313, 349] on button at bounding box center [1307, 353] width 91 height 231
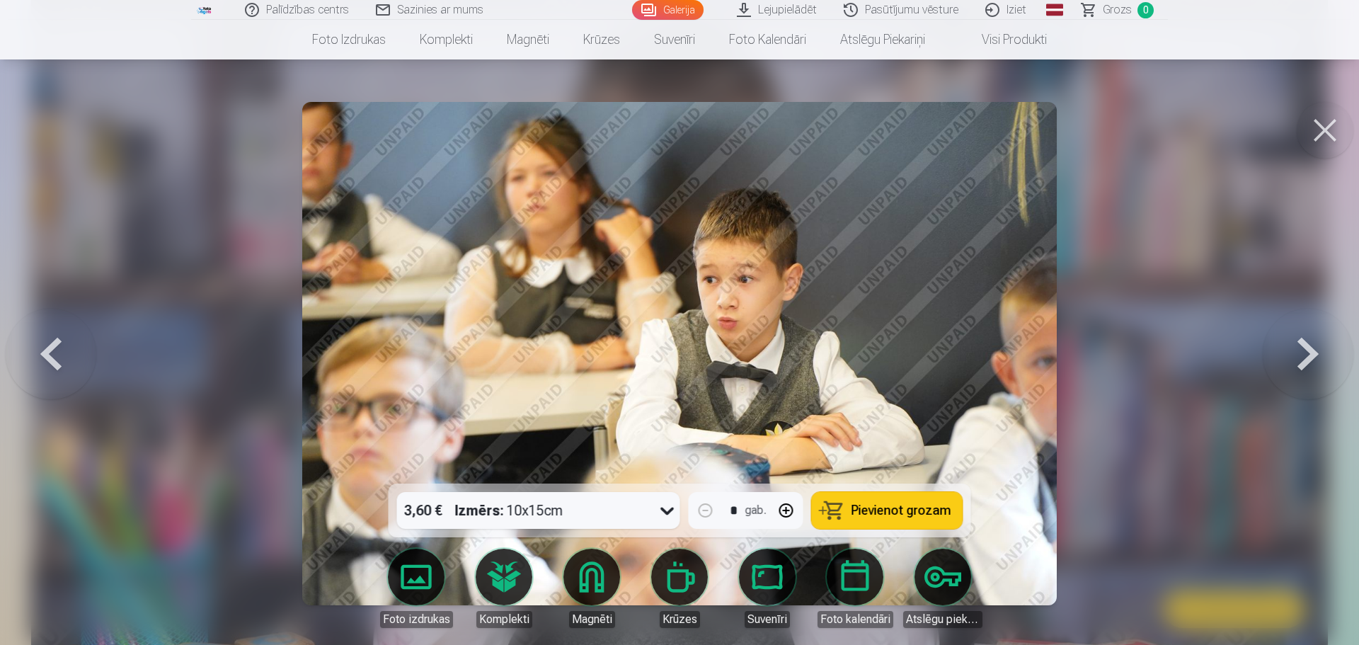
click at [1313, 349] on button at bounding box center [1307, 353] width 91 height 231
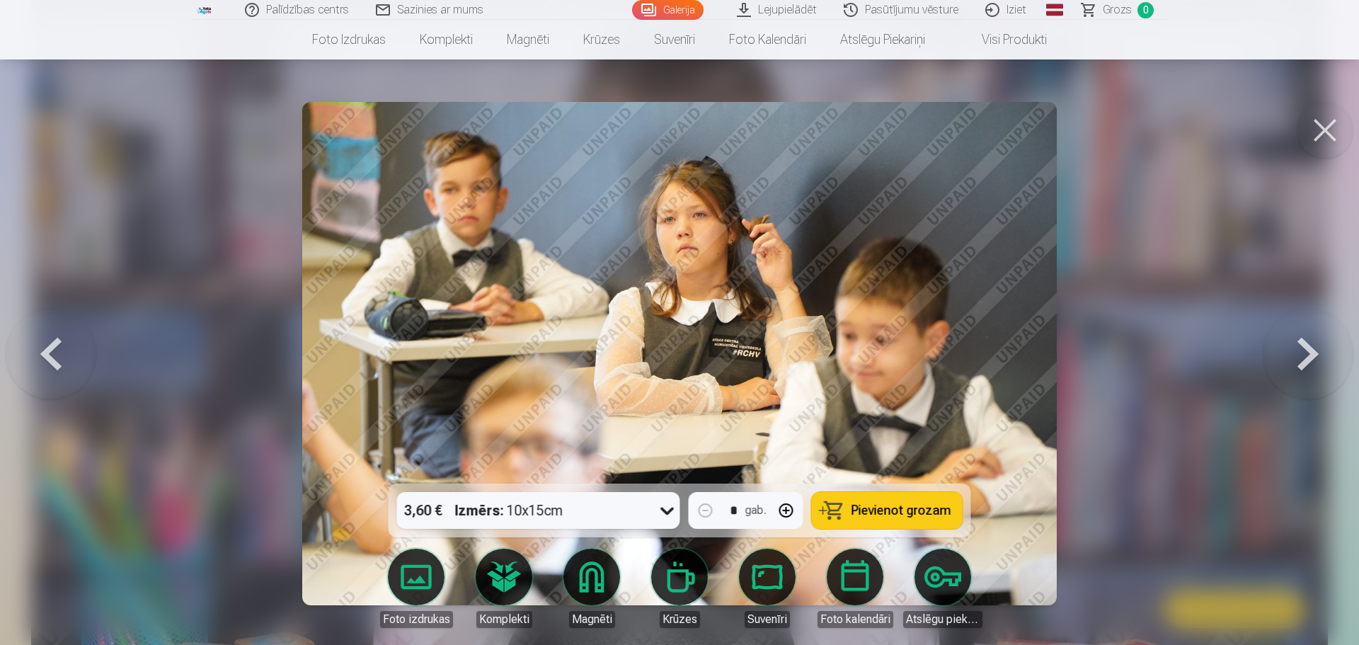
click at [1313, 349] on button at bounding box center [1307, 353] width 91 height 231
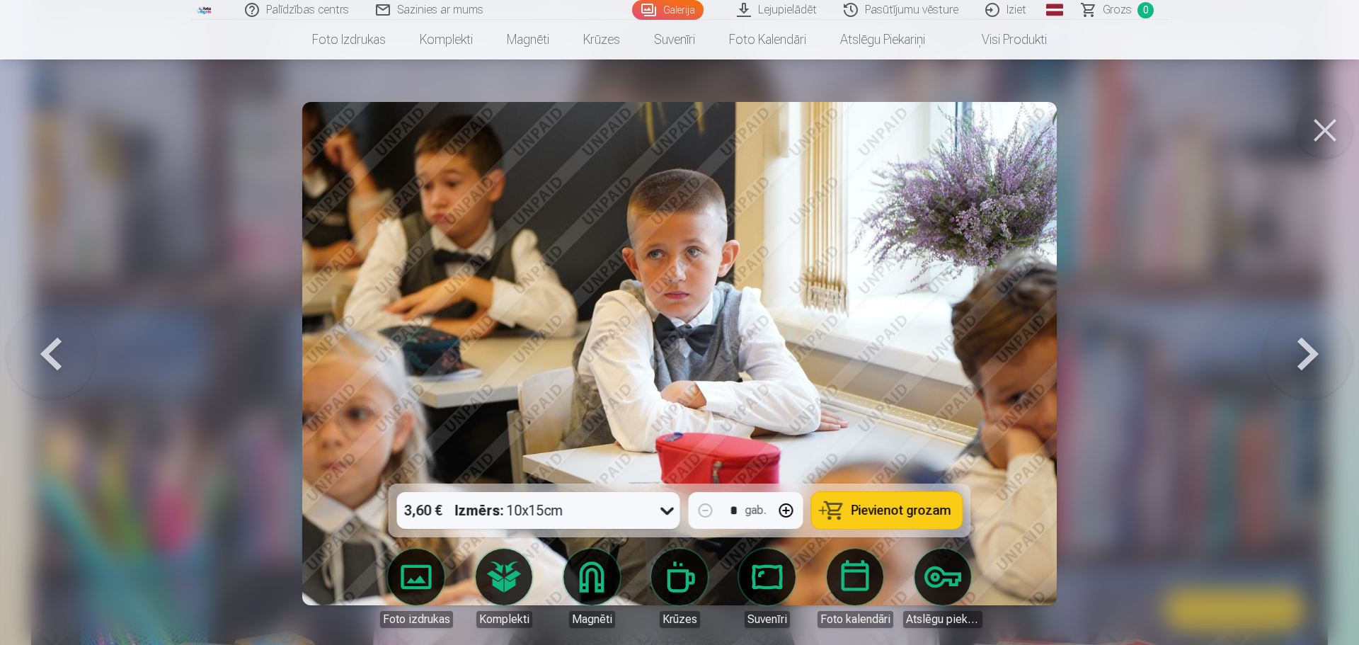
click at [1313, 349] on button at bounding box center [1307, 353] width 91 height 231
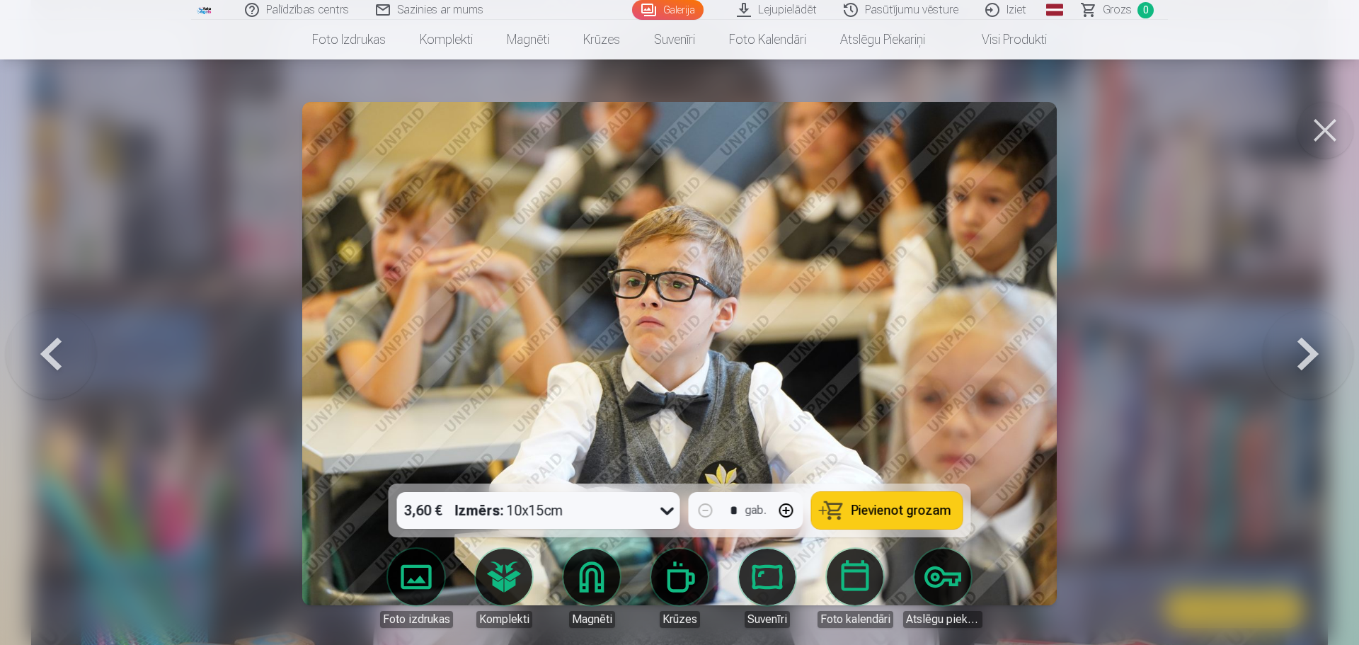
click at [1313, 349] on button at bounding box center [1307, 353] width 91 height 231
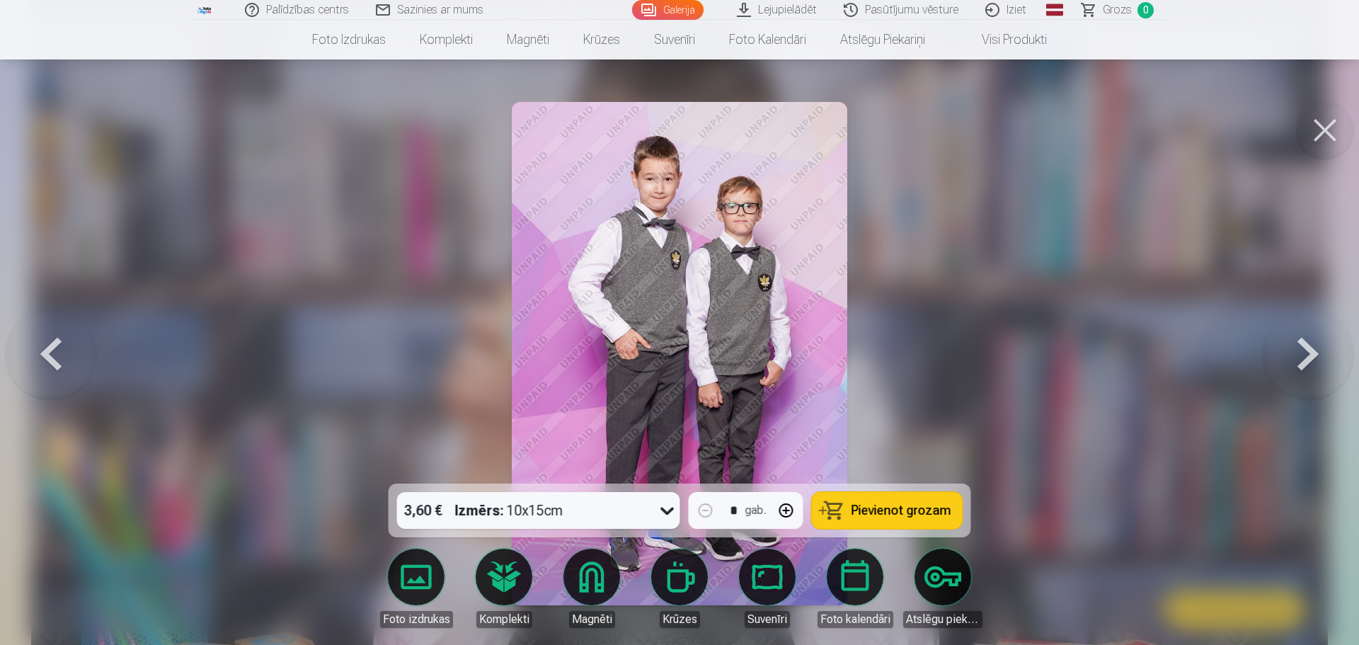
click at [1313, 349] on button at bounding box center [1307, 353] width 91 height 231
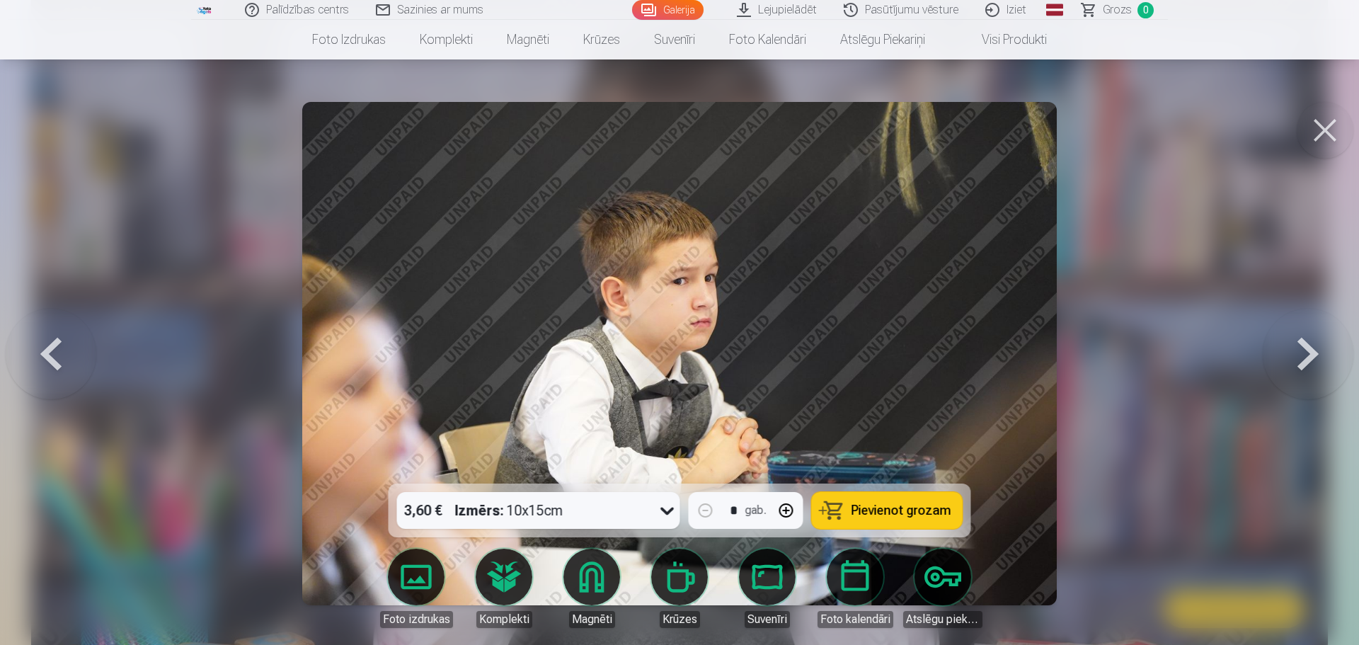
click at [1312, 357] on button at bounding box center [1307, 353] width 91 height 231
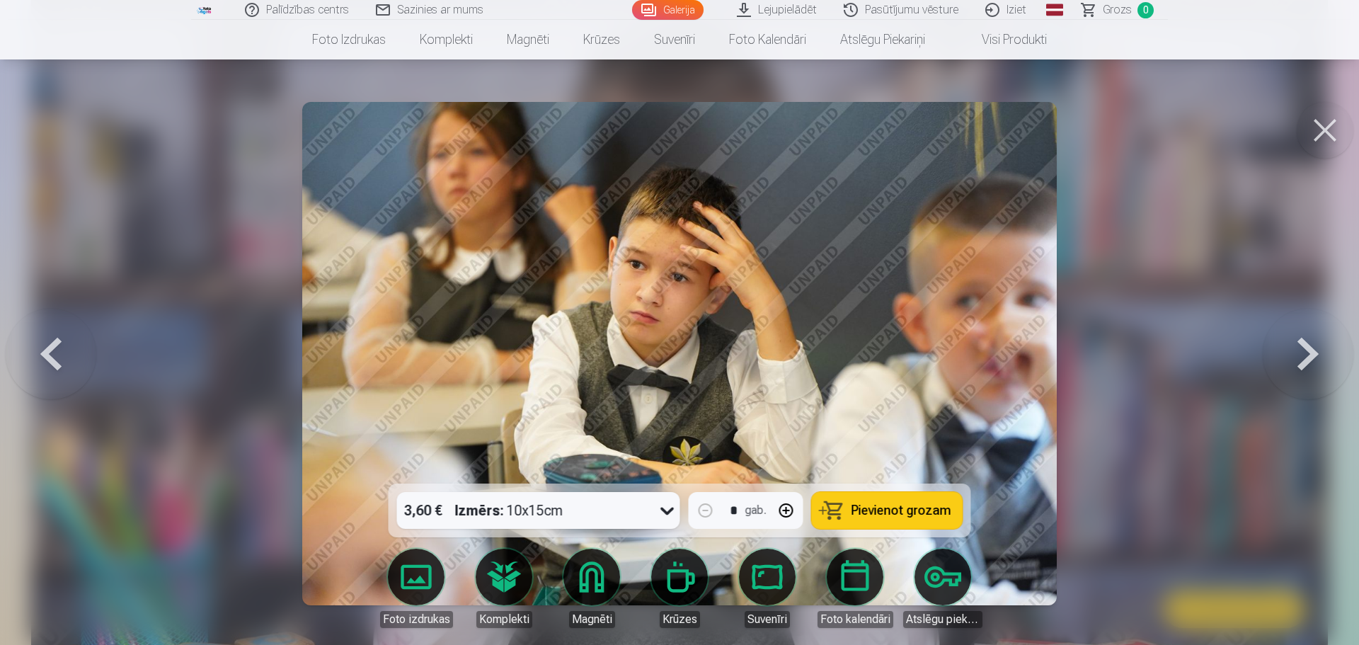
click at [1312, 357] on button at bounding box center [1307, 353] width 91 height 231
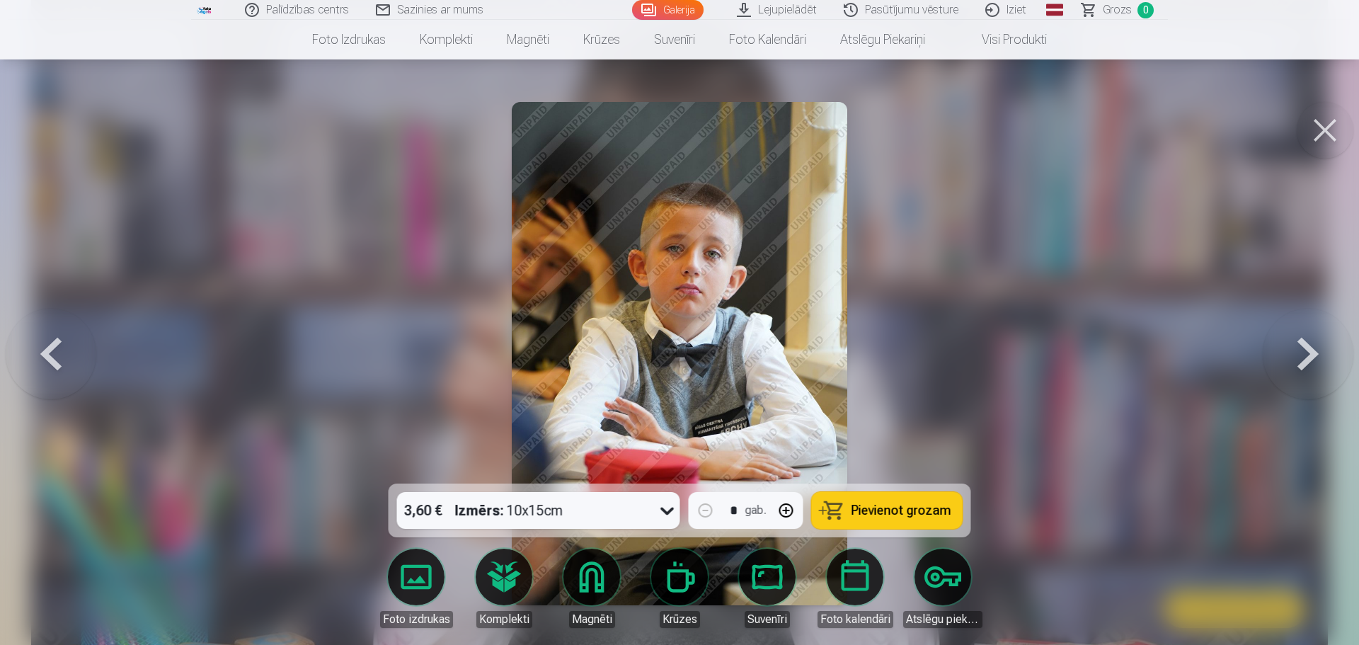
click at [1312, 357] on button at bounding box center [1307, 353] width 91 height 231
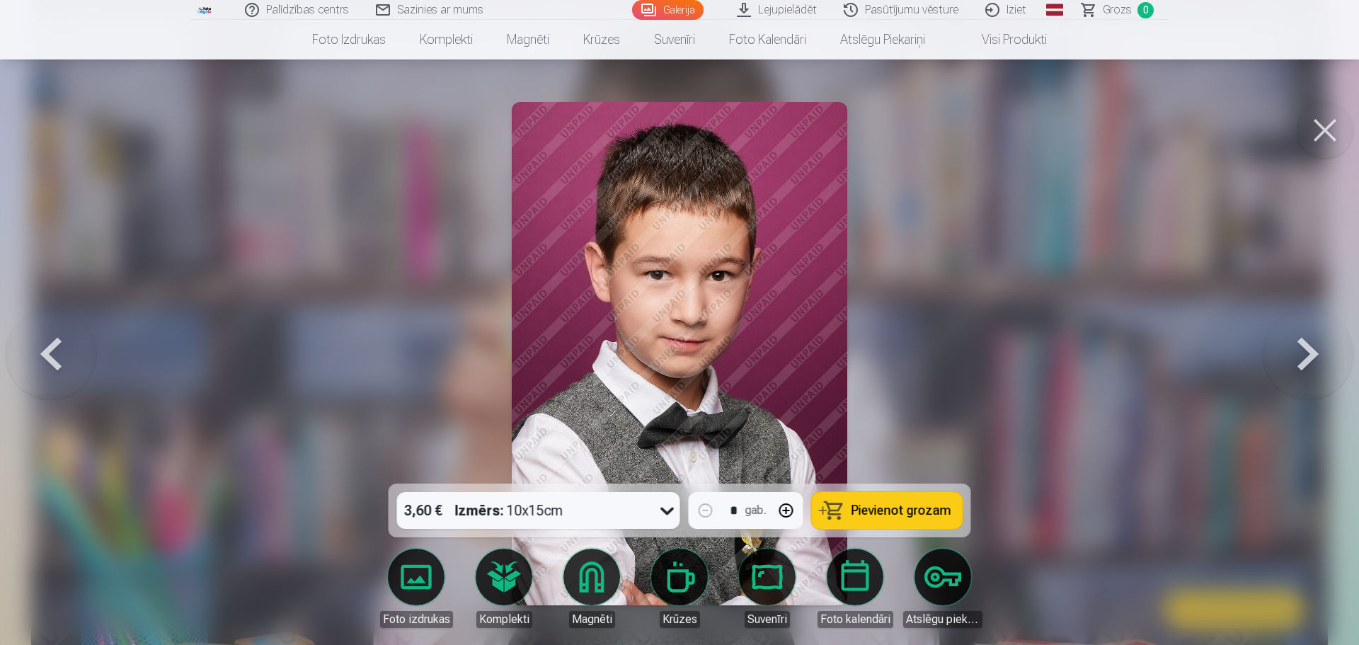
click at [1312, 357] on button at bounding box center [1307, 353] width 91 height 231
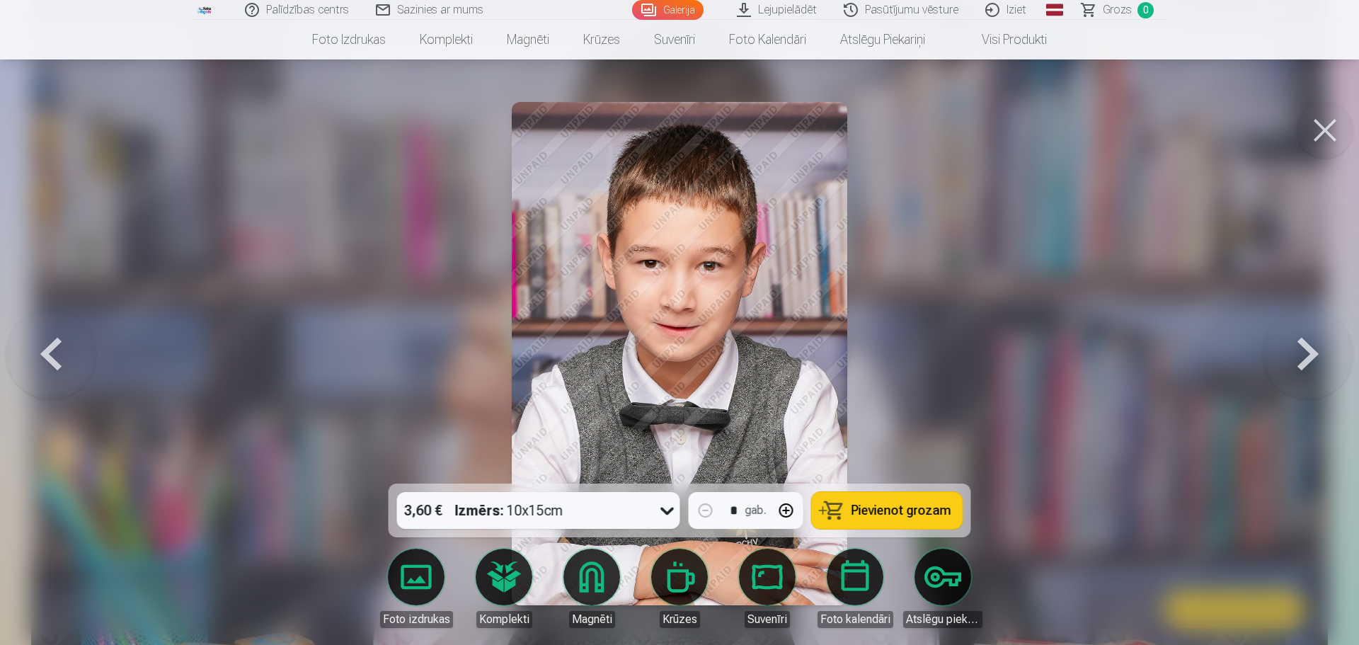
click at [1312, 357] on button at bounding box center [1307, 353] width 91 height 231
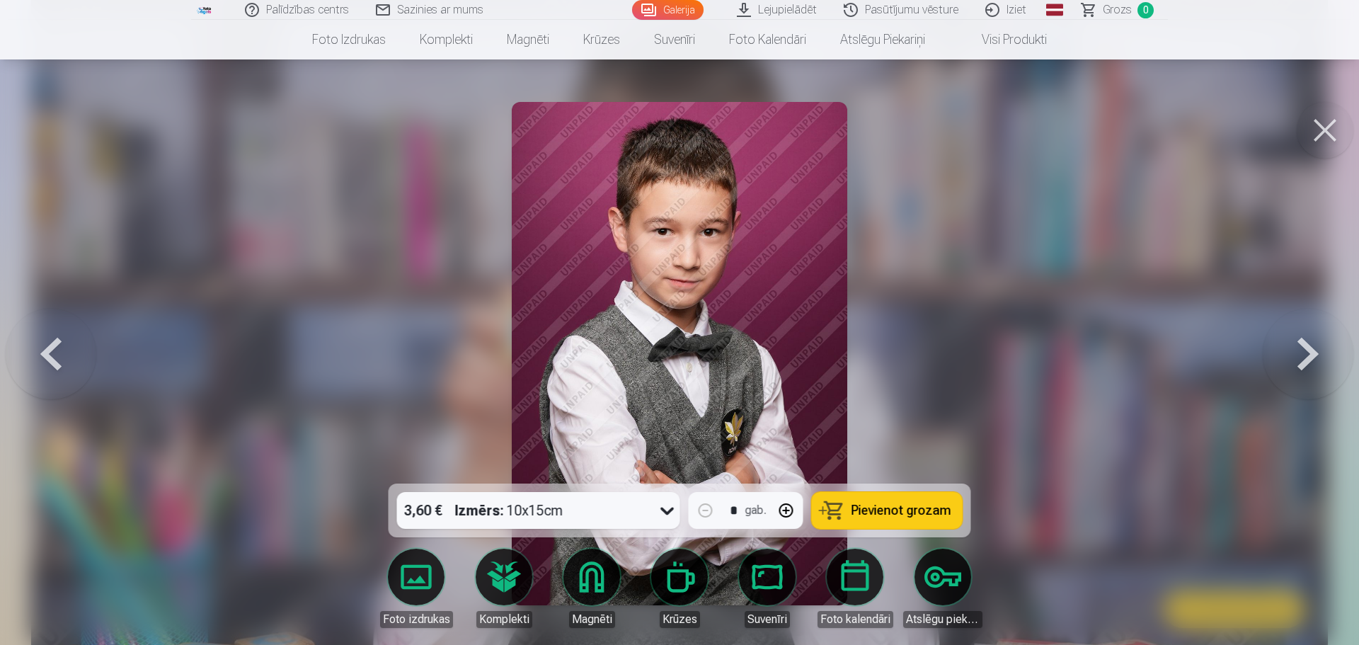
click at [1312, 357] on button at bounding box center [1307, 353] width 91 height 231
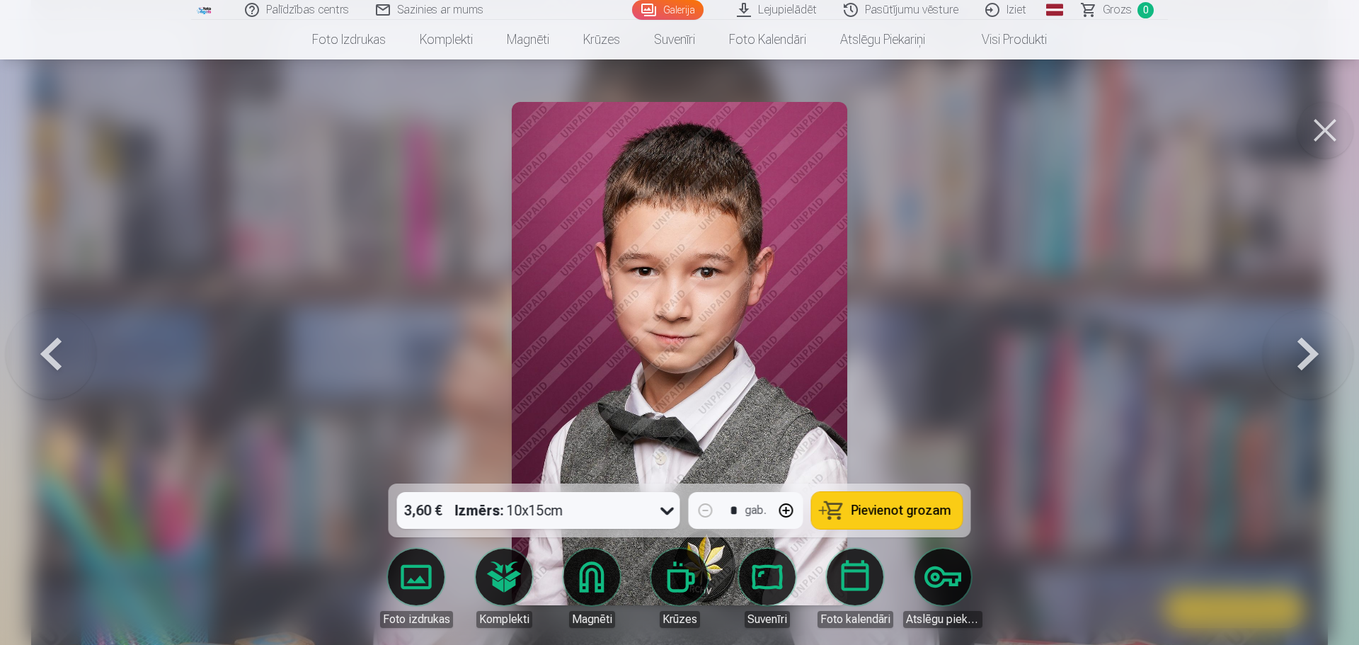
click at [1312, 357] on button at bounding box center [1307, 353] width 91 height 231
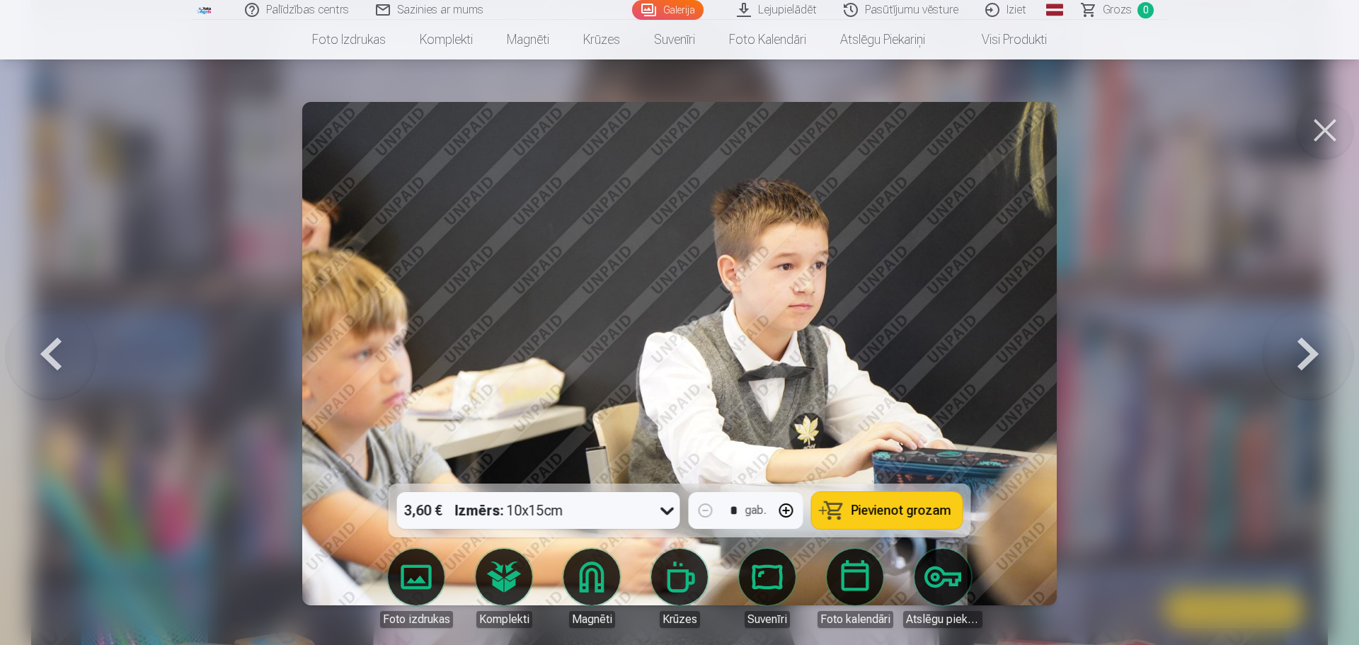
click at [50, 348] on button at bounding box center [51, 353] width 91 height 231
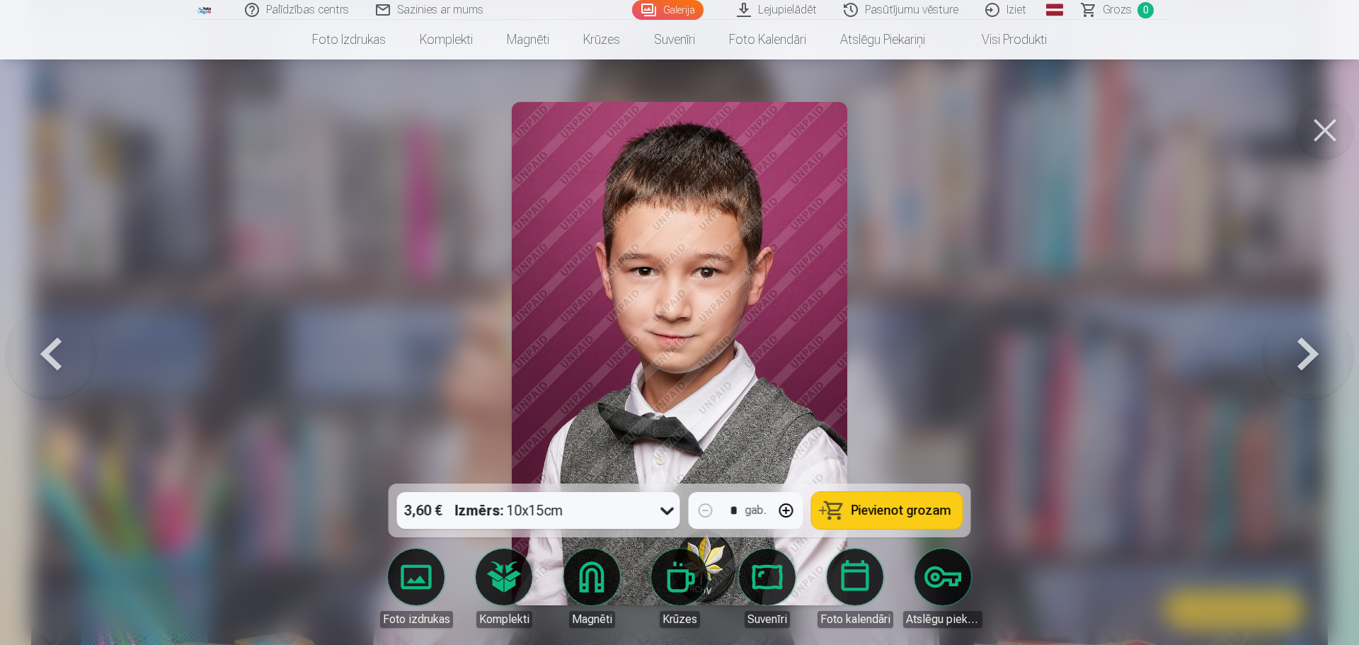
click at [50, 348] on button at bounding box center [51, 353] width 91 height 231
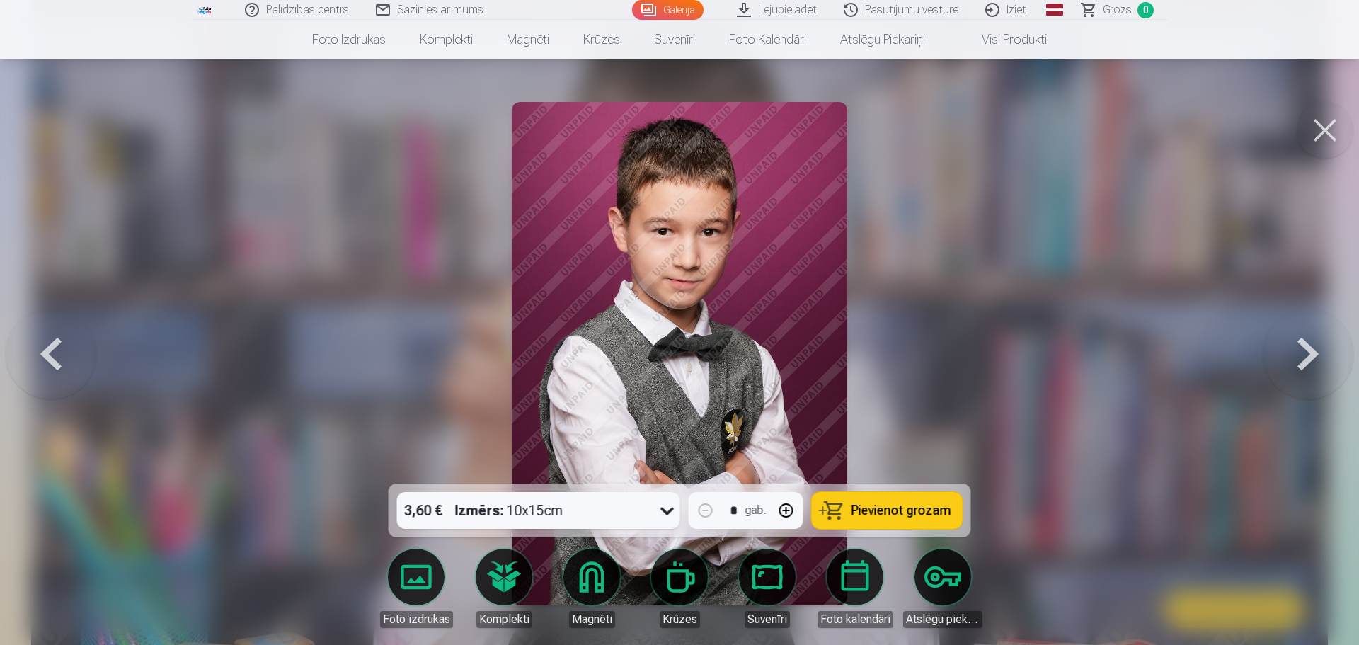
click at [1306, 372] on button at bounding box center [1307, 353] width 91 height 231
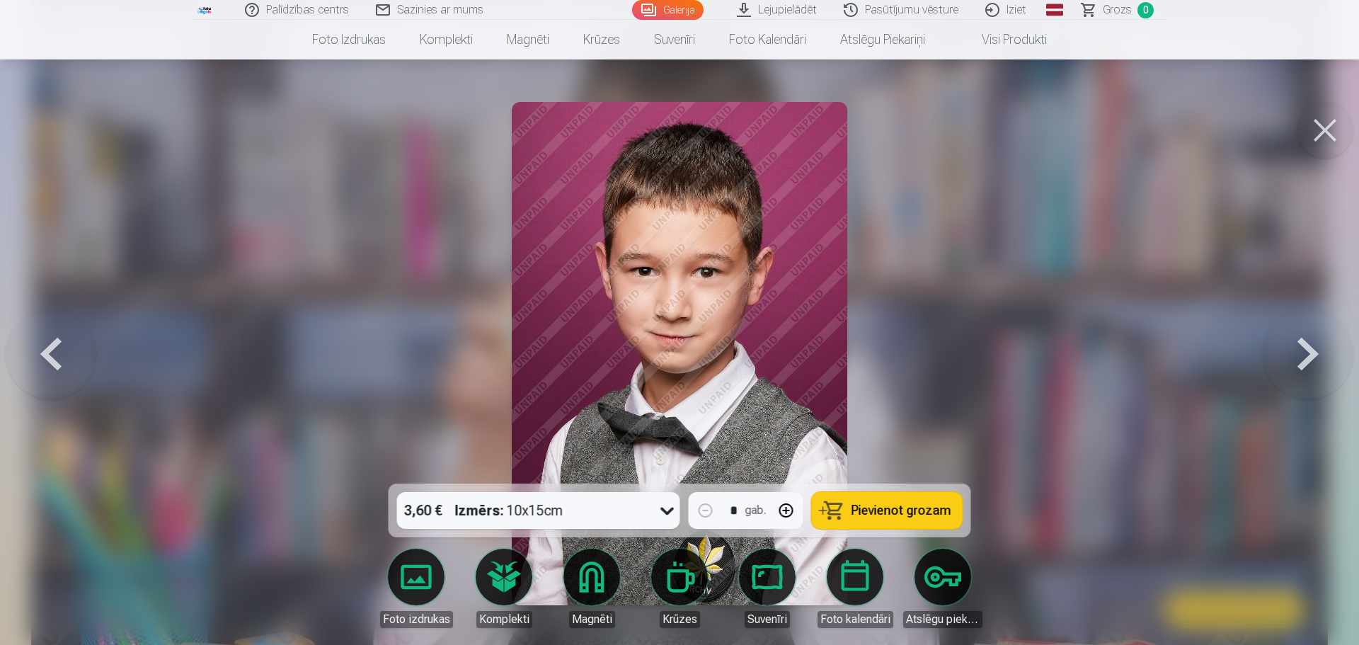
click at [1306, 372] on button at bounding box center [1307, 353] width 91 height 231
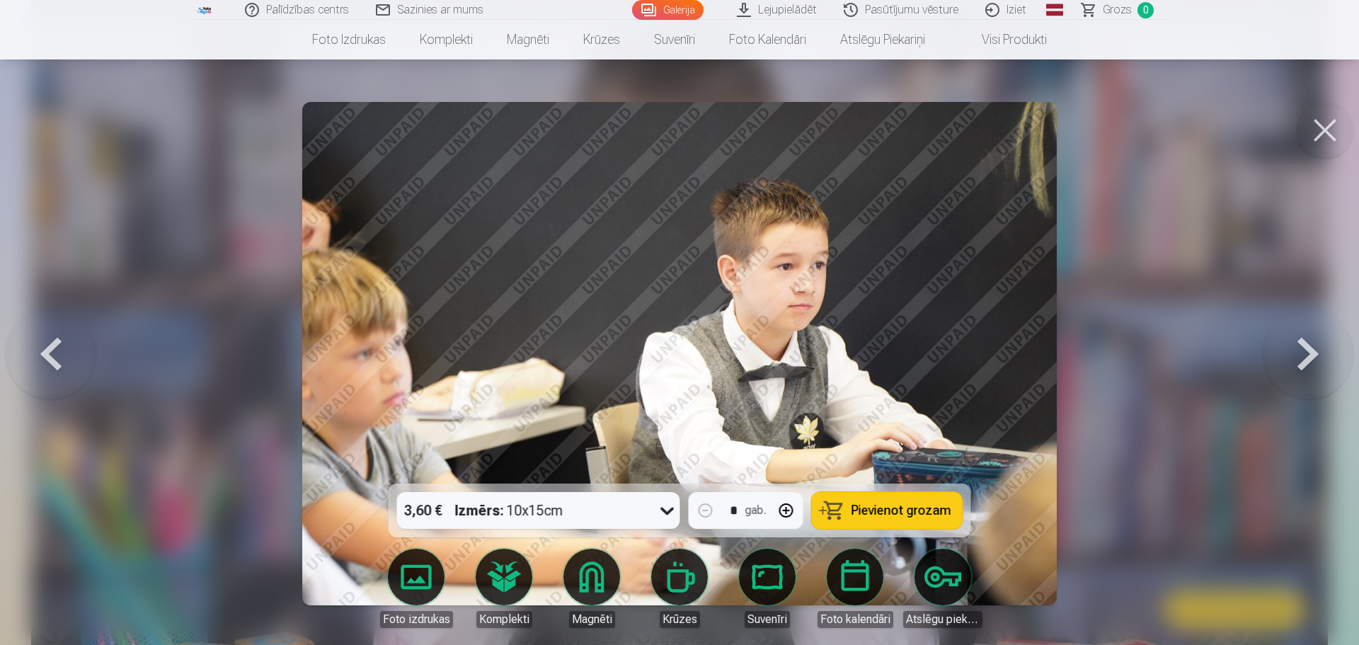
click at [1306, 372] on button at bounding box center [1307, 353] width 91 height 231
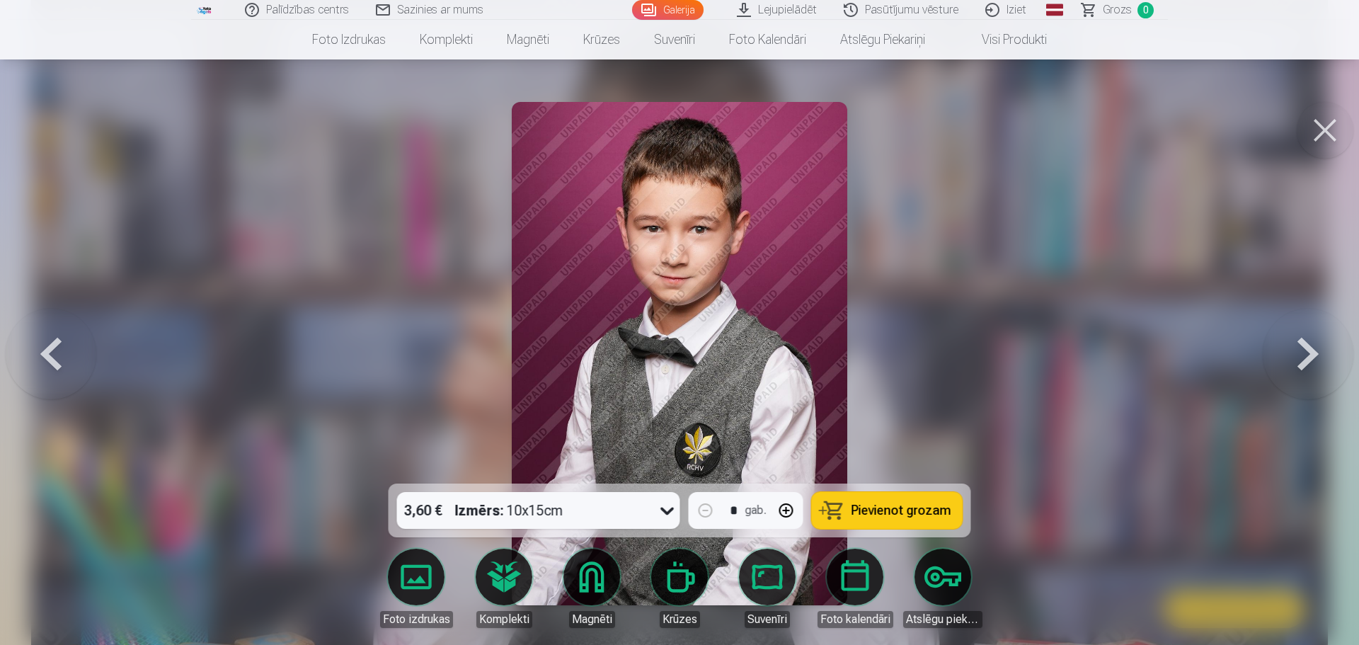
click at [1306, 372] on button at bounding box center [1307, 353] width 91 height 231
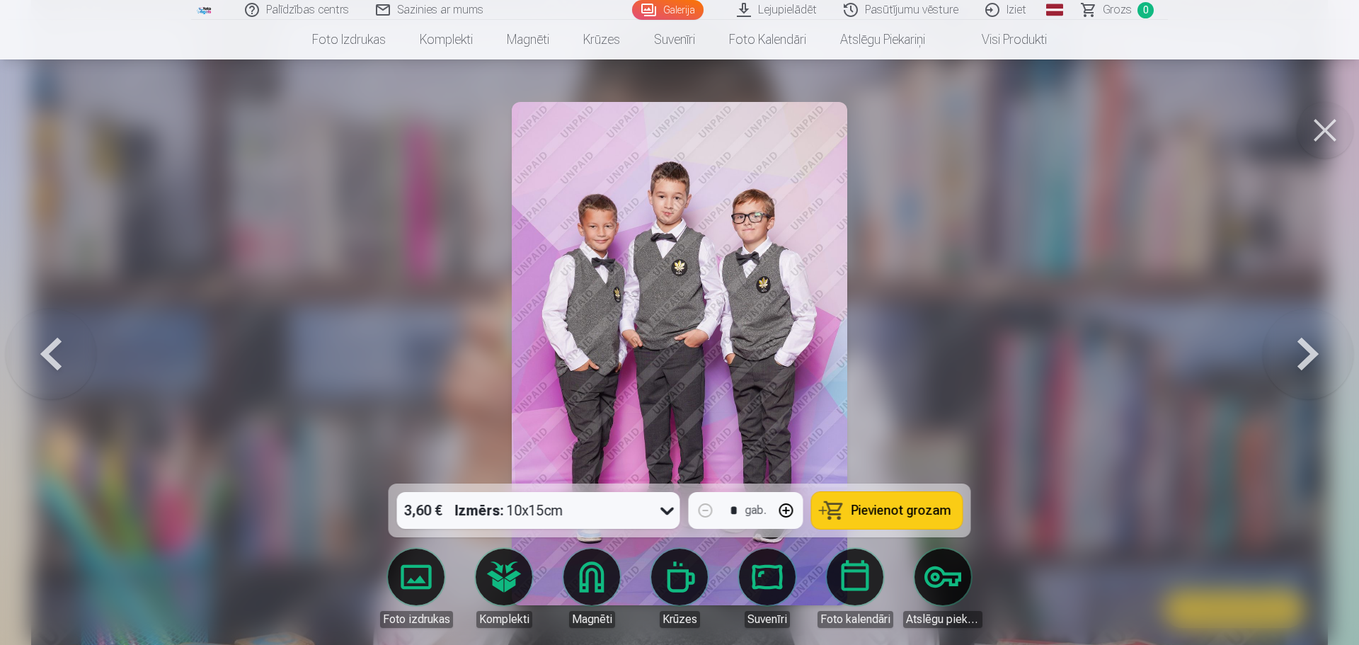
click at [873, 511] on span "Pievienot grozam" at bounding box center [901, 510] width 100 height 13
click at [1308, 362] on button at bounding box center [1307, 353] width 91 height 231
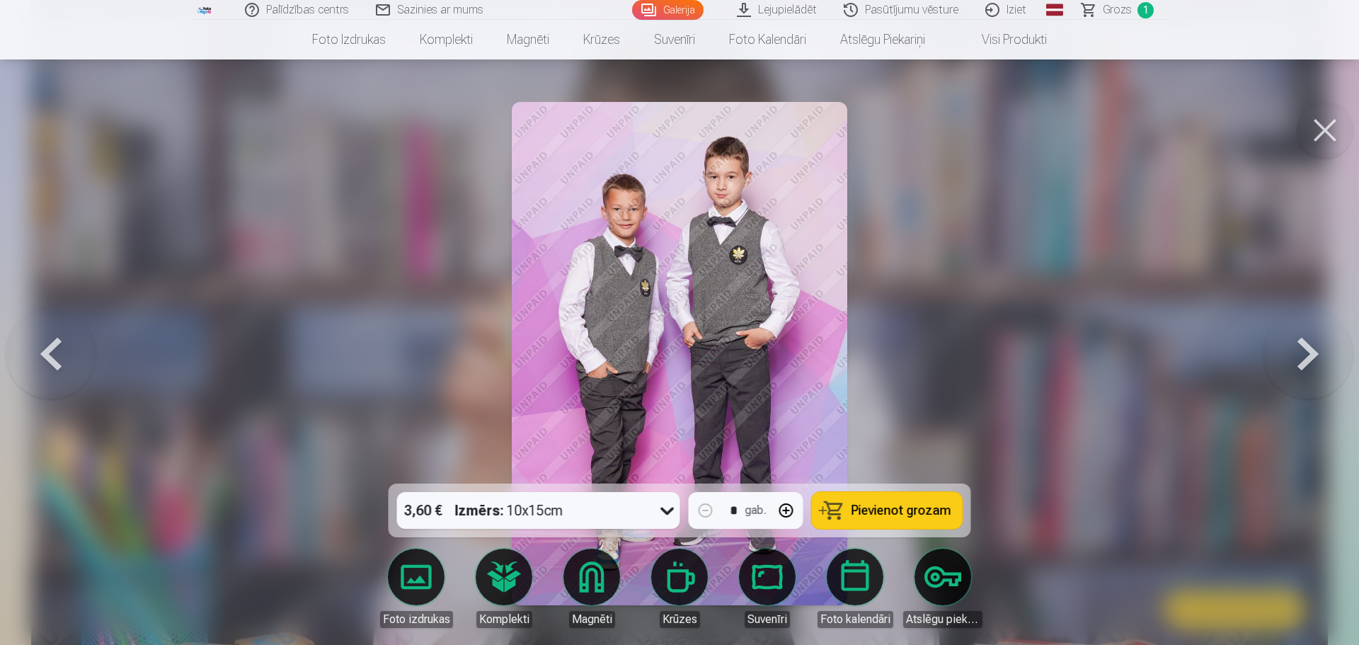
click at [1308, 362] on button at bounding box center [1307, 353] width 91 height 231
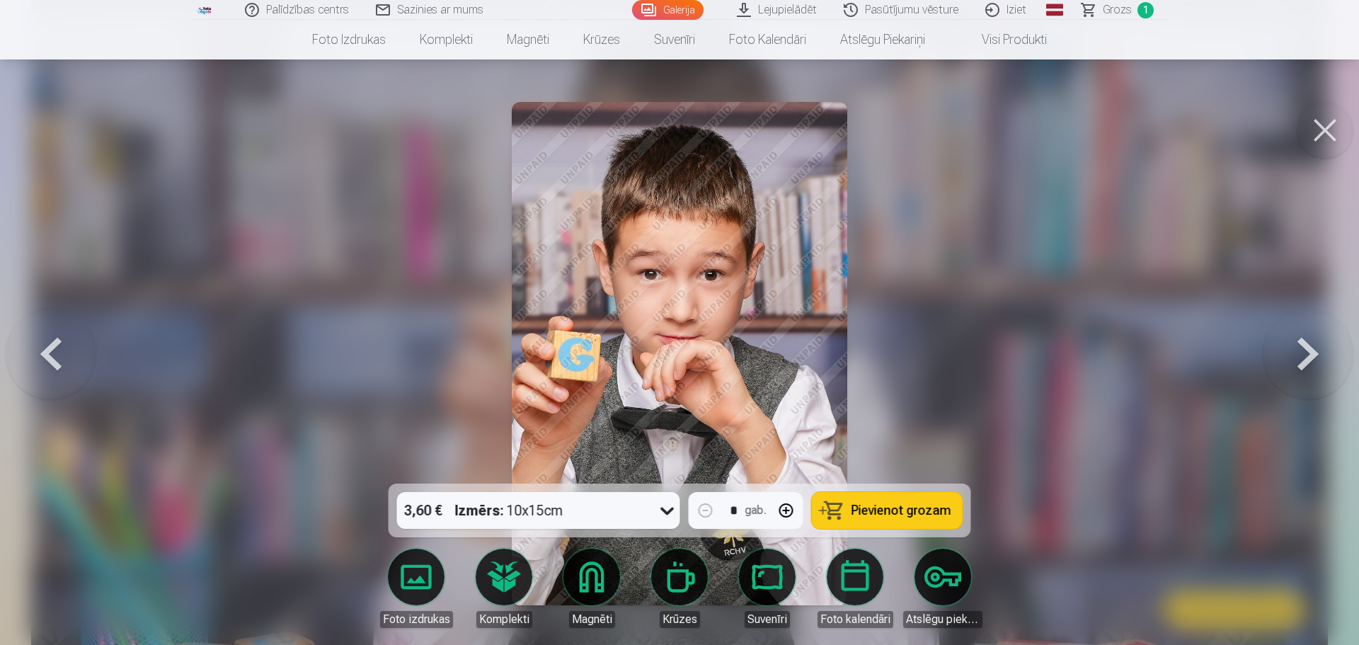
click at [906, 507] on span "Pievienot grozam" at bounding box center [901, 510] width 100 height 13
click at [1308, 347] on button at bounding box center [1307, 353] width 91 height 231
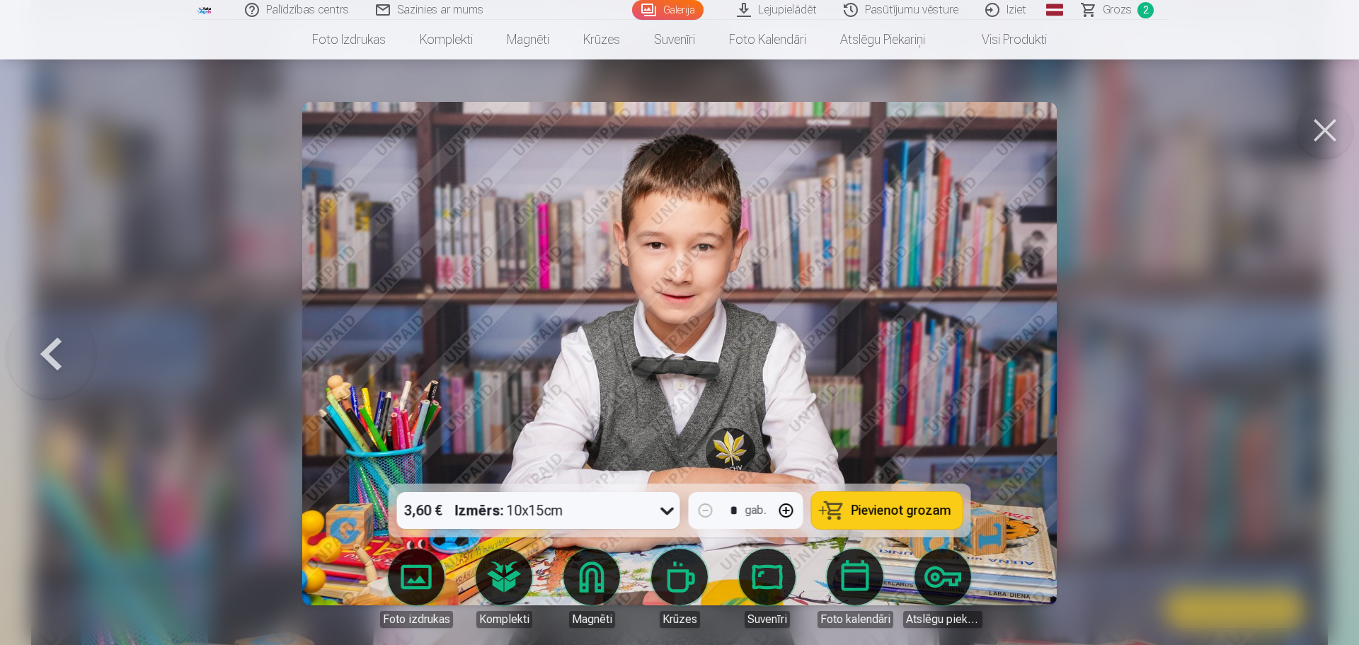
click at [1129, 8] on span "Grozs" at bounding box center [1116, 9] width 29 height 17
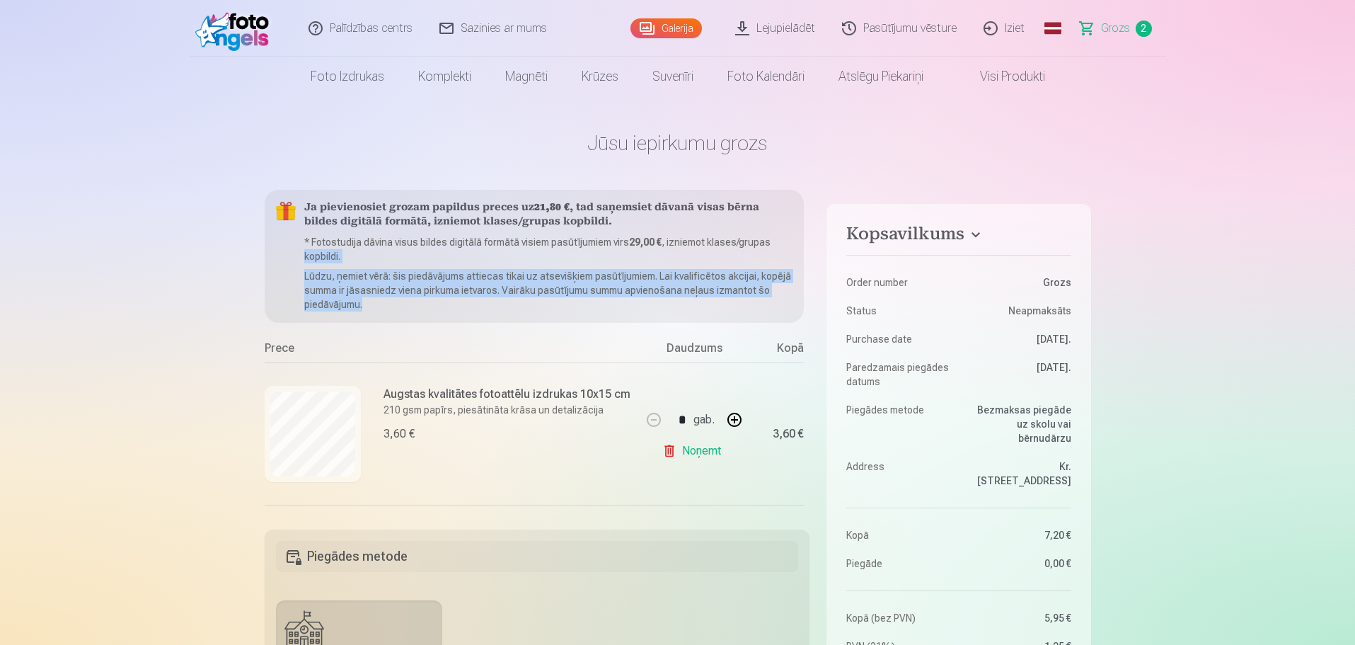
scroll to position [0, 34]
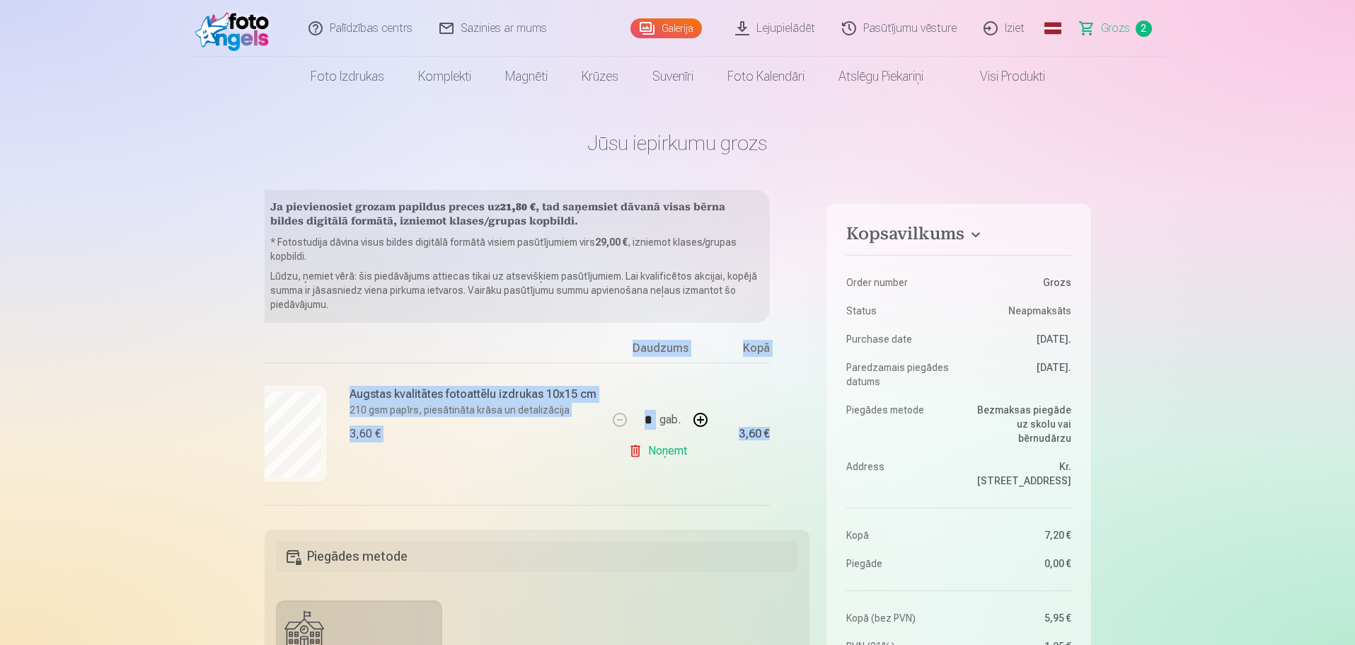
drag, startPoint x: 810, startPoint y: 330, endPoint x: 812, endPoint y: 481, distance: 150.8
click at [812, 481] on div "Kopsavilkums Order number Grozs Status Neapmaksāts Purchase date 11.09.2025. Pa…" at bounding box center [678, 657] width 827 height 934
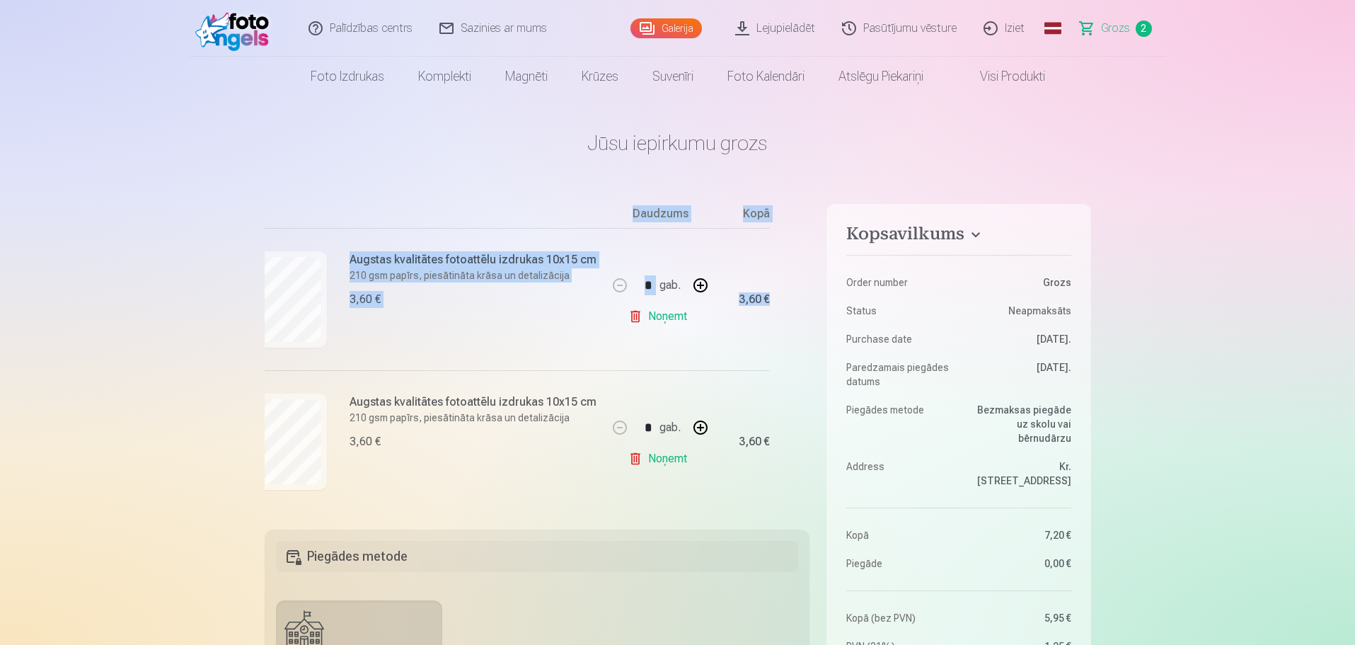
click at [674, 30] on link "Galerija" at bounding box center [665, 28] width 71 height 20
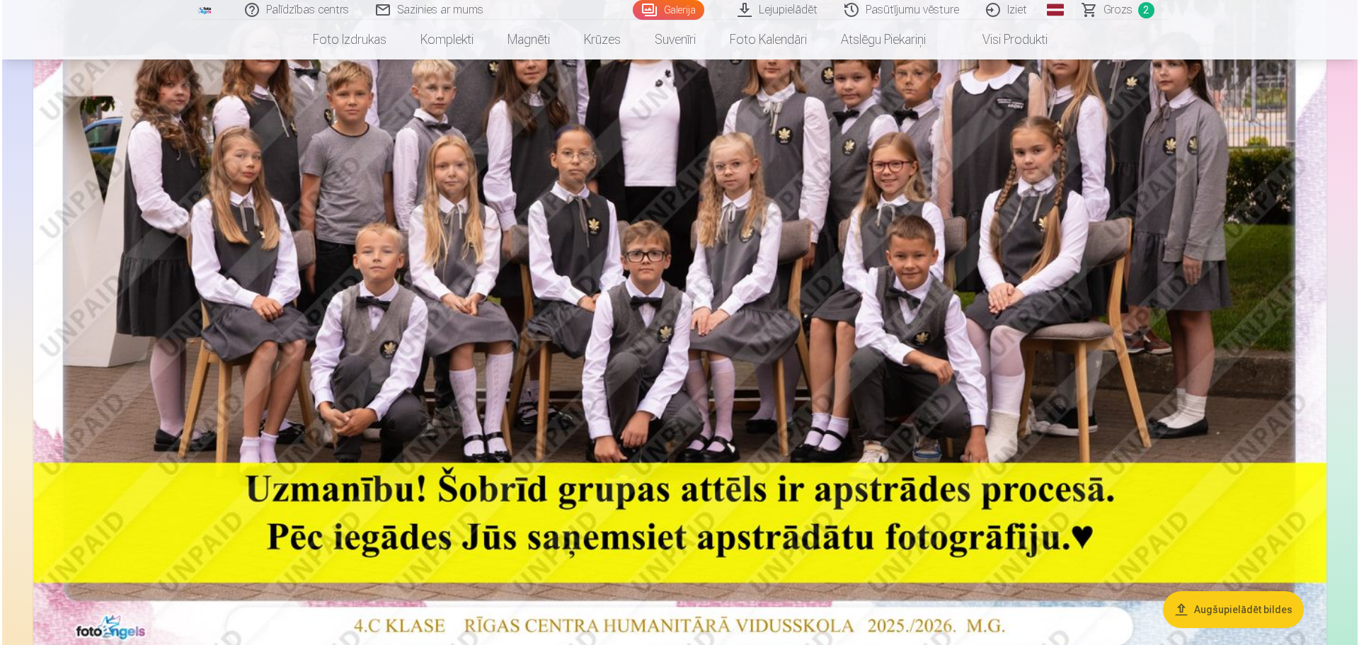
scroll to position [331, 0]
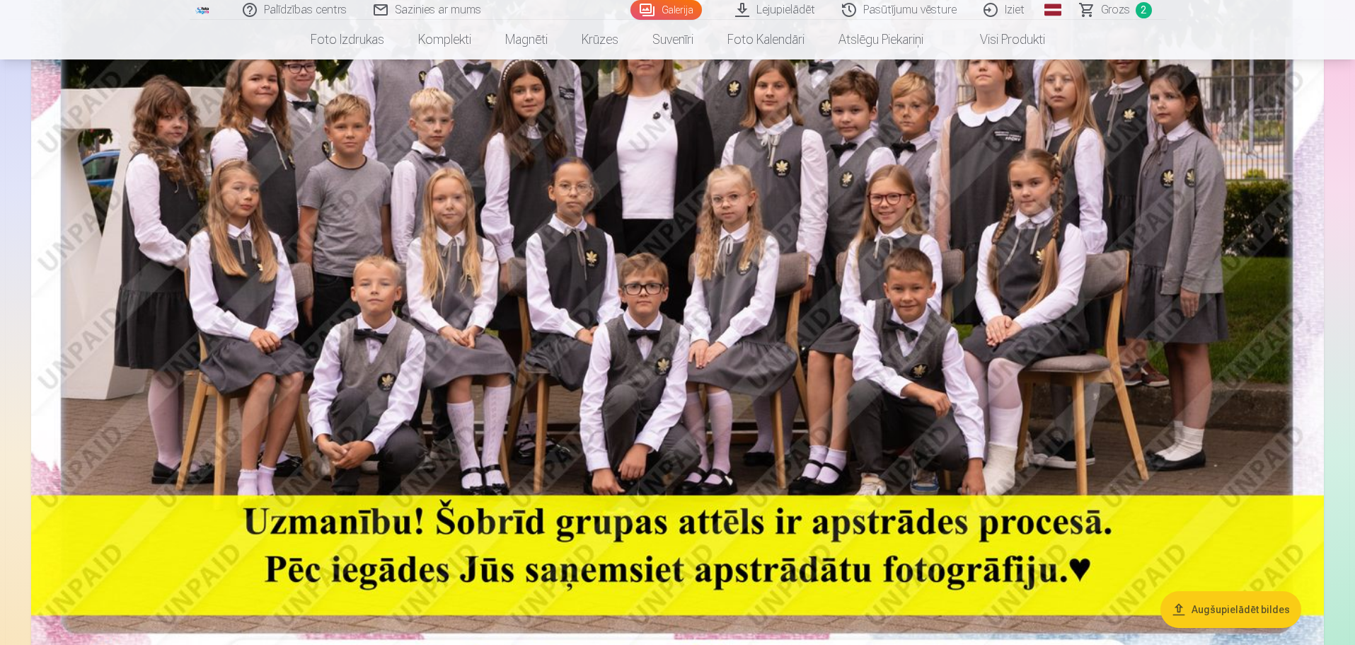
click at [1184, 297] on img at bounding box center [677, 256] width 1293 height 863
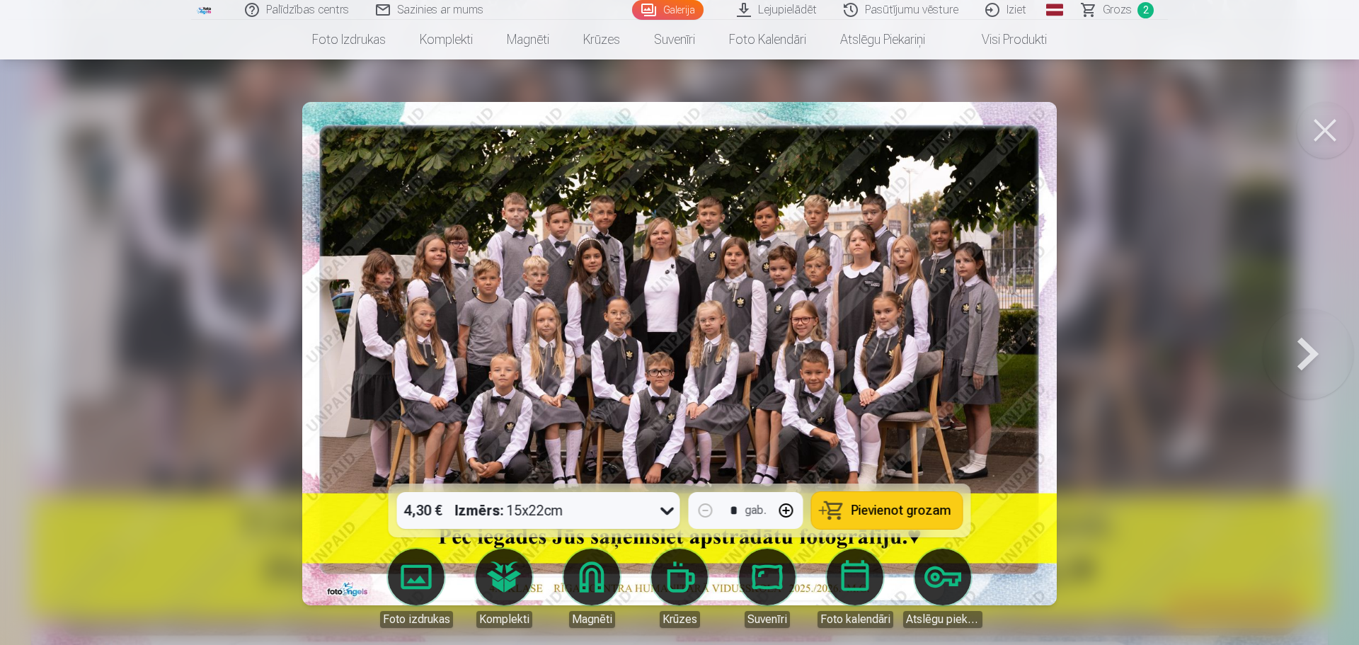
click at [893, 508] on span "Pievienot grozam" at bounding box center [901, 510] width 100 height 13
click at [1300, 347] on button at bounding box center [1307, 353] width 91 height 231
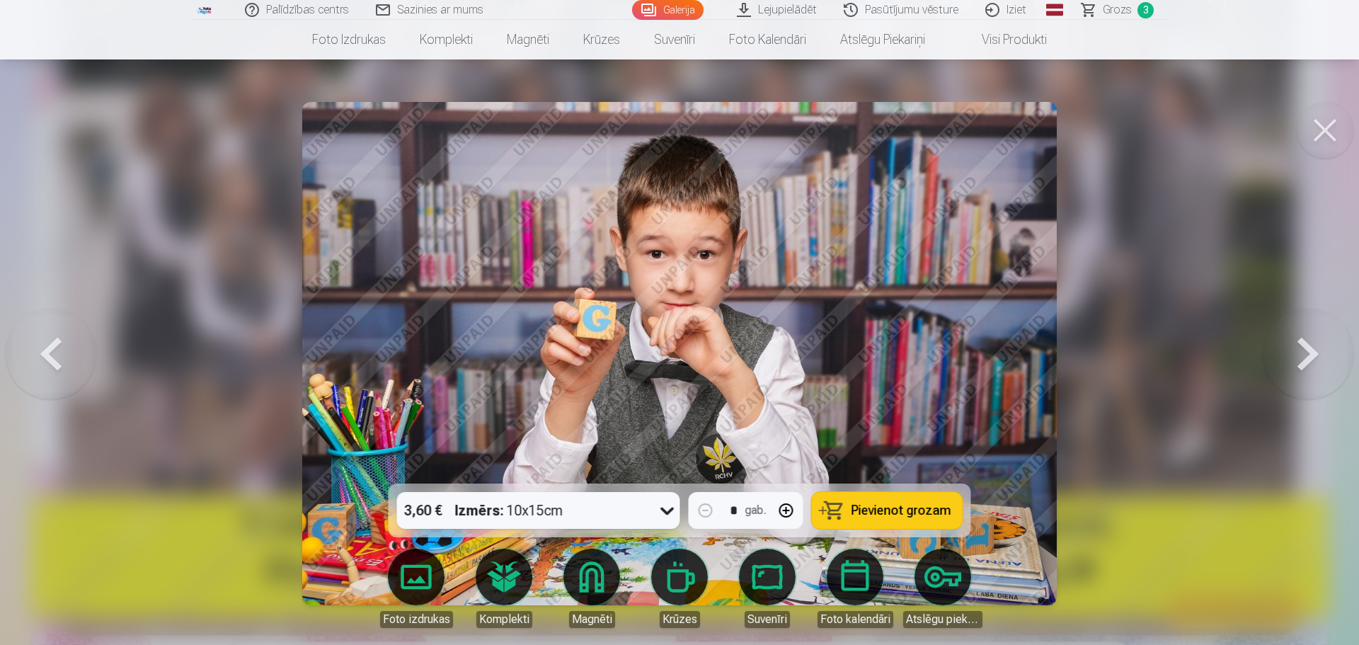
click at [1300, 347] on button at bounding box center [1307, 353] width 91 height 231
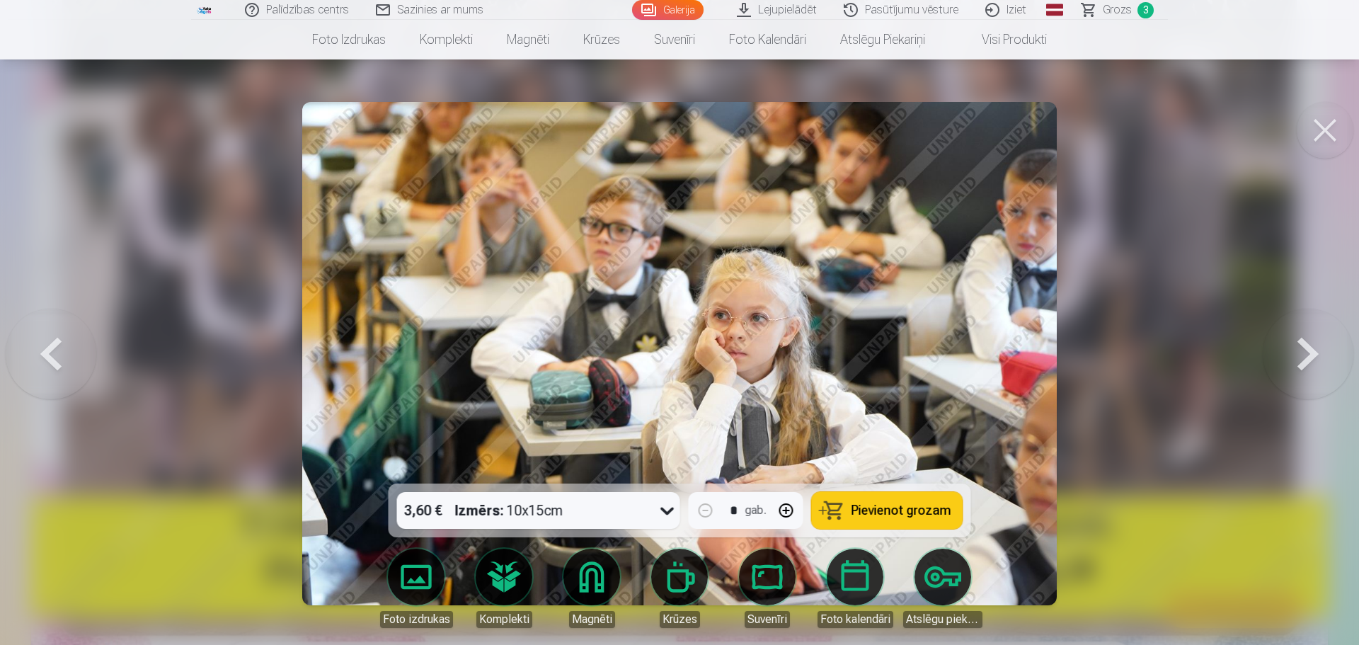
click at [1304, 346] on button at bounding box center [1307, 353] width 91 height 231
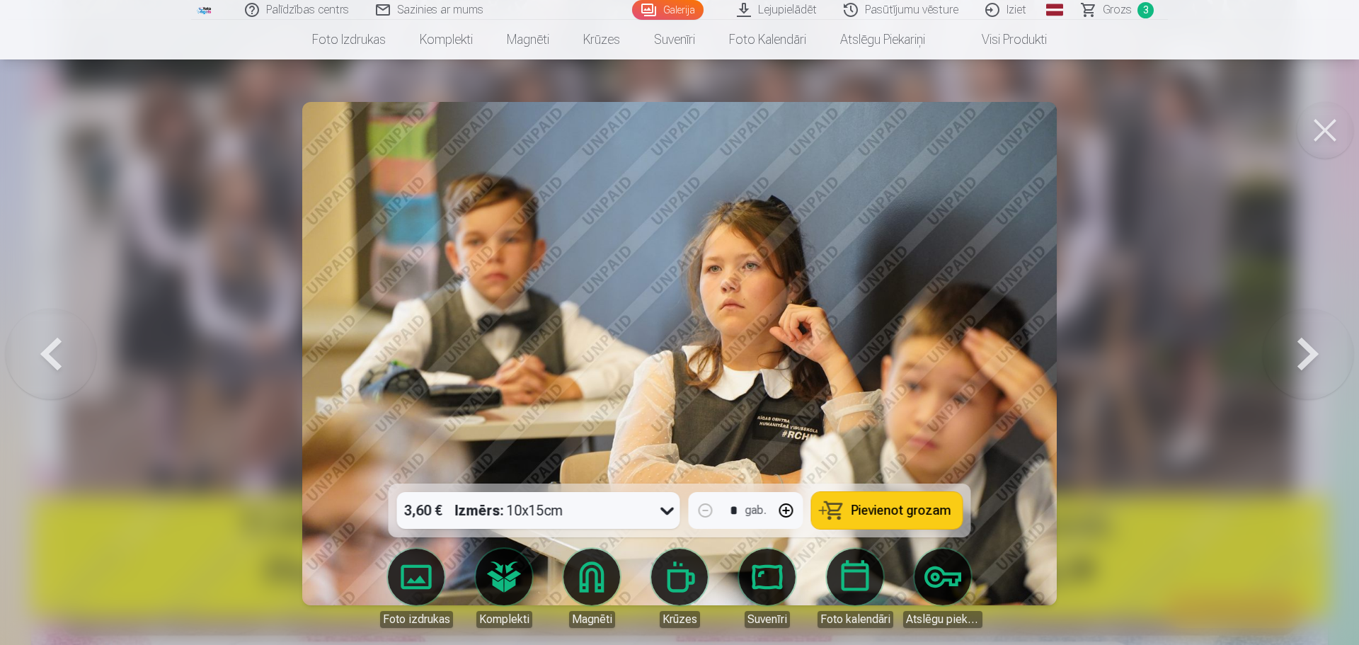
click at [1304, 346] on button at bounding box center [1307, 353] width 91 height 231
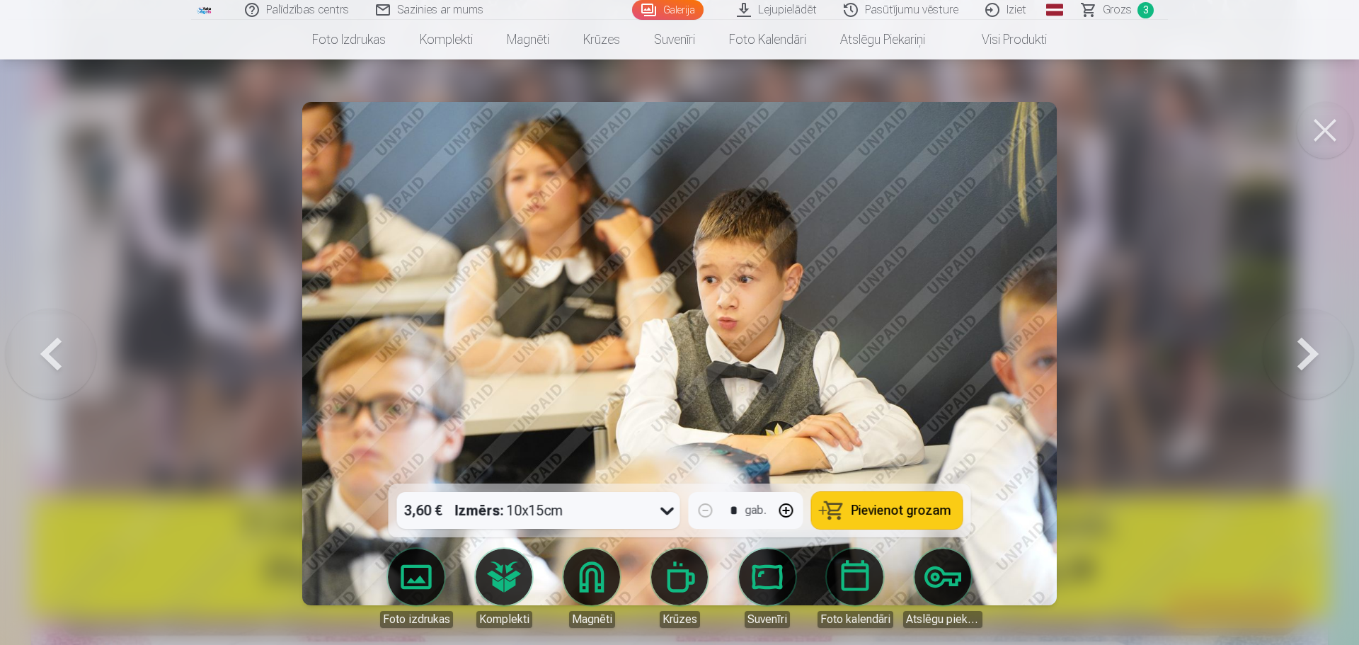
click at [1304, 346] on button at bounding box center [1307, 353] width 91 height 231
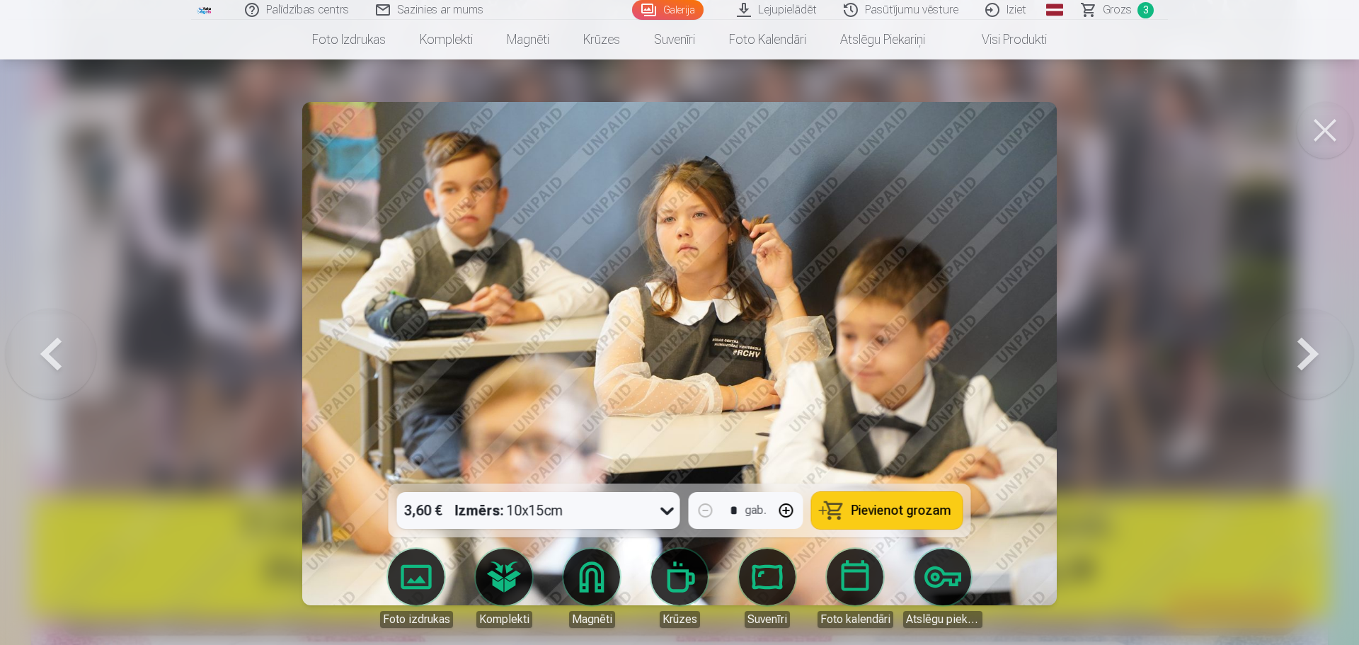
click at [1304, 346] on button at bounding box center [1307, 353] width 91 height 231
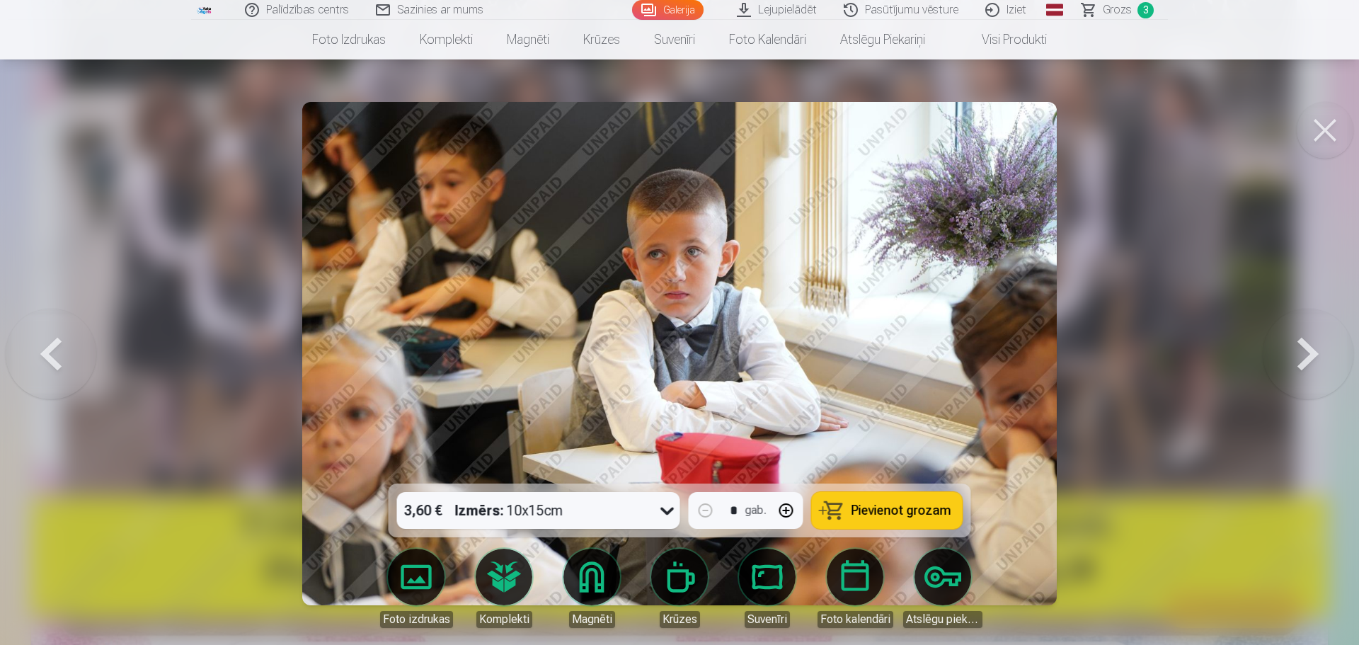
click at [1304, 346] on button at bounding box center [1307, 353] width 91 height 231
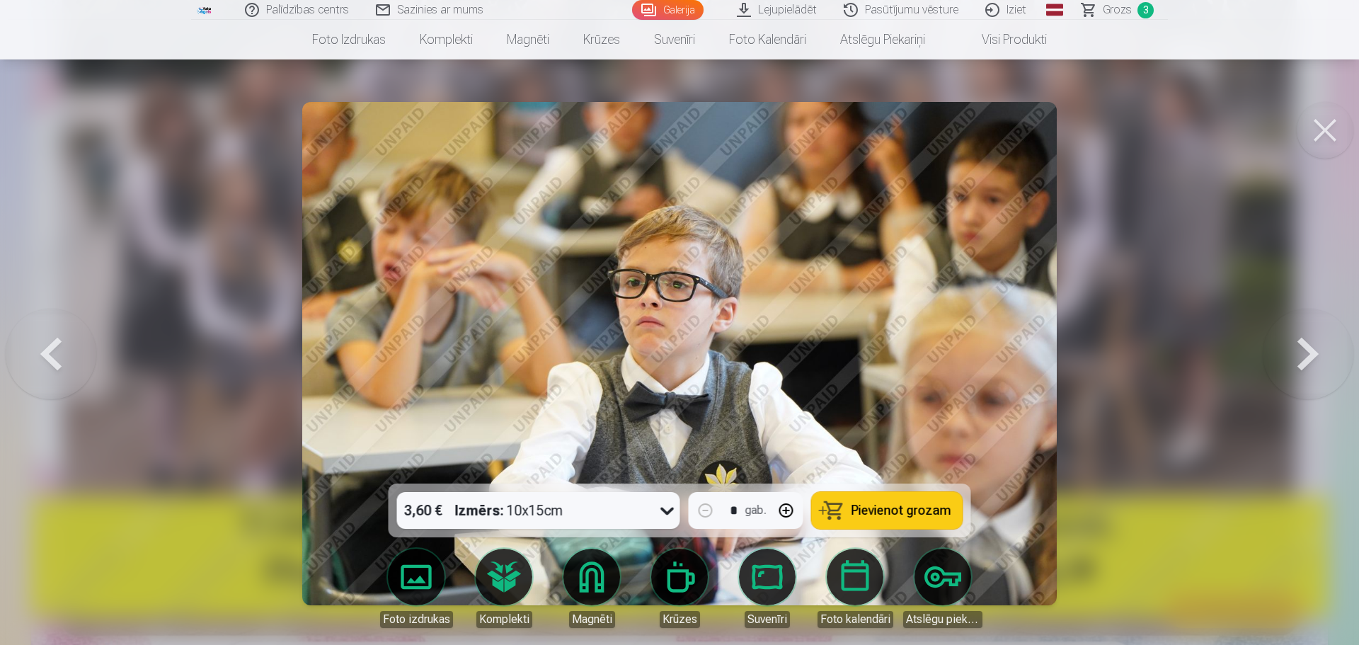
click at [1304, 346] on button at bounding box center [1307, 353] width 91 height 231
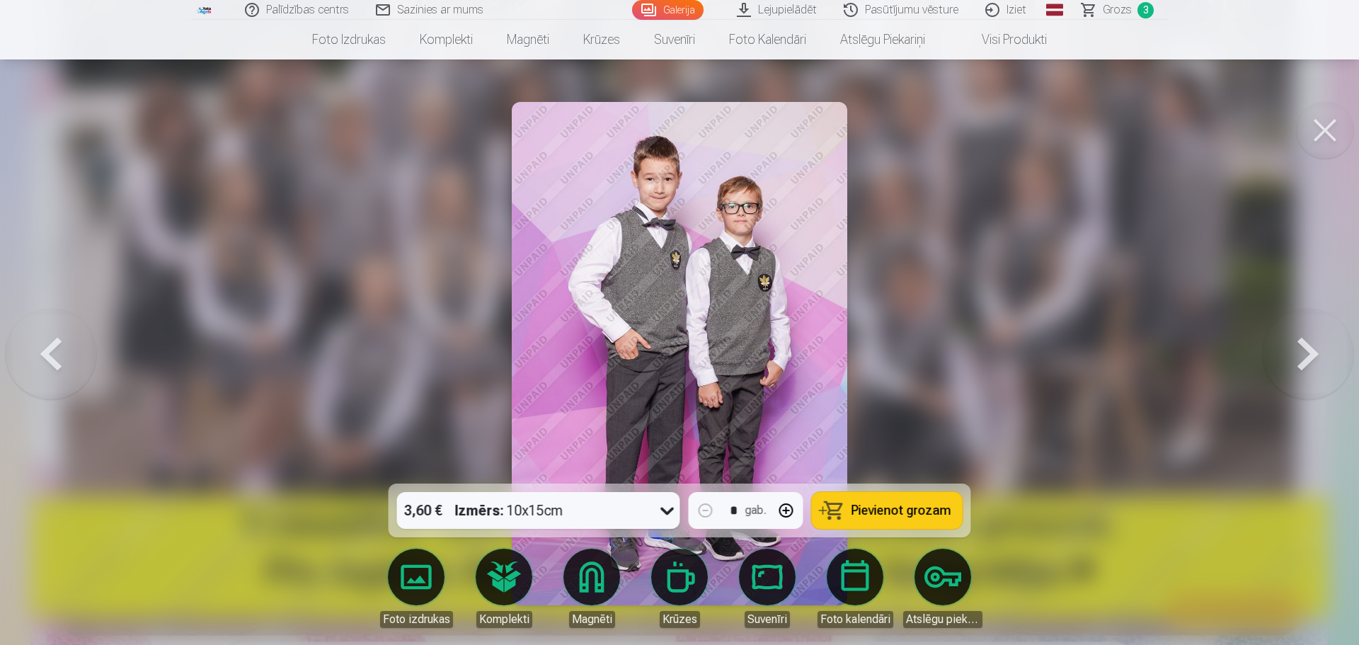
click at [1304, 346] on button at bounding box center [1307, 353] width 91 height 231
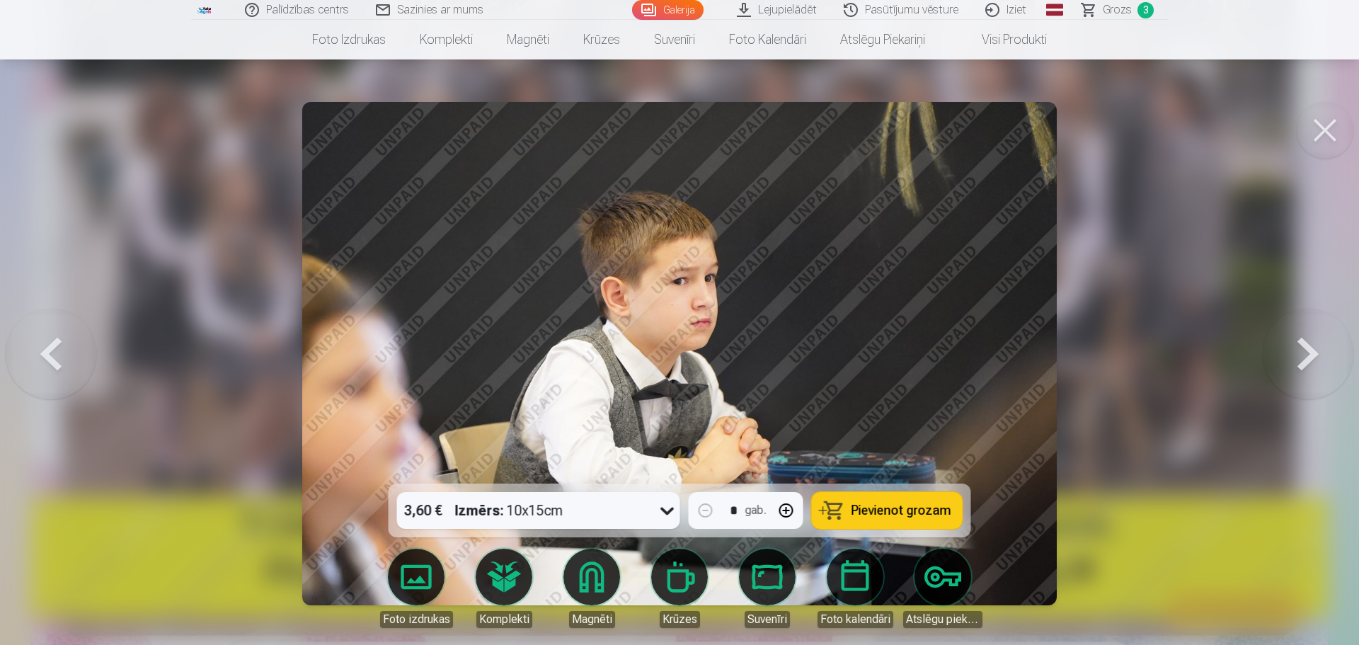
click at [1304, 346] on button at bounding box center [1307, 353] width 91 height 231
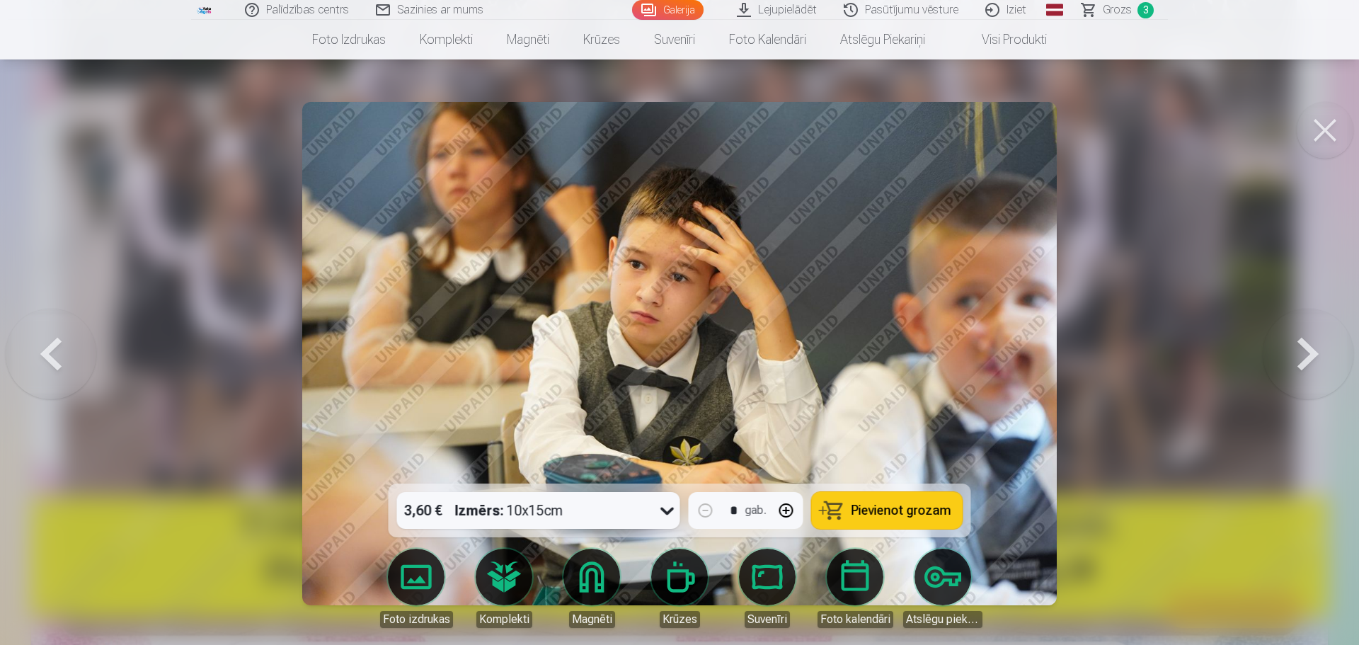
click at [1303, 352] on button at bounding box center [1307, 353] width 91 height 231
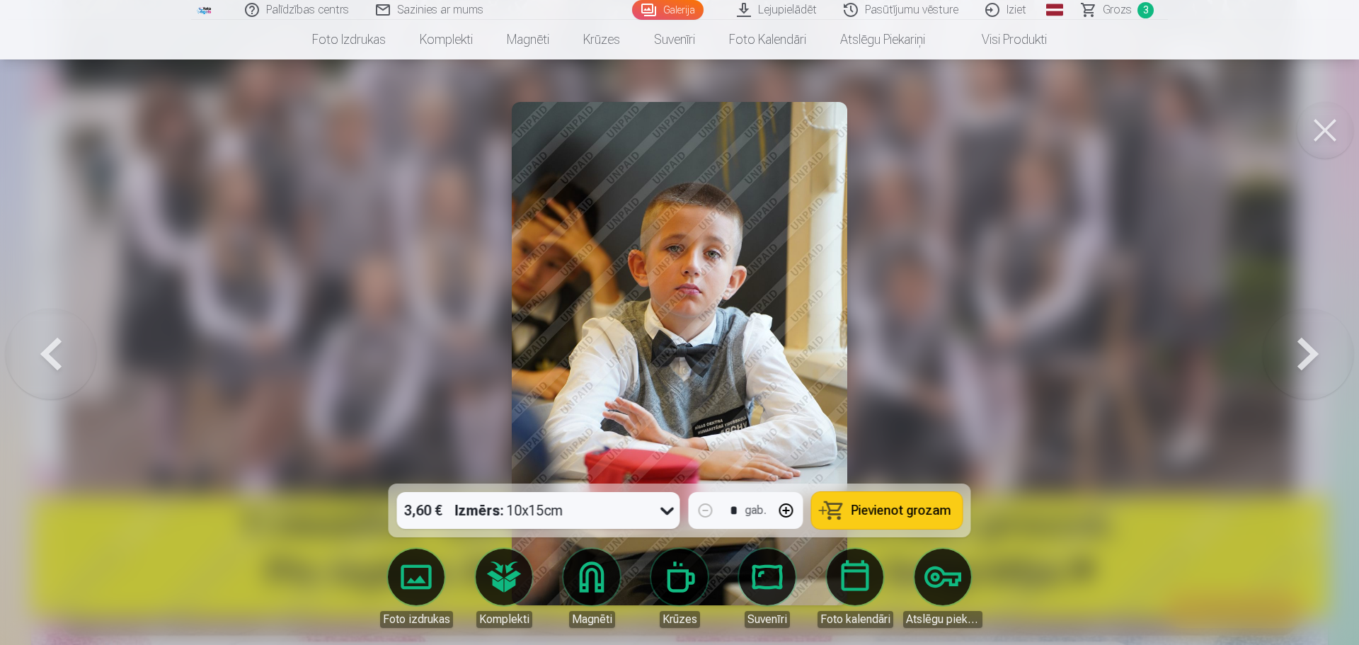
click at [1303, 352] on button at bounding box center [1307, 353] width 91 height 231
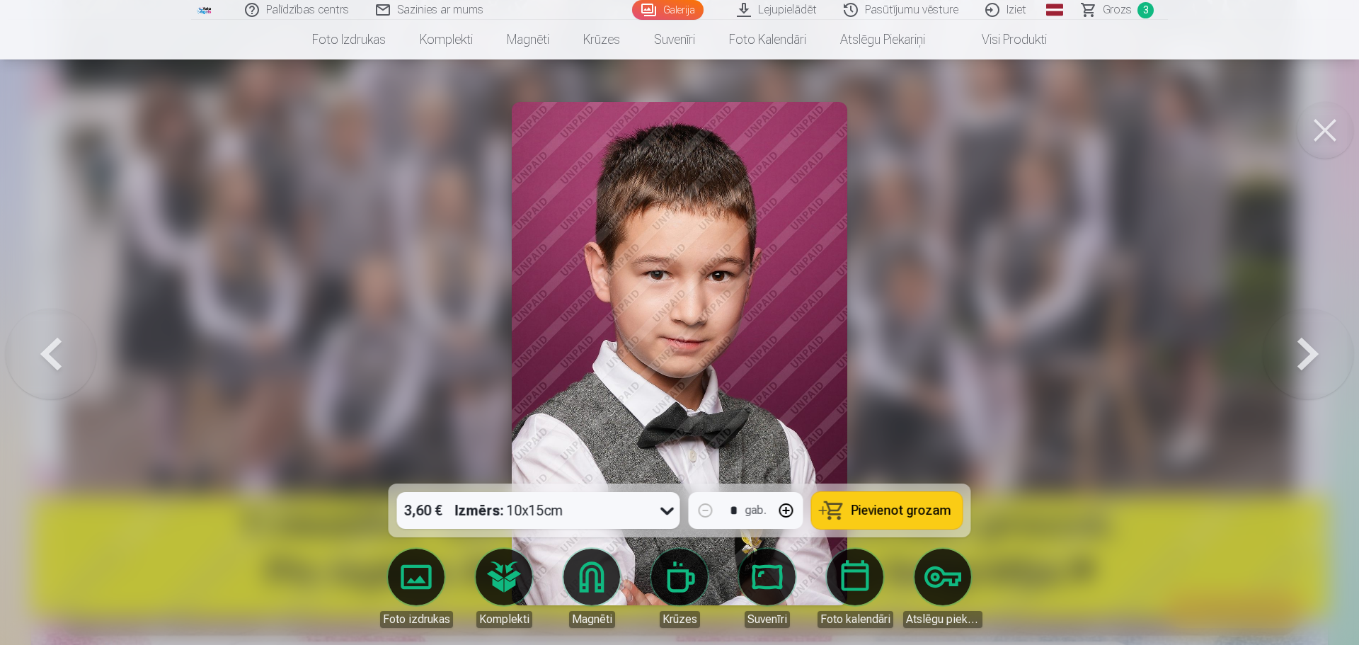
click at [1303, 352] on button at bounding box center [1307, 353] width 91 height 231
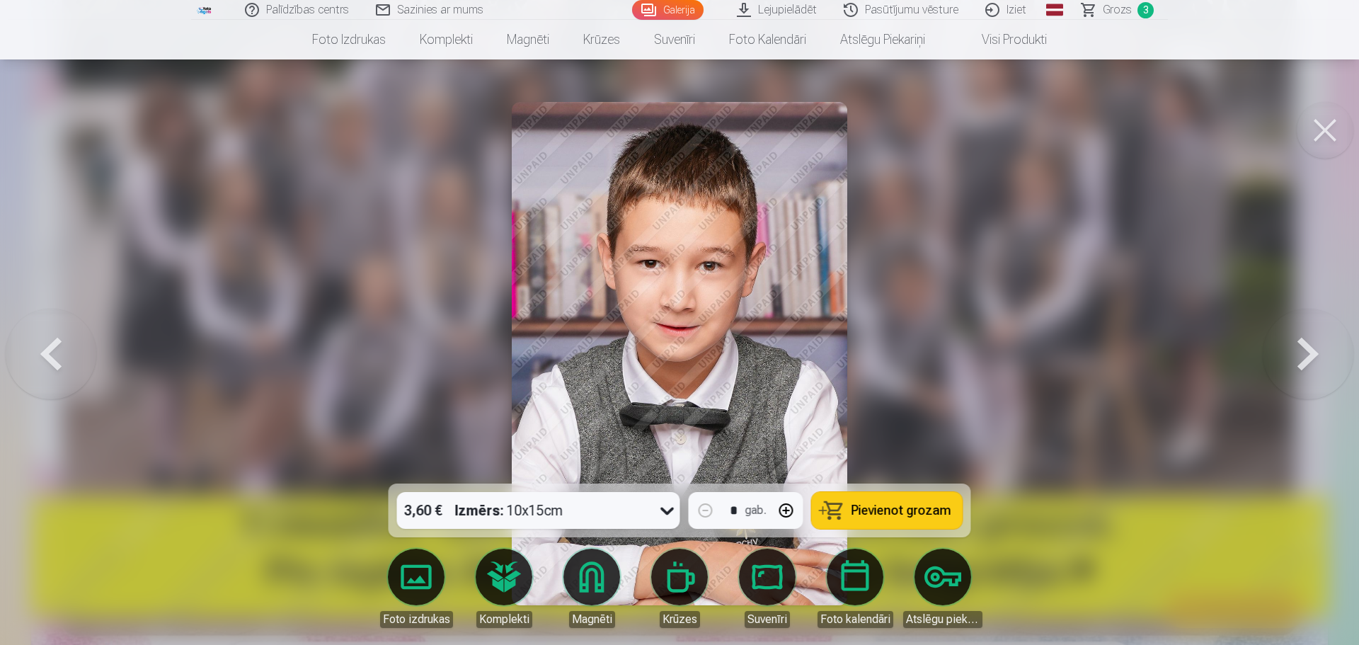
click at [1306, 354] on button at bounding box center [1307, 353] width 91 height 231
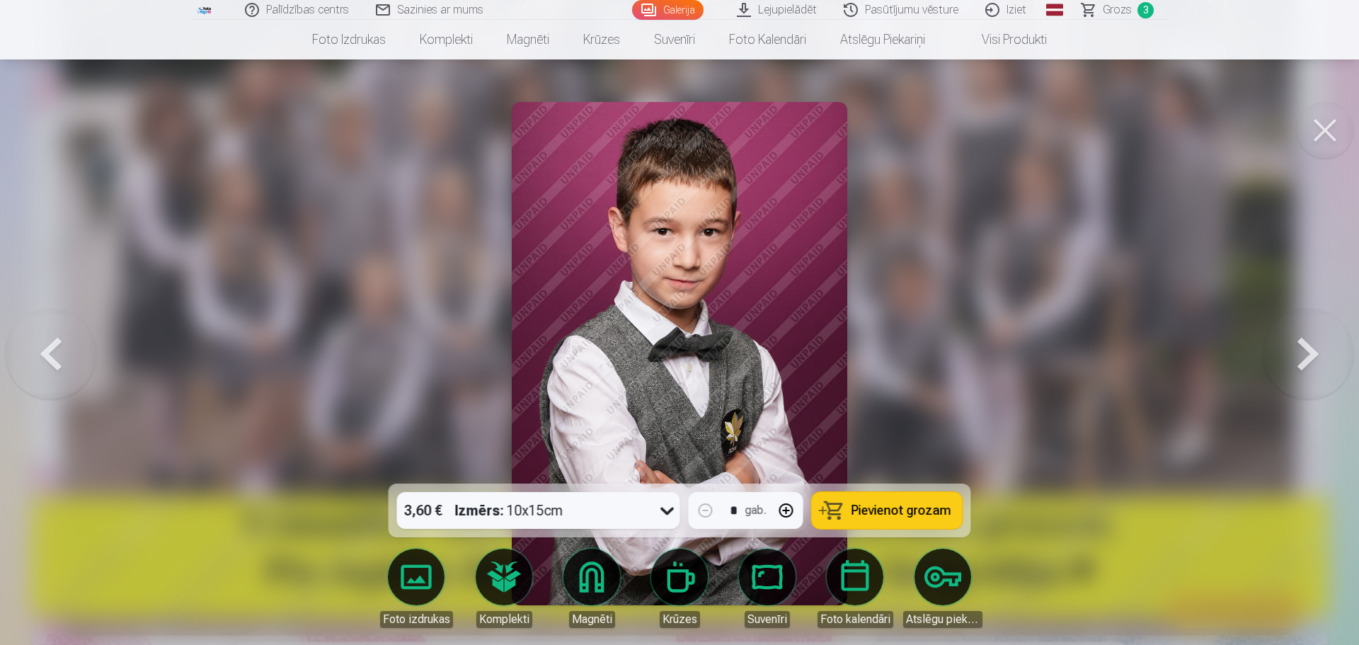
click at [1306, 354] on button at bounding box center [1307, 353] width 91 height 231
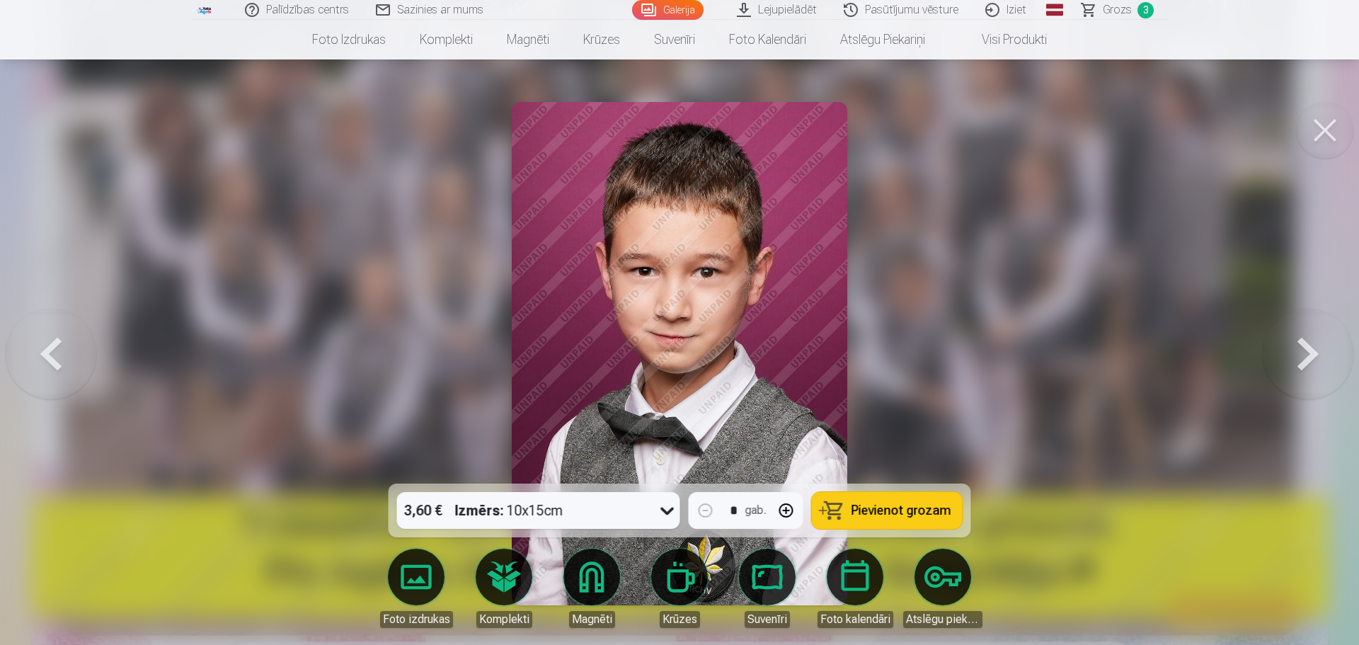
click at [916, 507] on span "Pievienot grozam" at bounding box center [901, 510] width 100 height 13
click at [1306, 358] on button at bounding box center [1307, 353] width 91 height 231
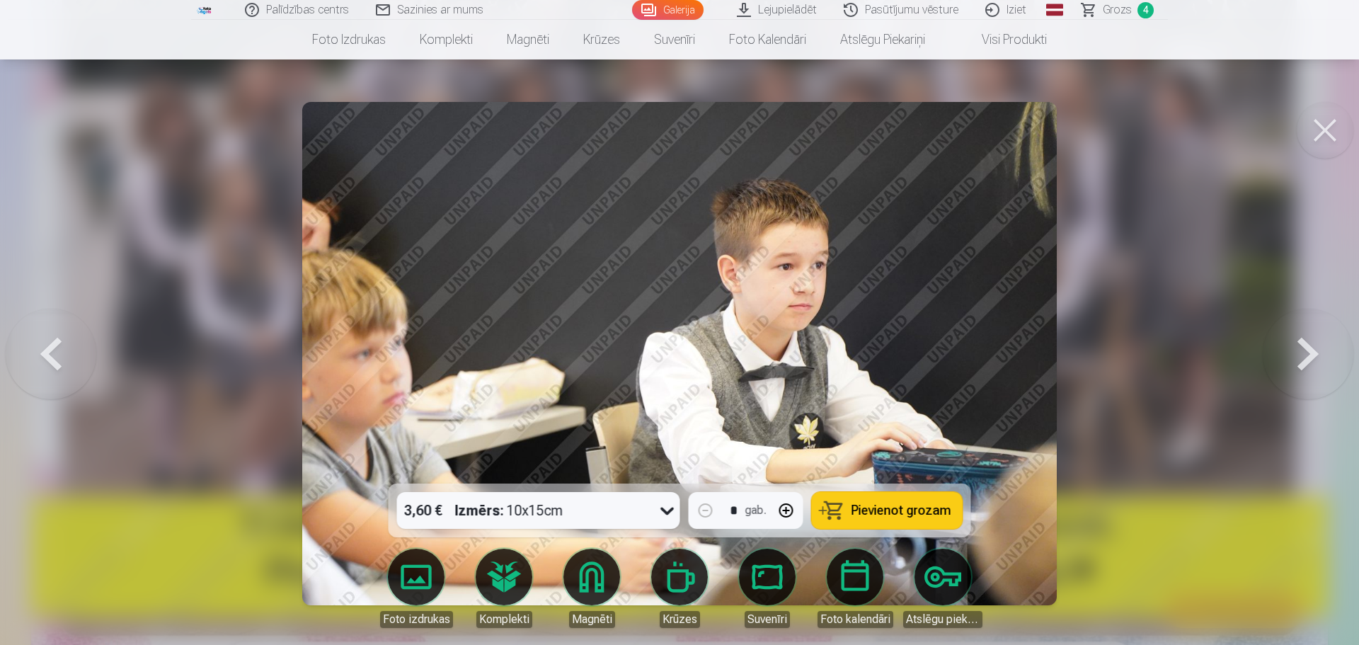
click at [1314, 353] on button at bounding box center [1307, 353] width 91 height 231
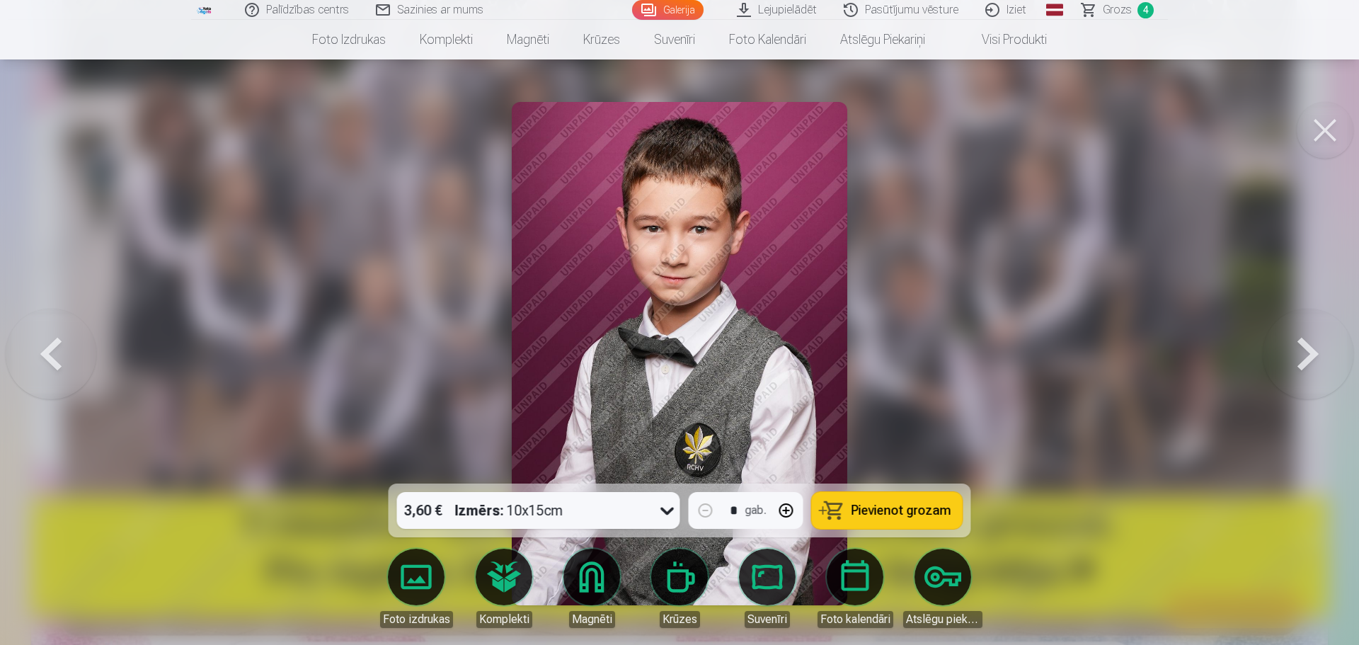
click at [1314, 353] on button at bounding box center [1307, 353] width 91 height 231
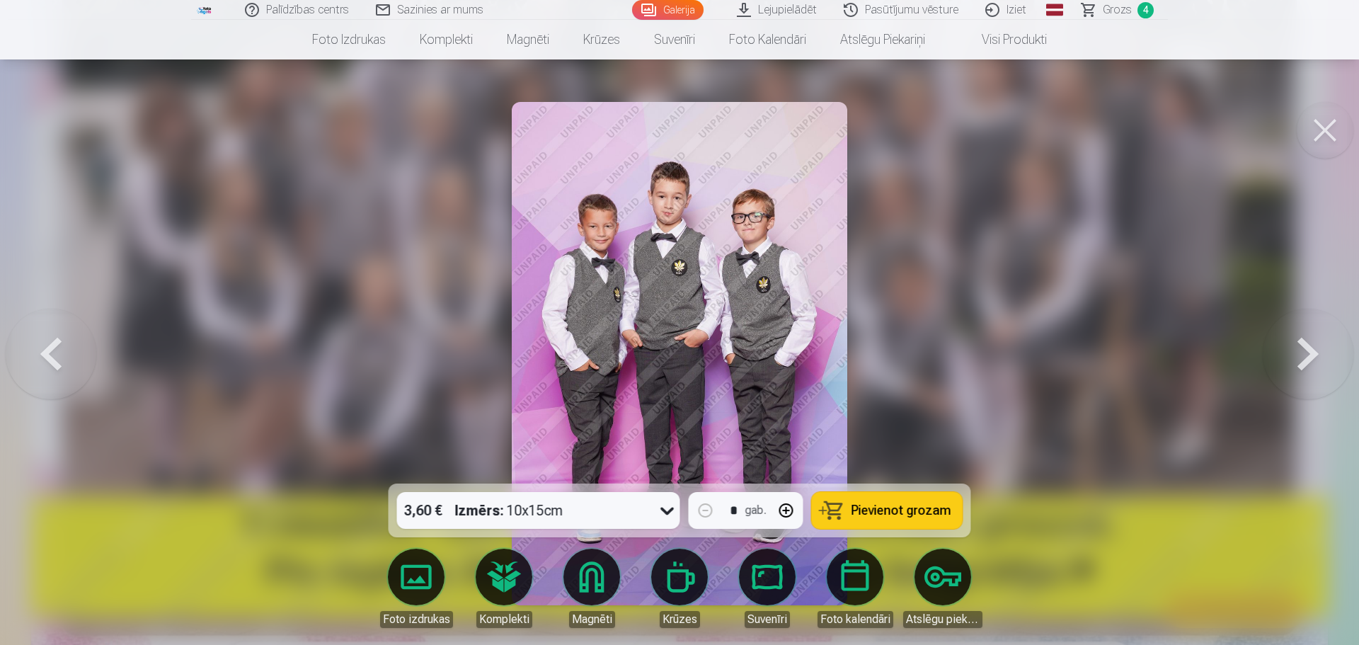
click at [1314, 353] on button at bounding box center [1307, 353] width 91 height 231
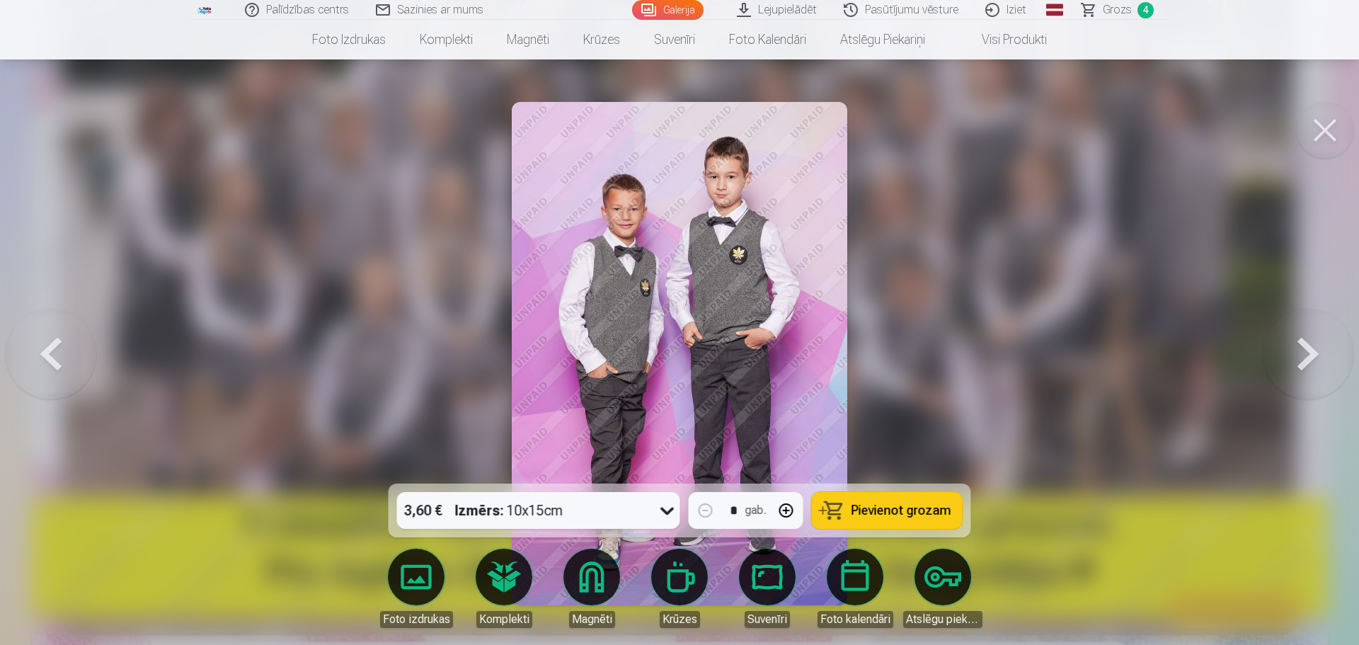
click at [1314, 353] on button at bounding box center [1307, 353] width 91 height 231
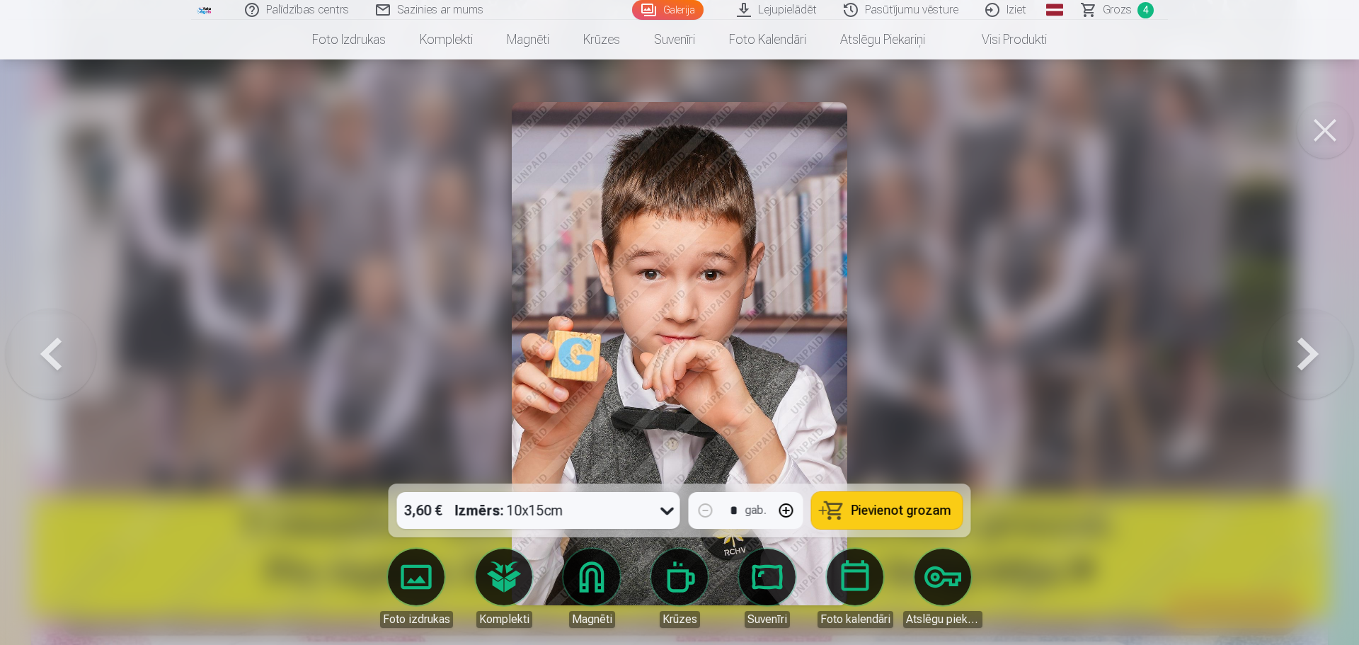
click at [1314, 353] on button at bounding box center [1307, 353] width 91 height 231
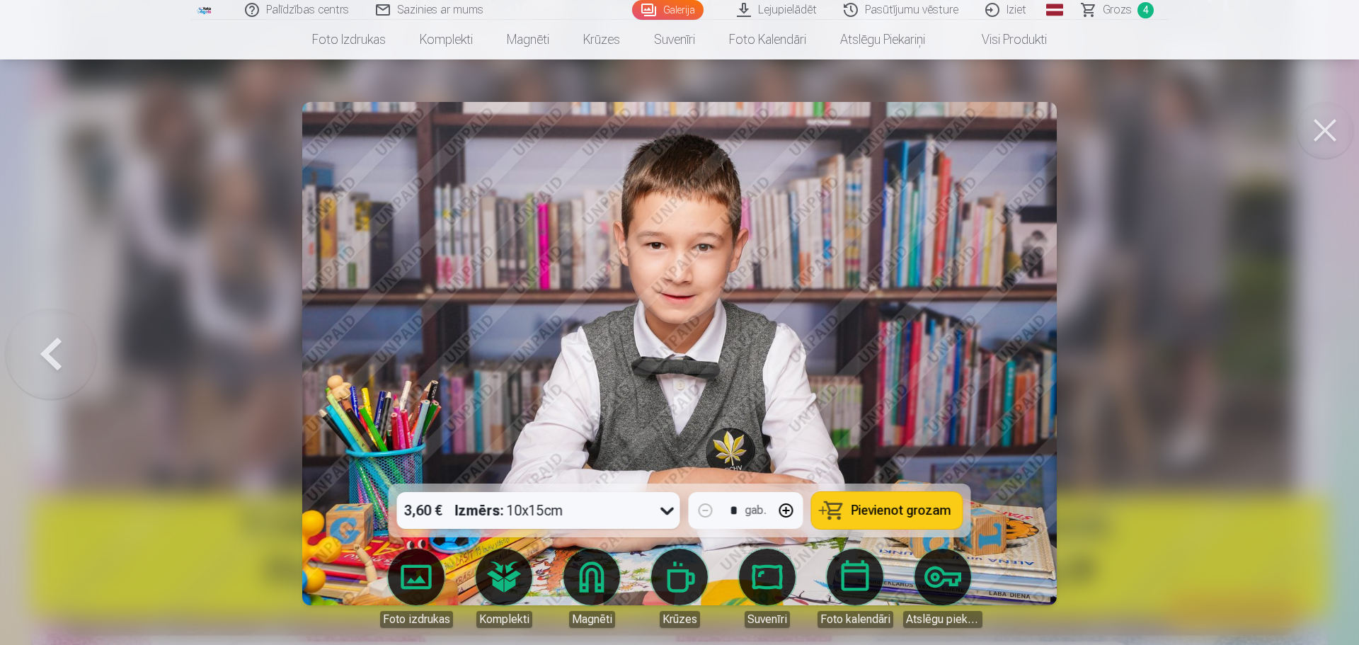
click at [49, 352] on button at bounding box center [51, 353] width 91 height 231
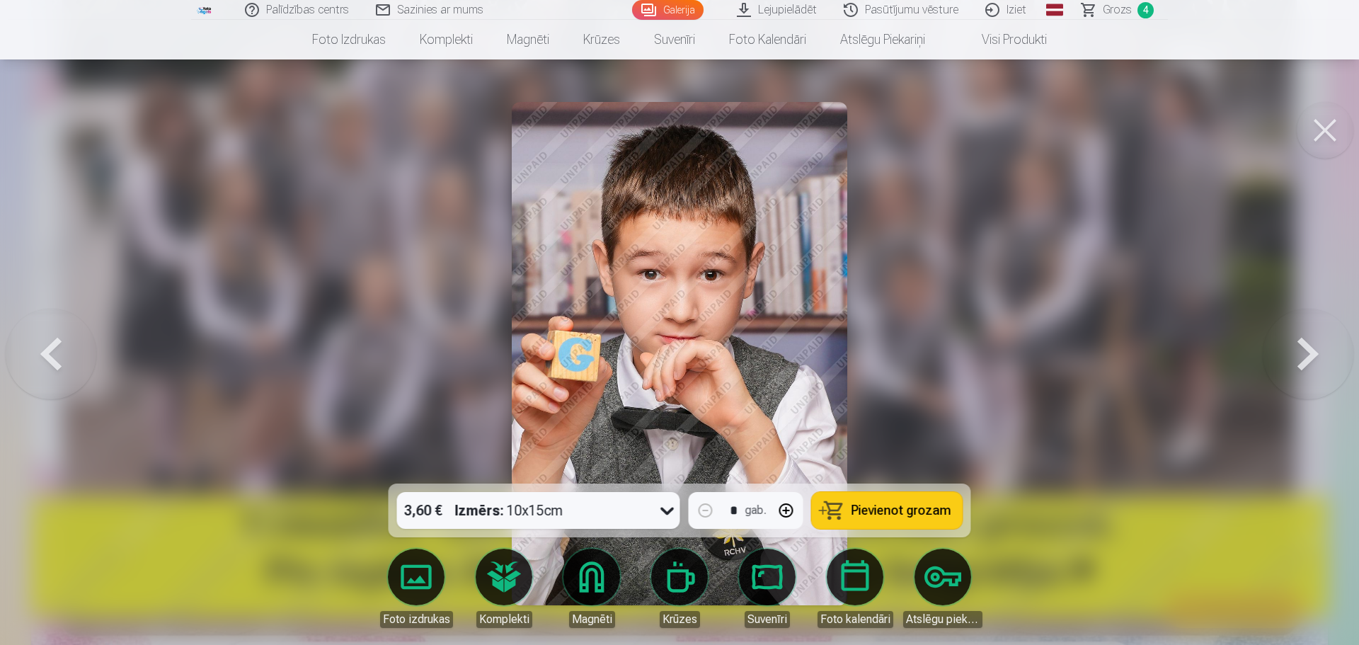
click at [49, 352] on button at bounding box center [51, 353] width 91 height 231
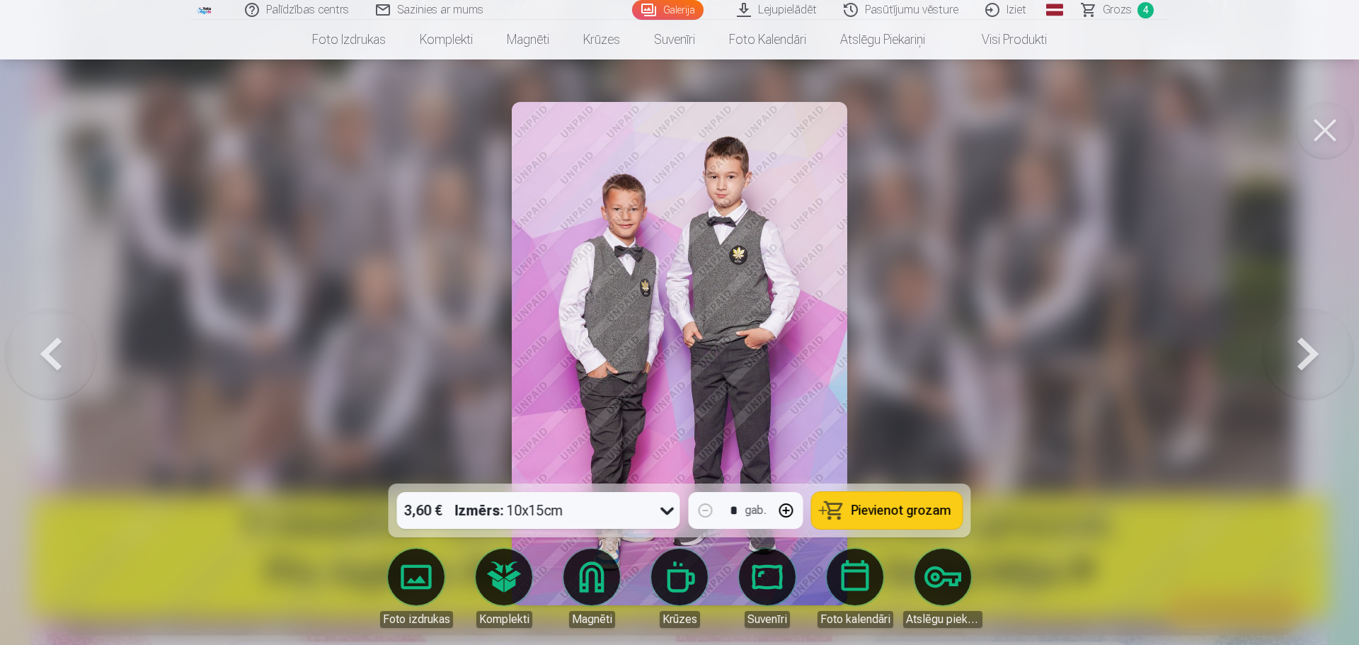
click at [49, 352] on button at bounding box center [51, 353] width 91 height 231
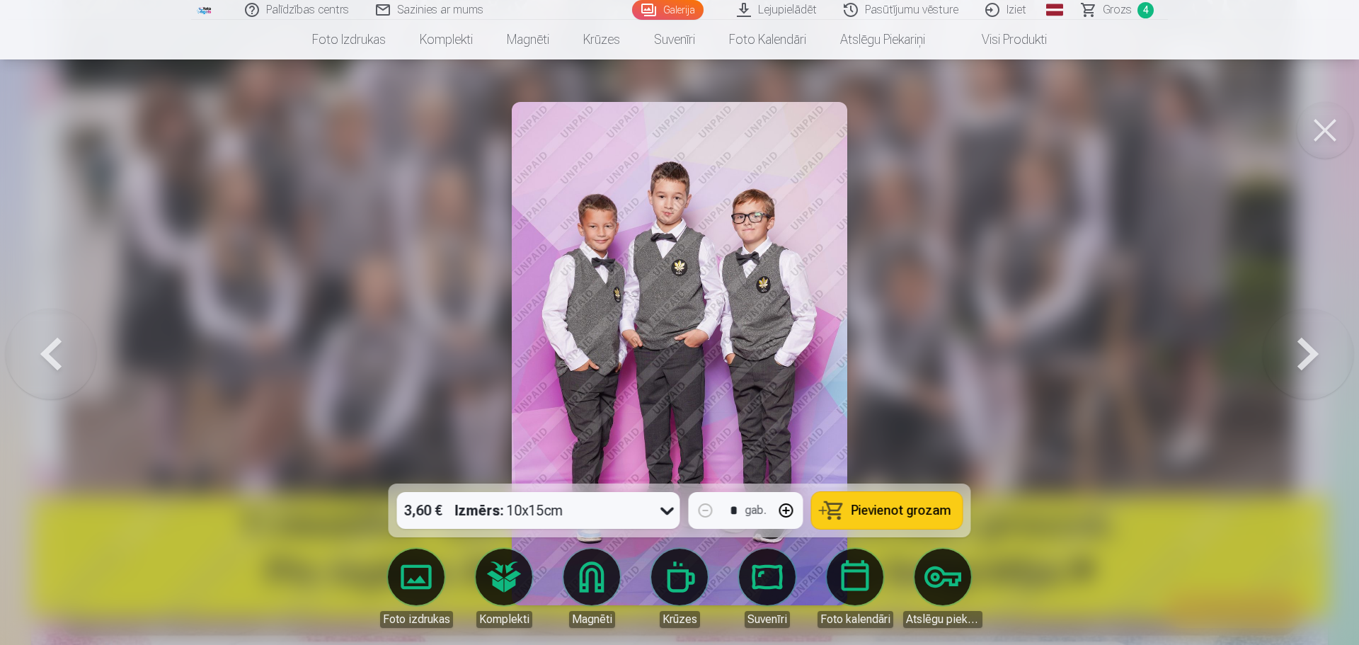
click at [49, 352] on button at bounding box center [51, 353] width 91 height 231
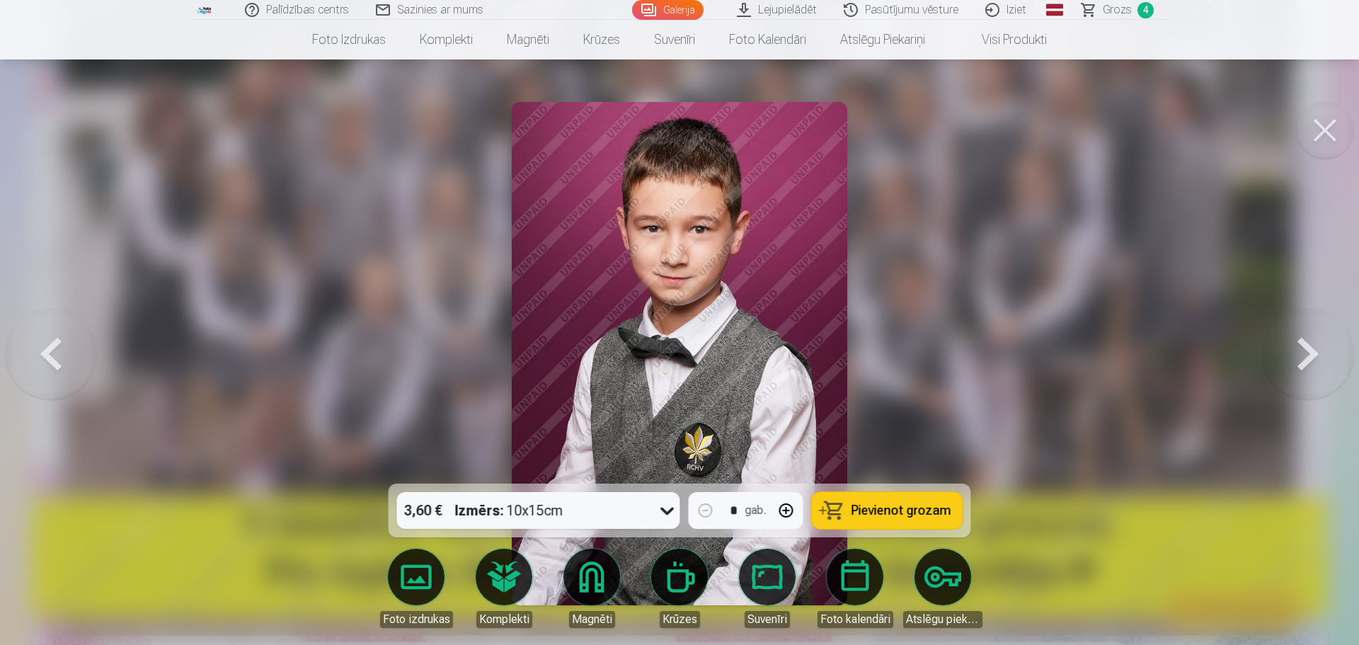
click at [49, 352] on button at bounding box center [51, 353] width 91 height 231
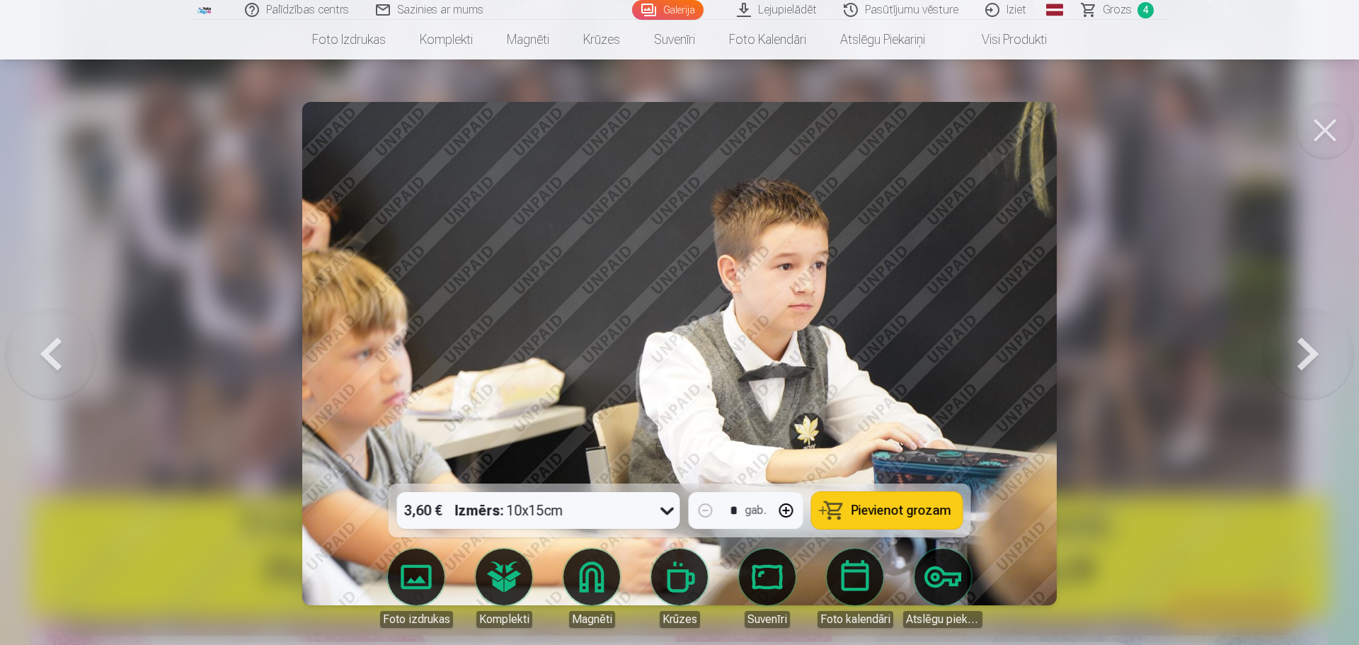
click at [49, 352] on button at bounding box center [51, 353] width 91 height 231
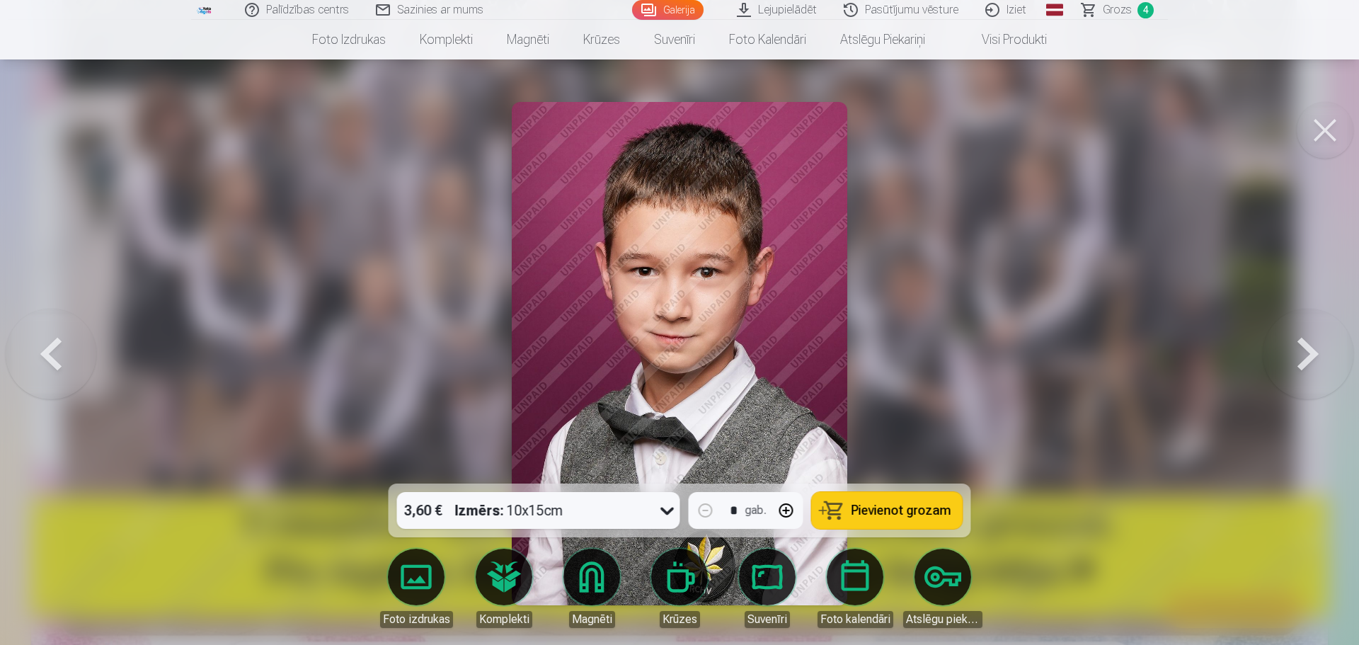
click at [49, 352] on button at bounding box center [51, 353] width 91 height 231
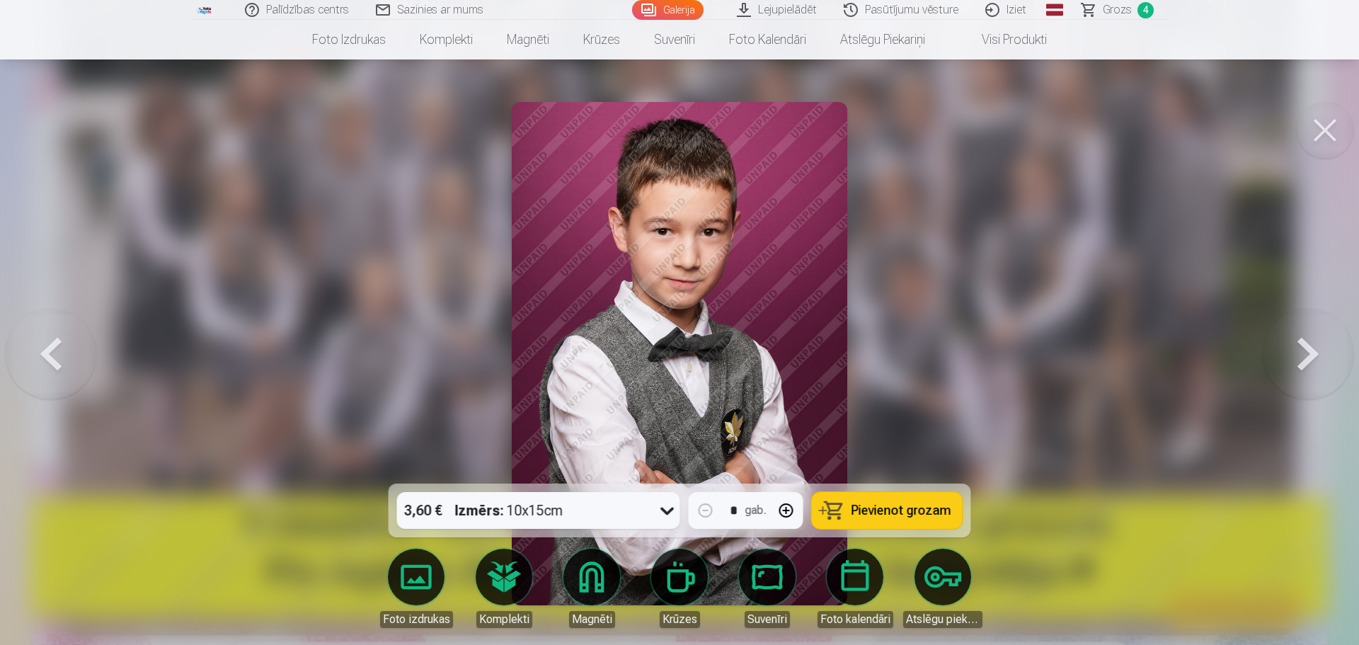
click at [49, 352] on button at bounding box center [51, 353] width 91 height 231
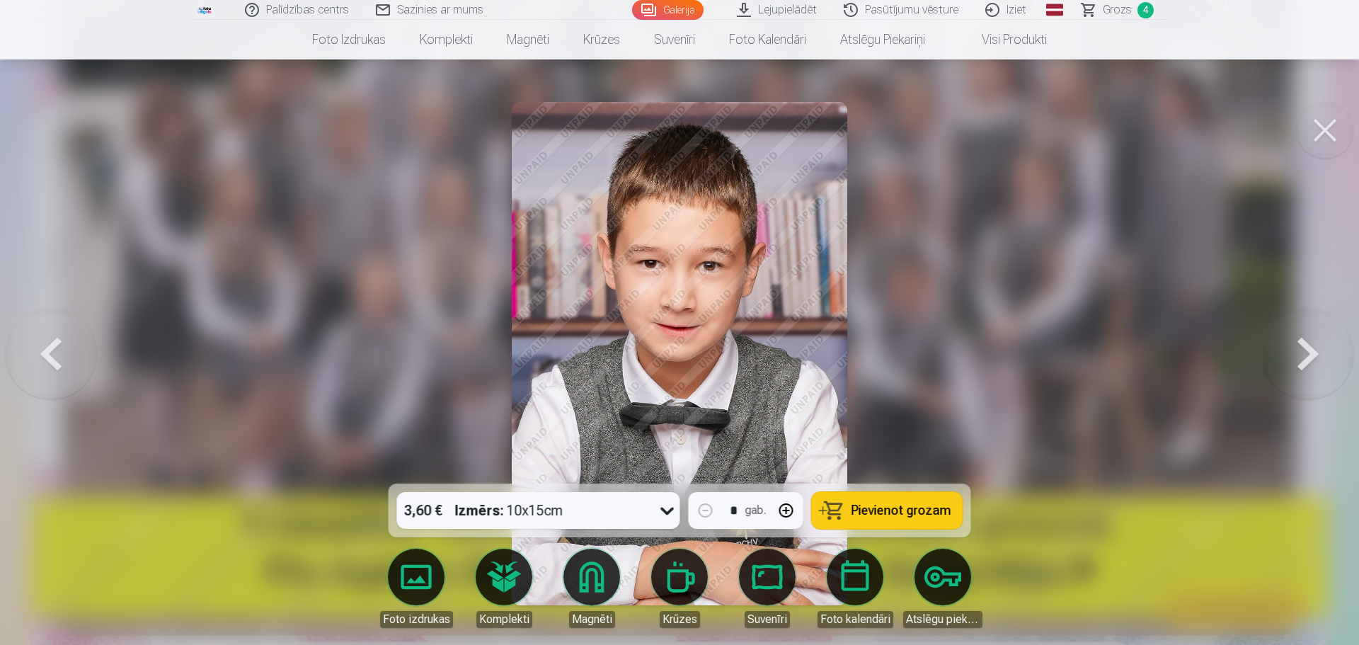
click at [49, 352] on button at bounding box center [51, 353] width 91 height 231
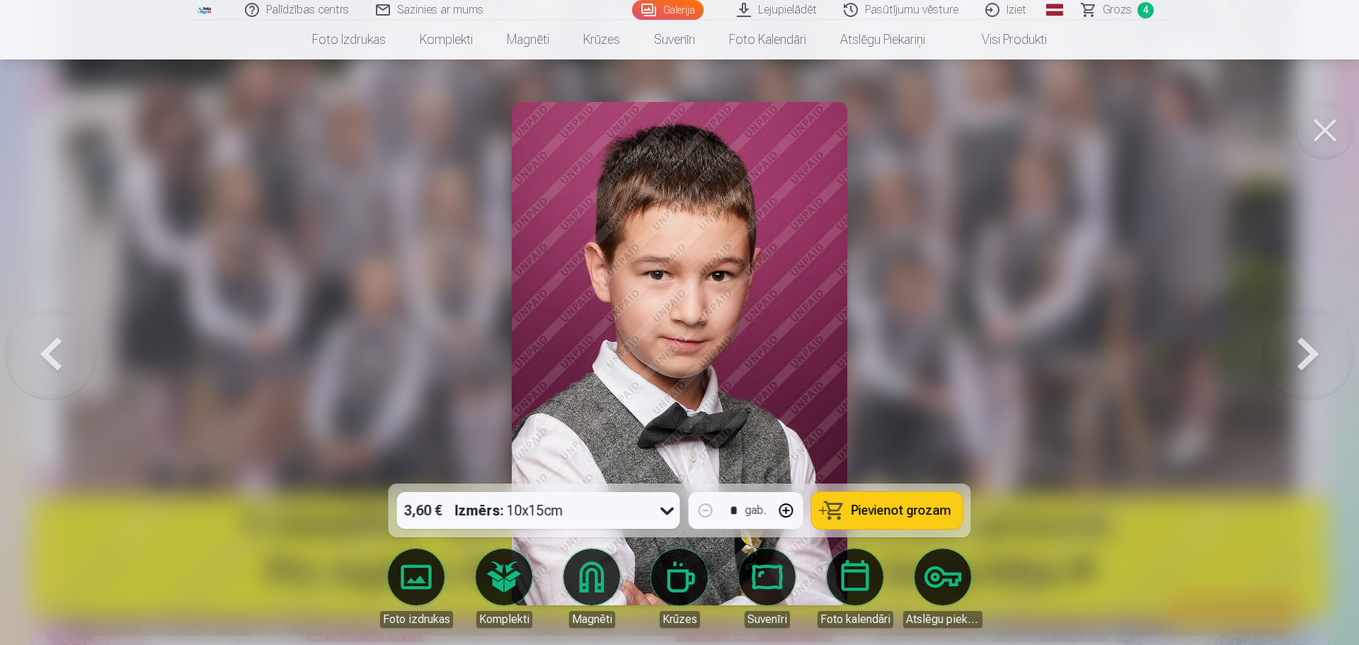
click at [49, 352] on button at bounding box center [51, 353] width 91 height 231
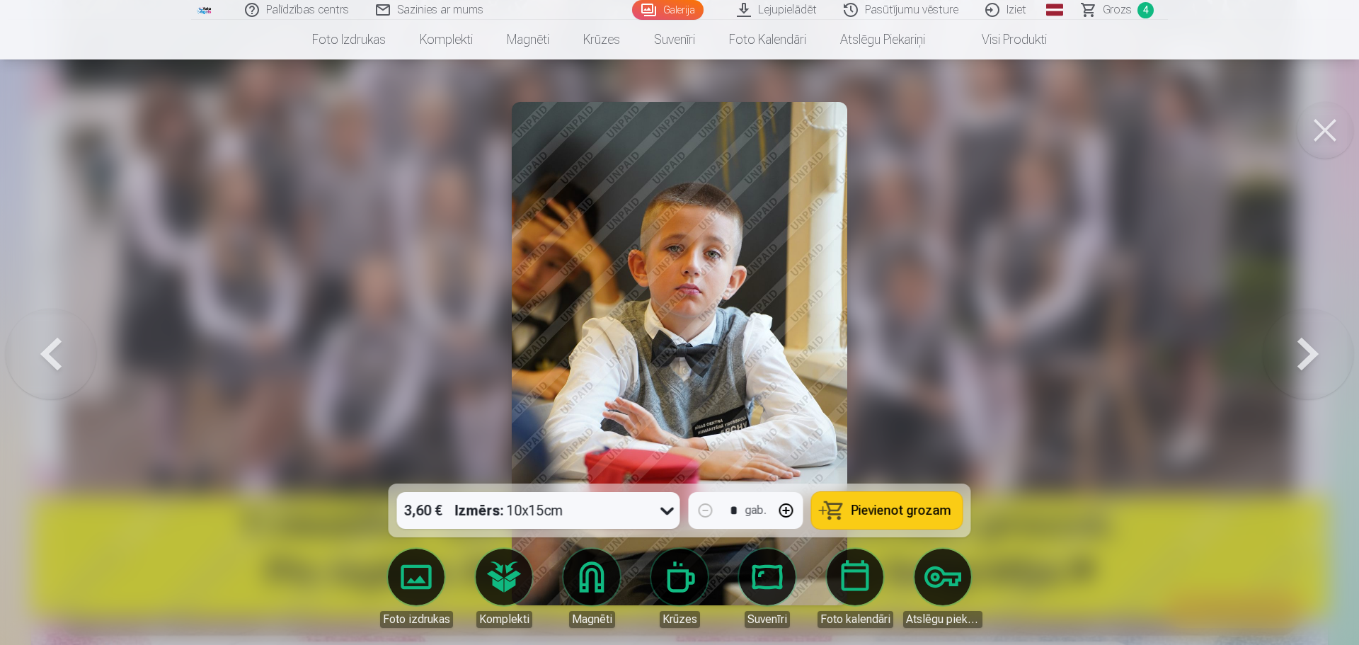
click at [49, 352] on button at bounding box center [51, 353] width 91 height 231
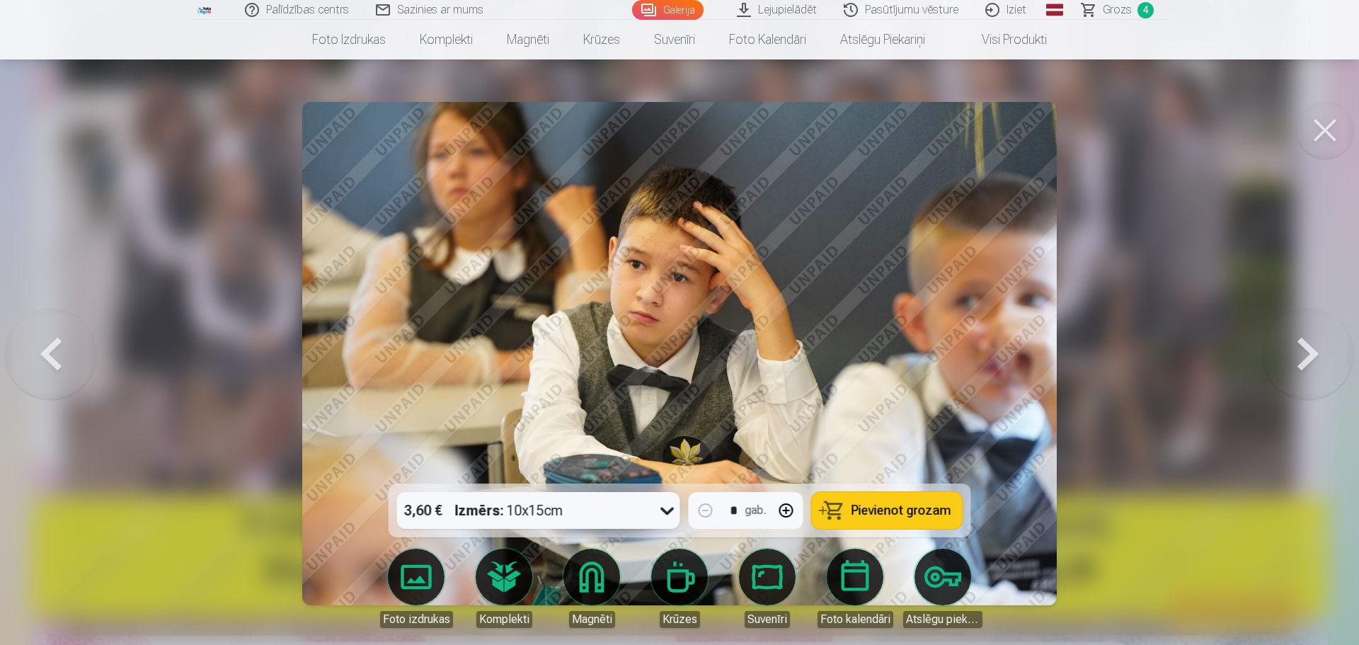
click at [884, 508] on span "Pievienot grozam" at bounding box center [901, 510] width 100 height 13
click at [1103, 7] on link "Grozs 5" at bounding box center [1118, 10] width 99 height 20
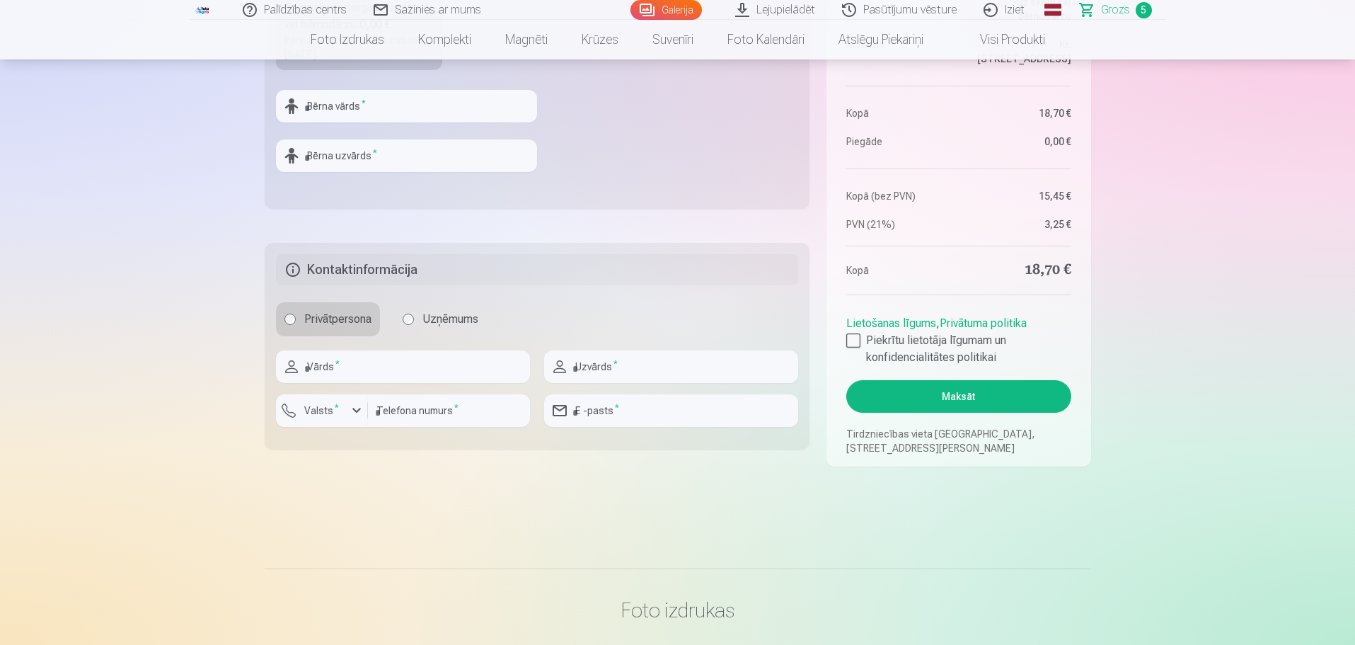
scroll to position [646, 0]
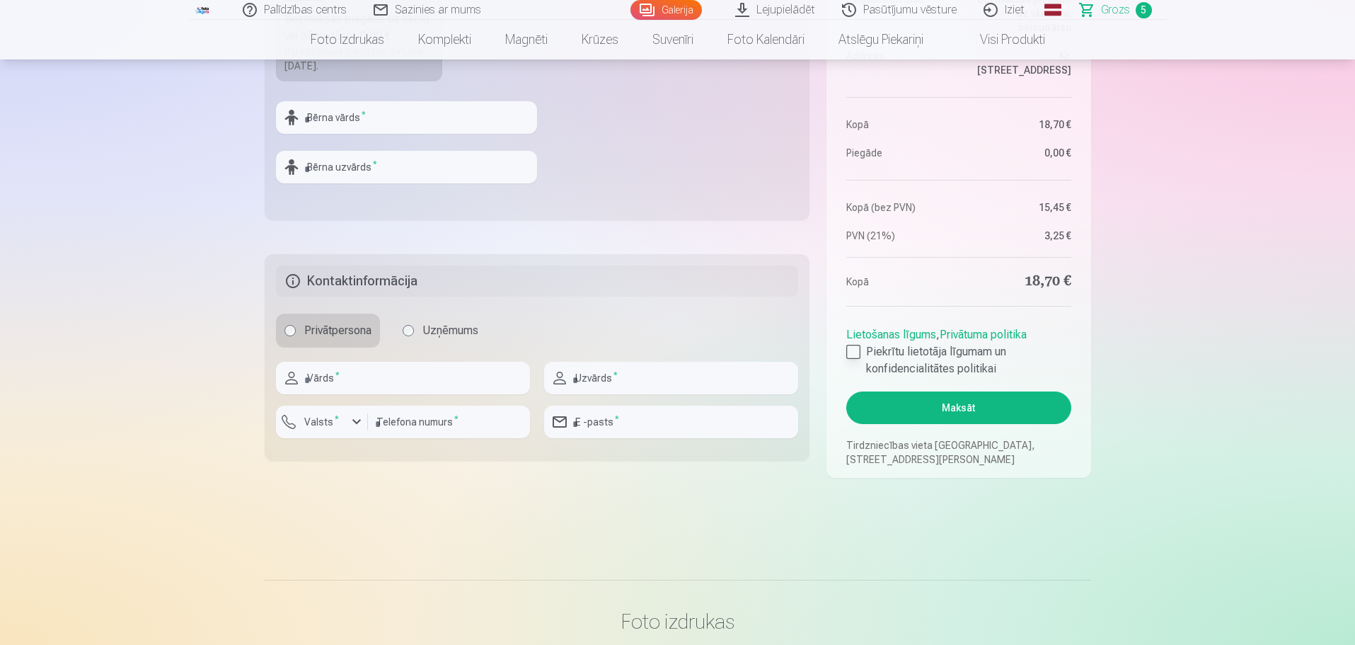
click at [858, 348] on div at bounding box center [853, 352] width 14 height 14
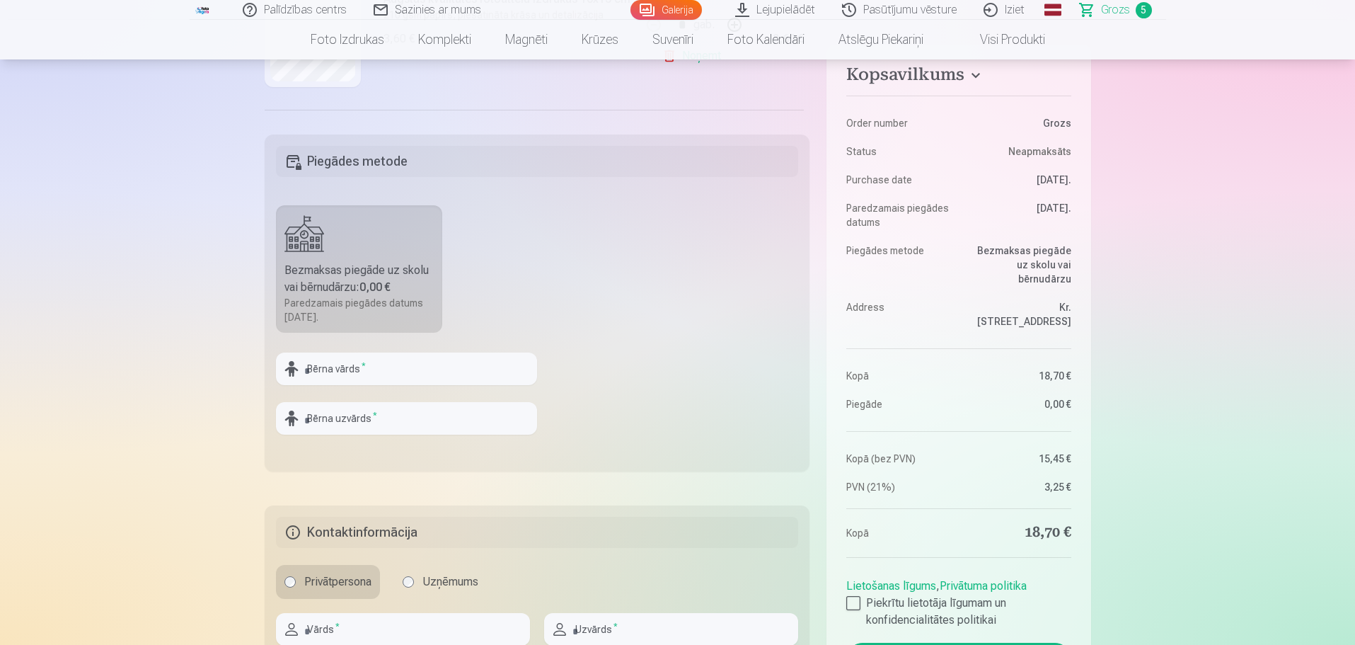
scroll to position [392, 0]
click at [419, 372] on input "text" at bounding box center [406, 371] width 261 height 33
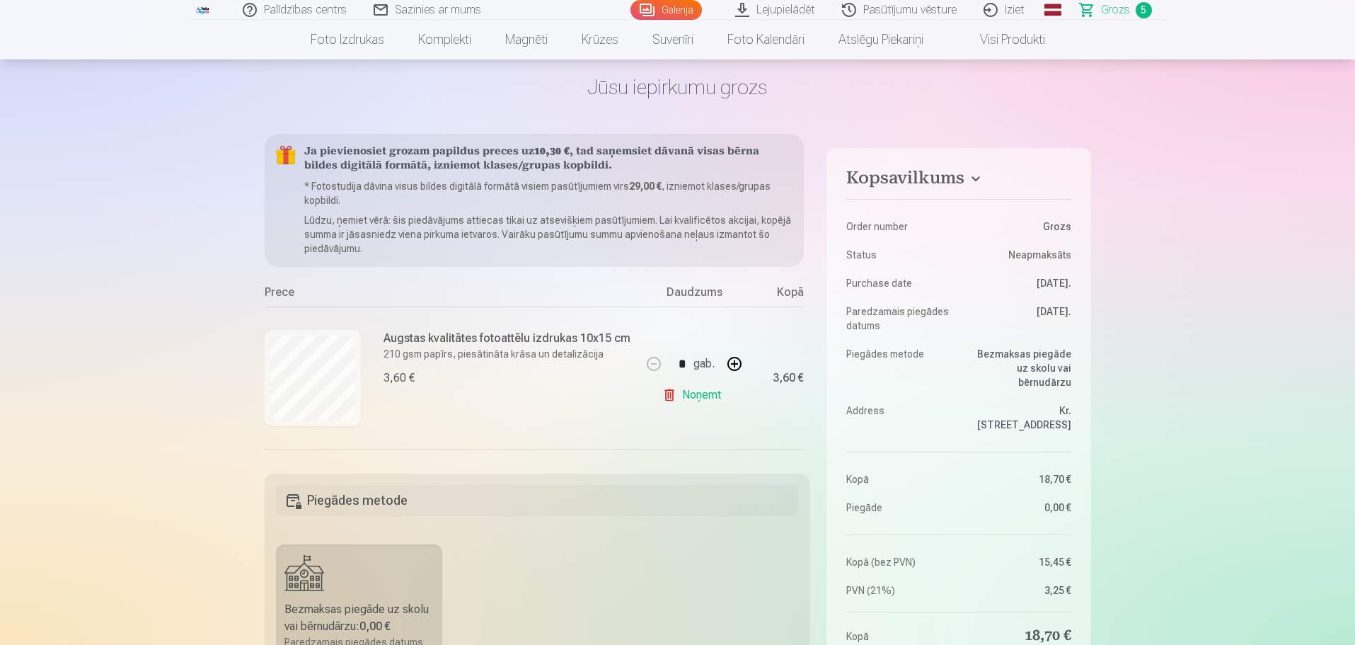
scroll to position [57, 0]
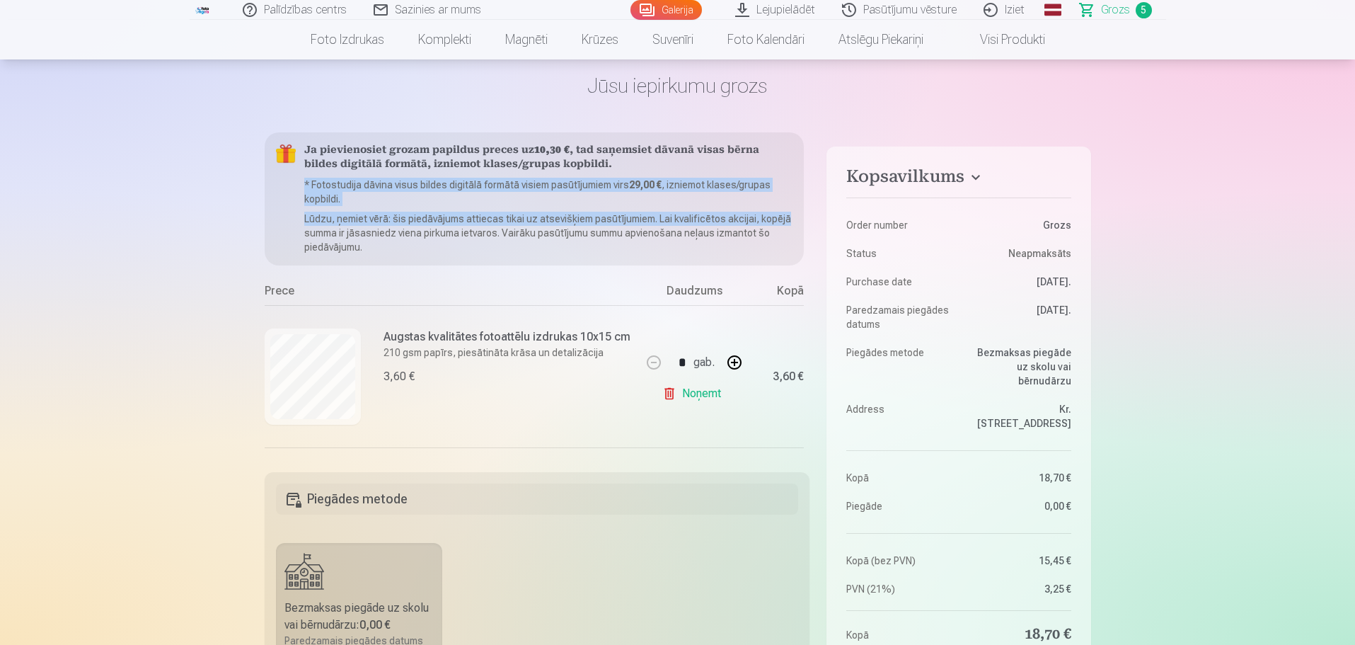
drag, startPoint x: 809, startPoint y: 158, endPoint x: 811, endPoint y: 223, distance: 65.1
click at [811, 223] on div "Kopsavilkums Order number Grozs Status Neapmaksāts Purchase date 11.09.2025. Pa…" at bounding box center [678, 599] width 827 height 934
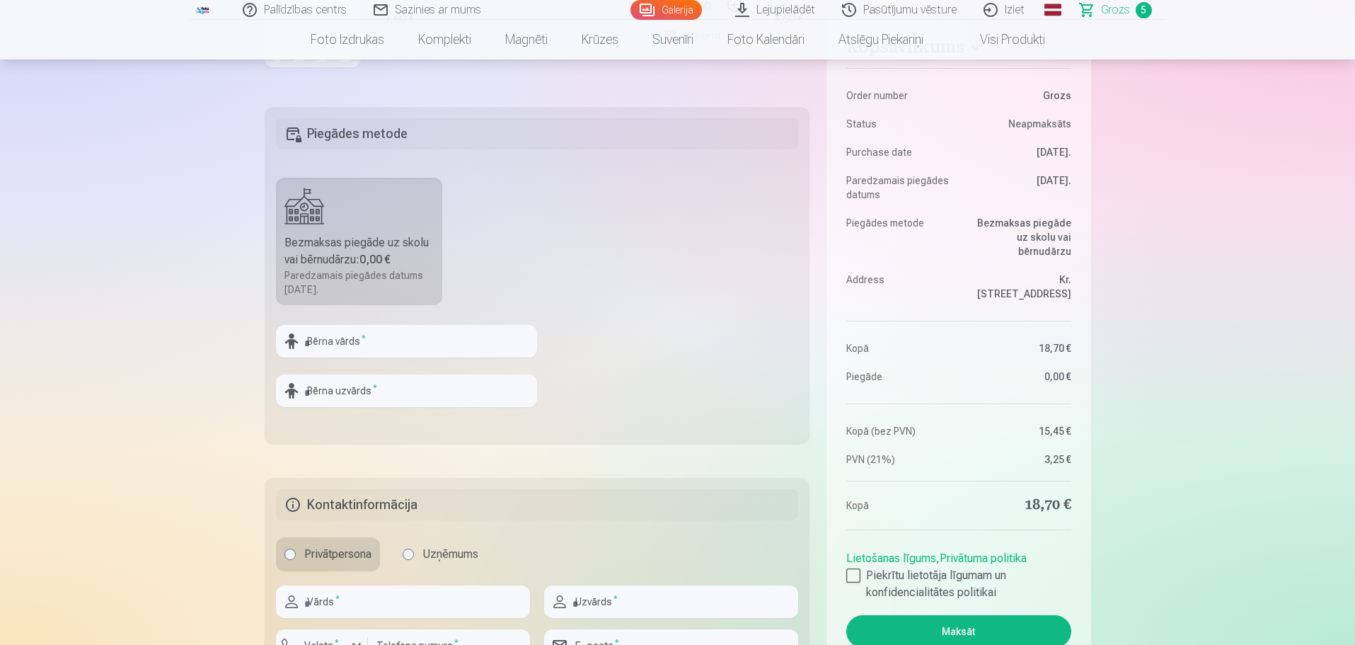
scroll to position [410, 0]
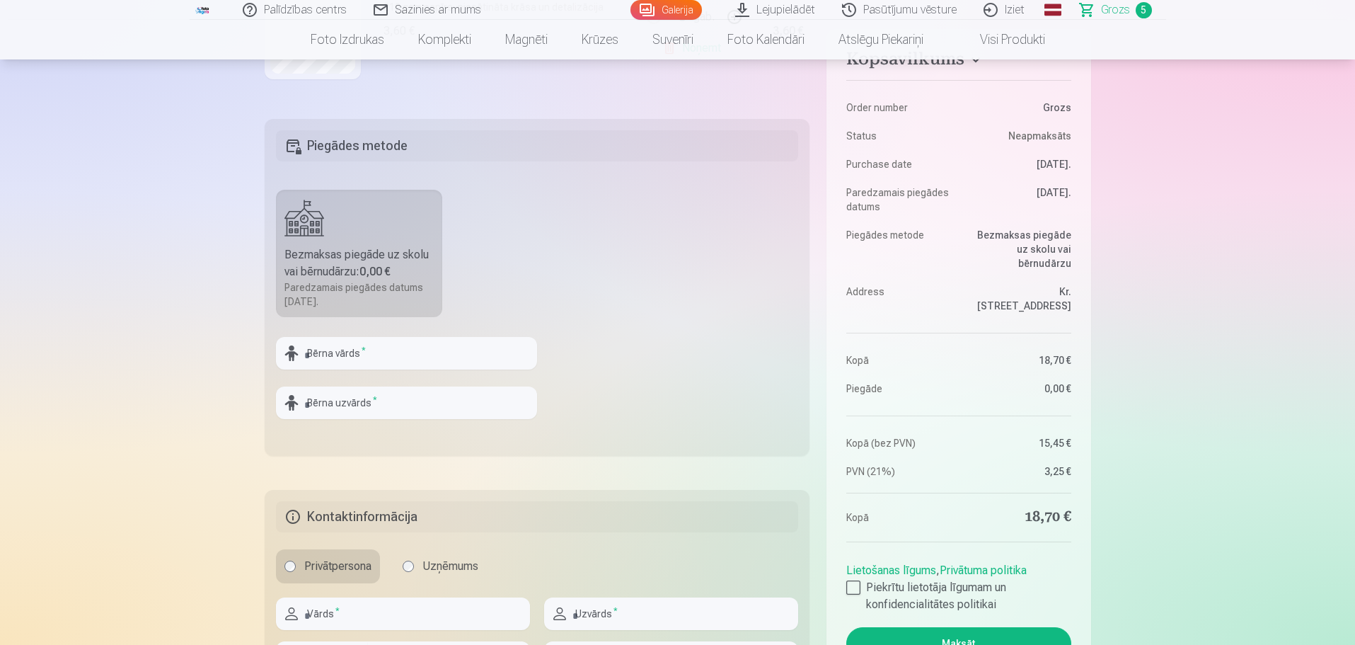
click at [388, 246] on div "Bezmaksas piegāde uz skolu vai bērnudārzu : 0,00 €" at bounding box center [359, 263] width 150 height 34
click at [365, 357] on input "text" at bounding box center [406, 353] width 261 height 33
type input "*******"
click at [362, 403] on input "text" at bounding box center [406, 402] width 261 height 33
type input "*******"
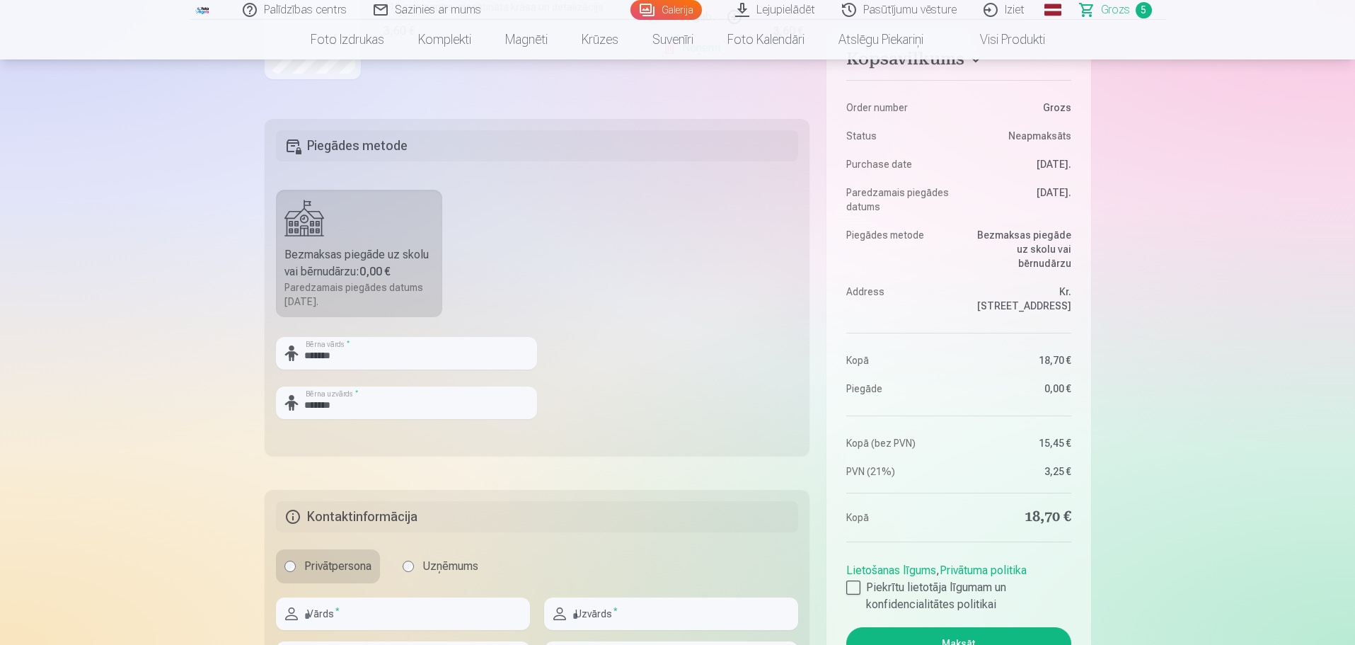
click at [740, 364] on fieldset "Piegādes metode Bezmaksas piegāde uz skolu vai bērnudārzu : 0,00 € Paredzamais …" at bounding box center [538, 287] width 546 height 337
click at [393, 611] on input "text" at bounding box center [403, 613] width 254 height 33
type input "****"
type input "*******"
type input "********"
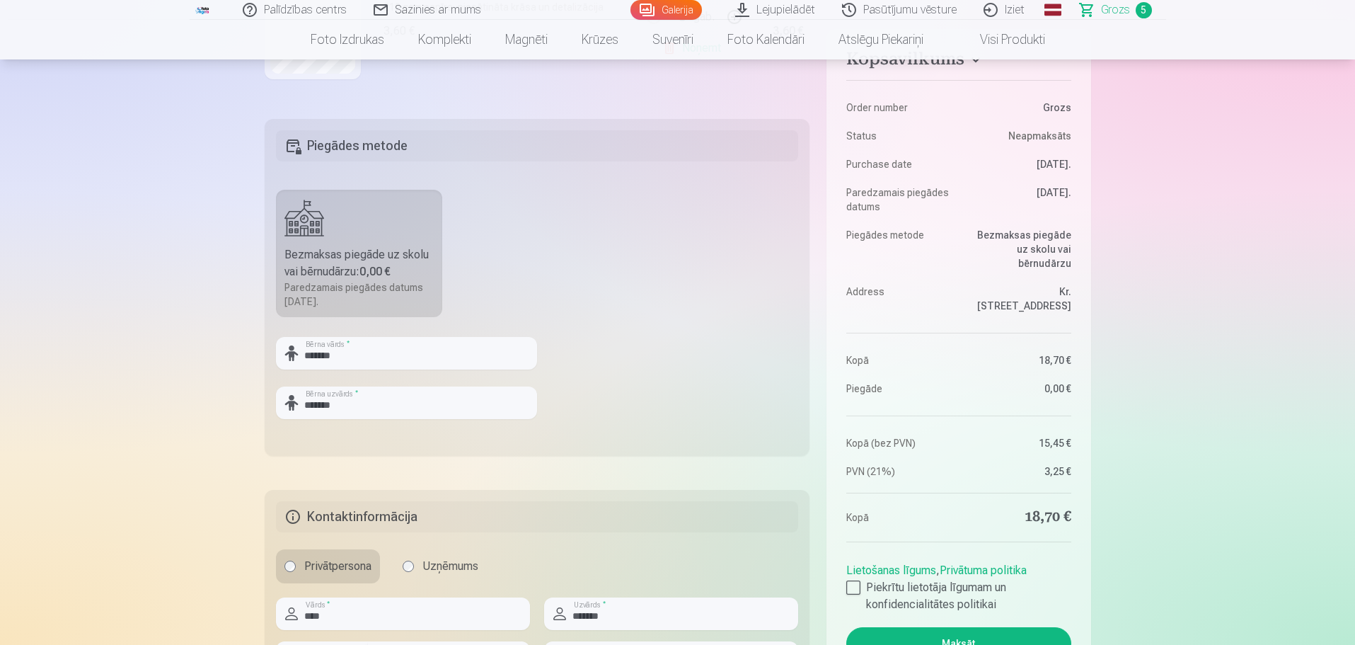
type input "**********"
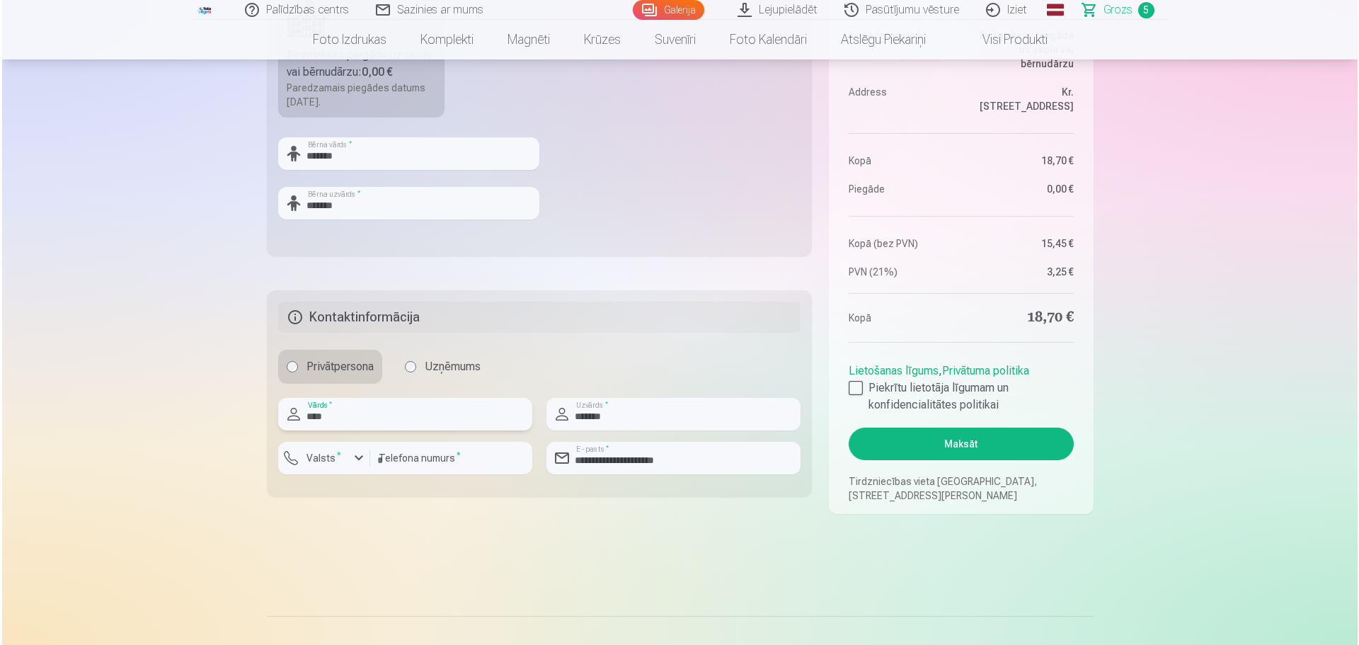
scroll to position [597, 0]
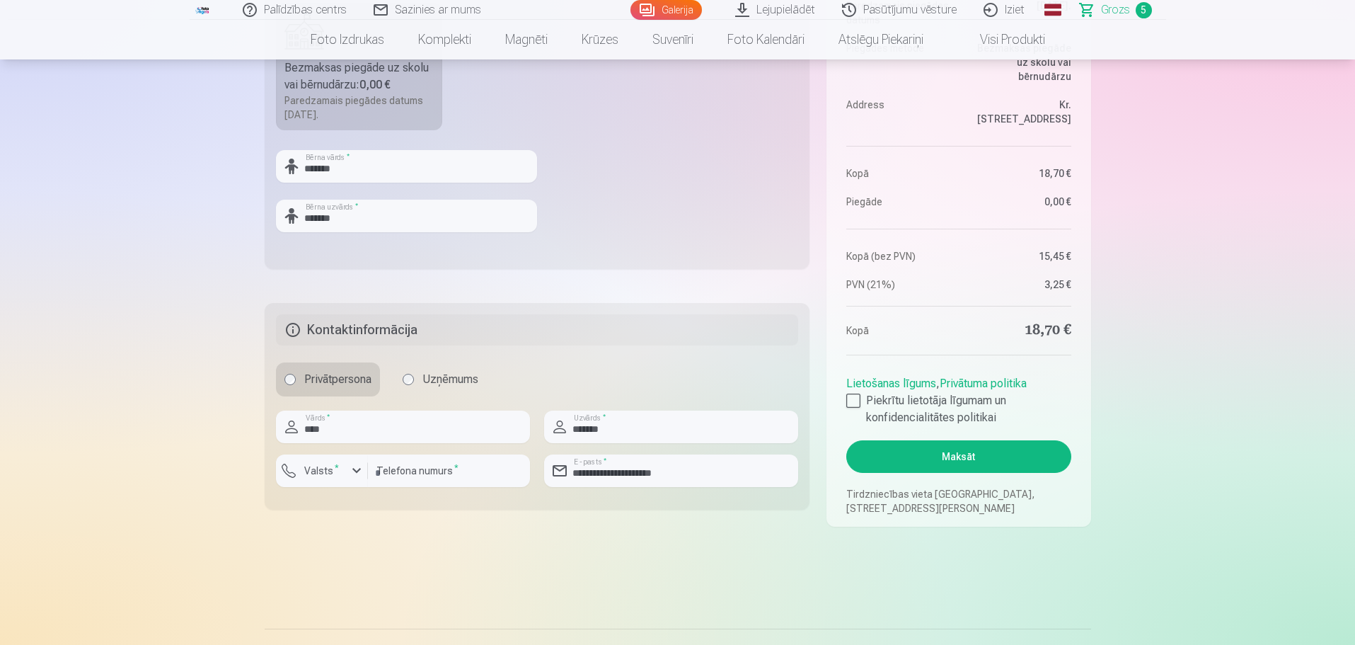
click at [1005, 452] on button "Maksāt" at bounding box center [958, 456] width 224 height 33
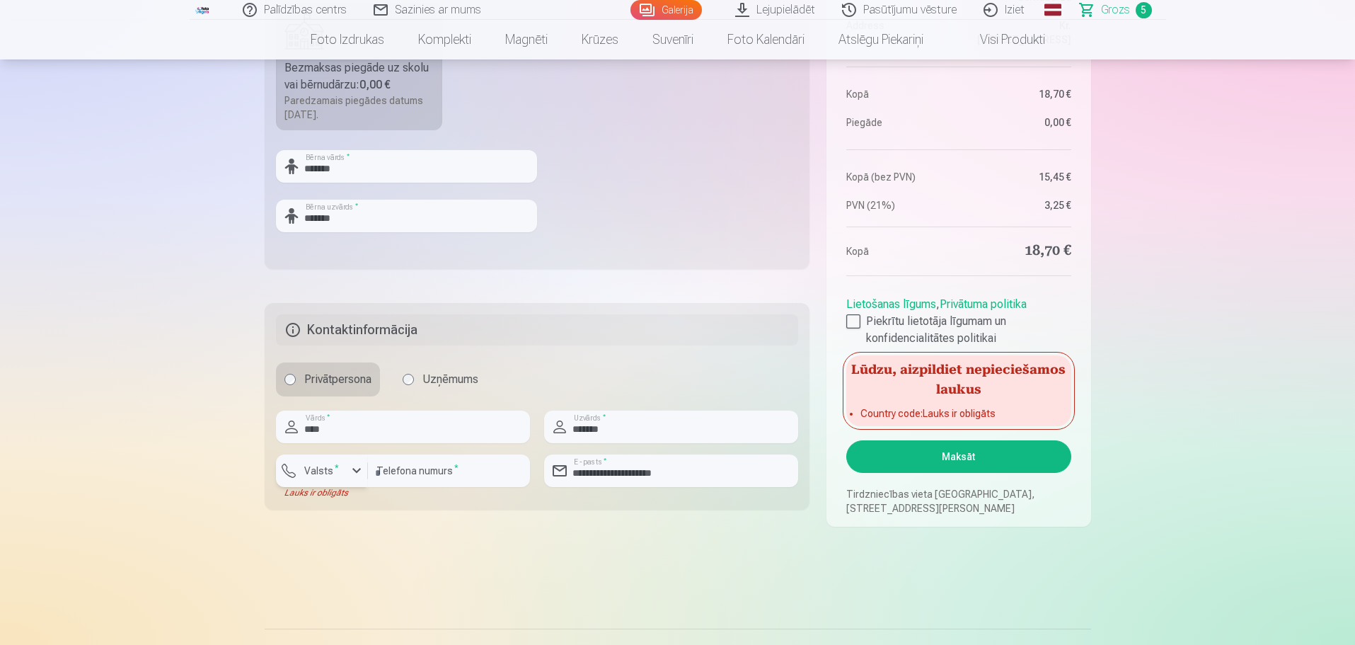
click at [357, 473] on div "button" at bounding box center [356, 470] width 17 height 17
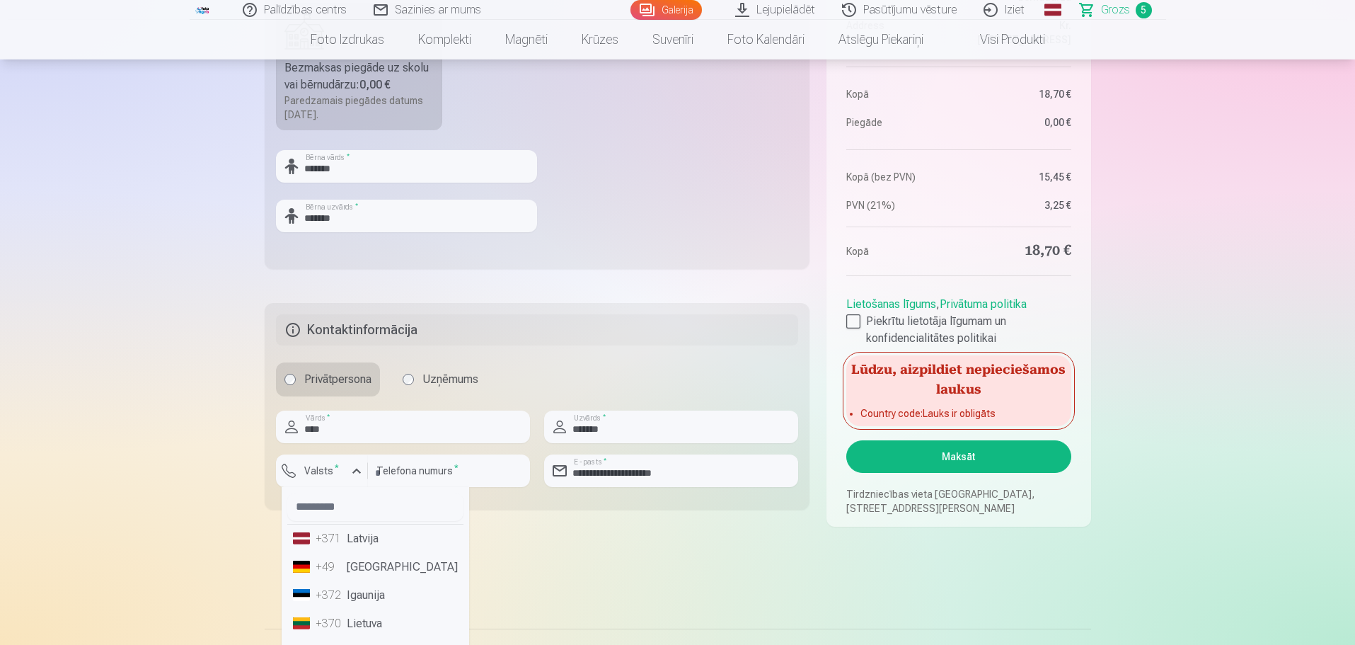
click at [365, 541] on li "+371 Latvija" at bounding box center [375, 538] width 176 height 28
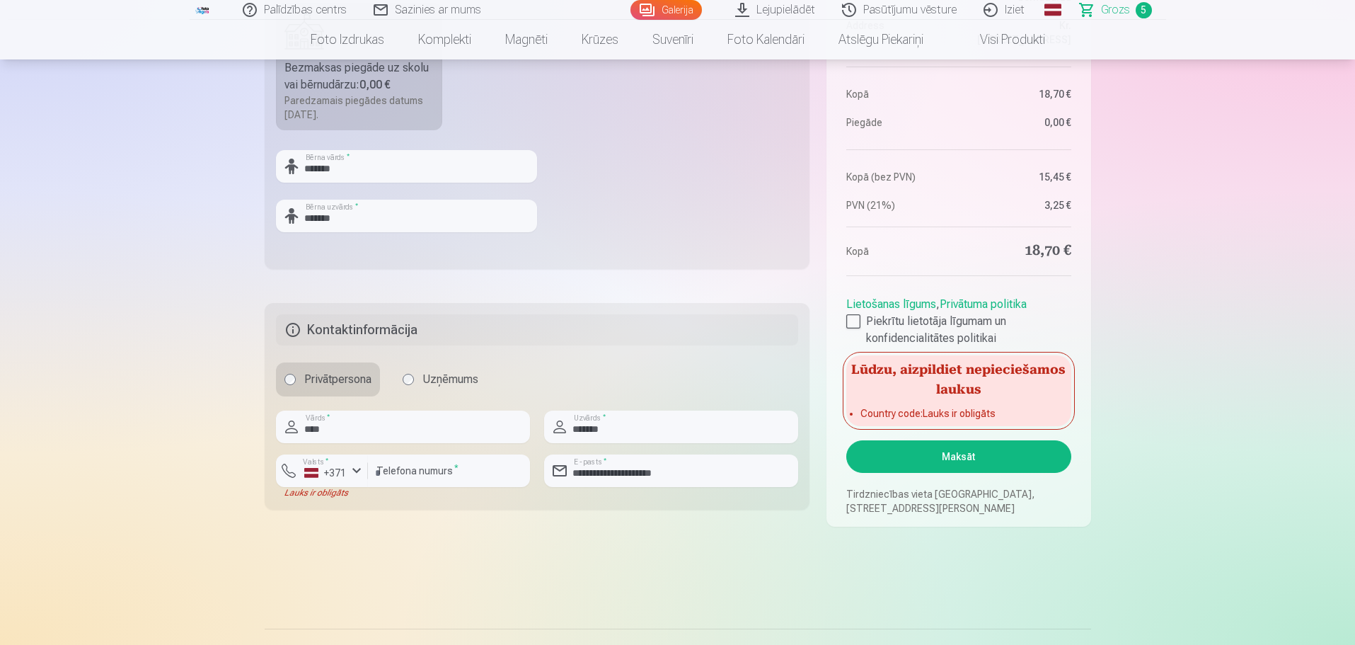
click at [948, 454] on button "Maksāt" at bounding box center [958, 456] width 224 height 33
